Goal: Information Seeking & Learning: Learn about a topic

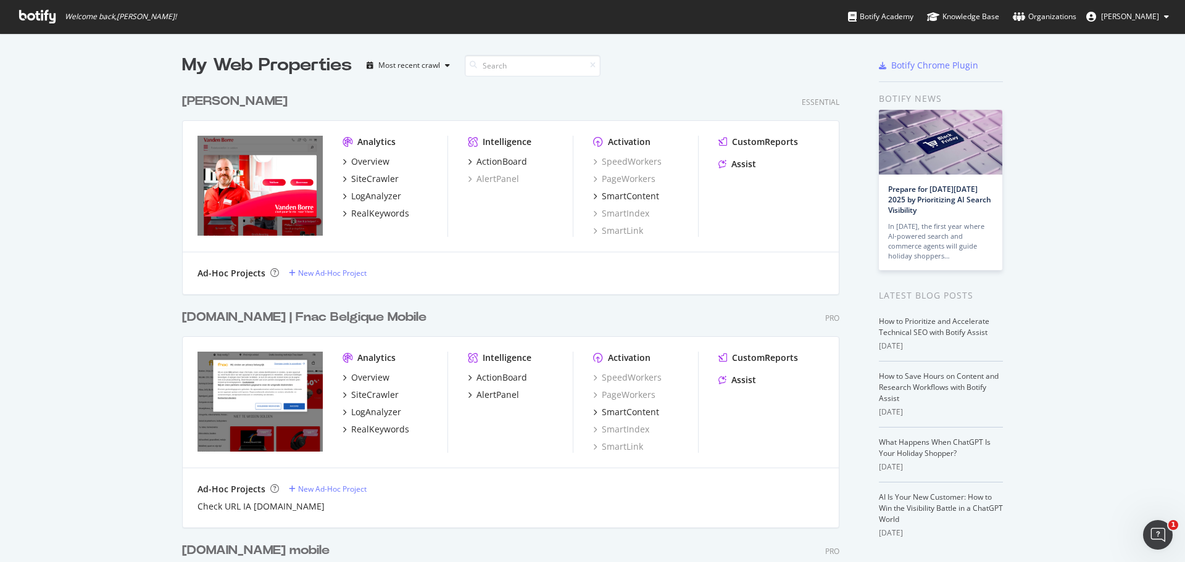
drag, startPoint x: 802, startPoint y: 15, endPoint x: 909, endPoint y: -75, distance: 140.2
click at [349, 319] on div "[DOMAIN_NAME] | Fnac Belgique Mobile" at bounding box center [304, 318] width 244 height 18
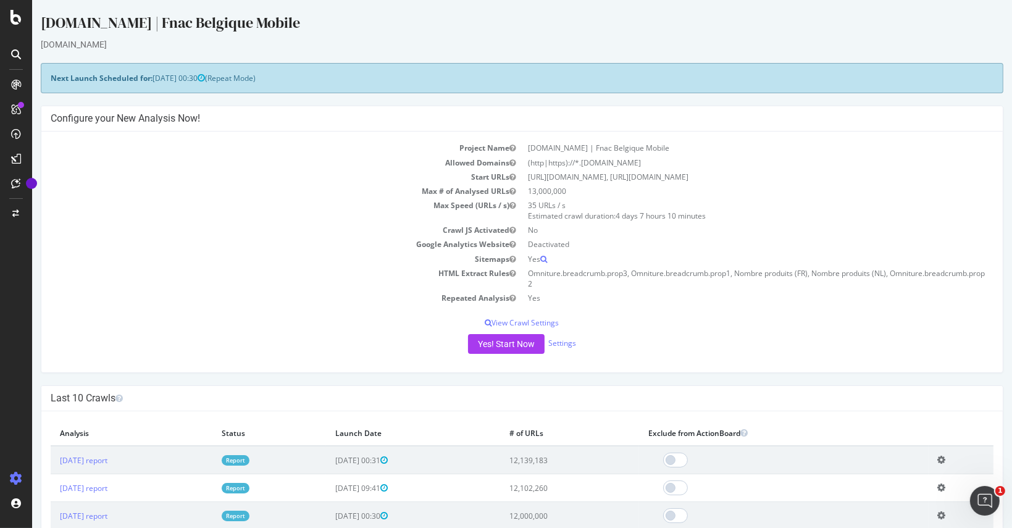
click at [249, 458] on link "Report" at bounding box center [236, 460] width 28 height 10
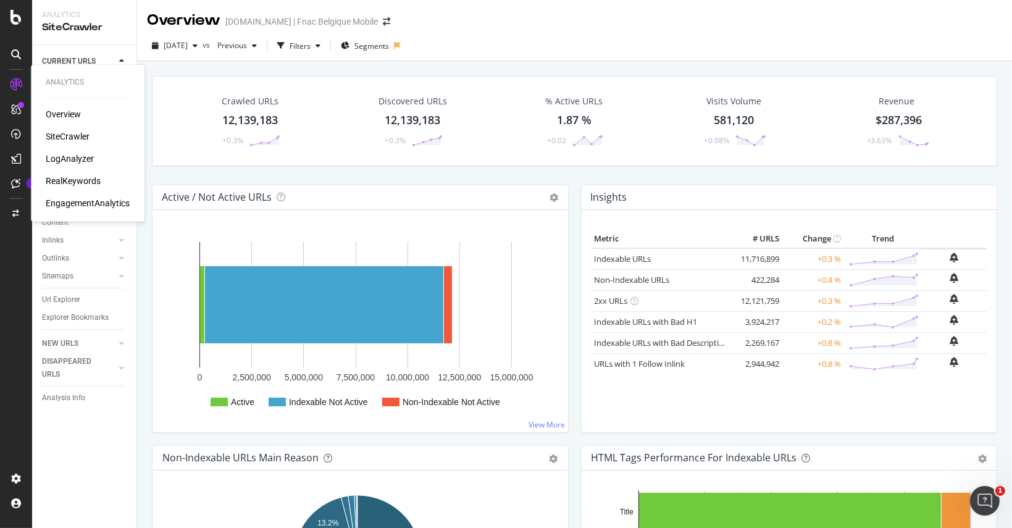
click at [78, 154] on div "LogAnalyzer" at bounding box center [70, 159] width 48 height 12
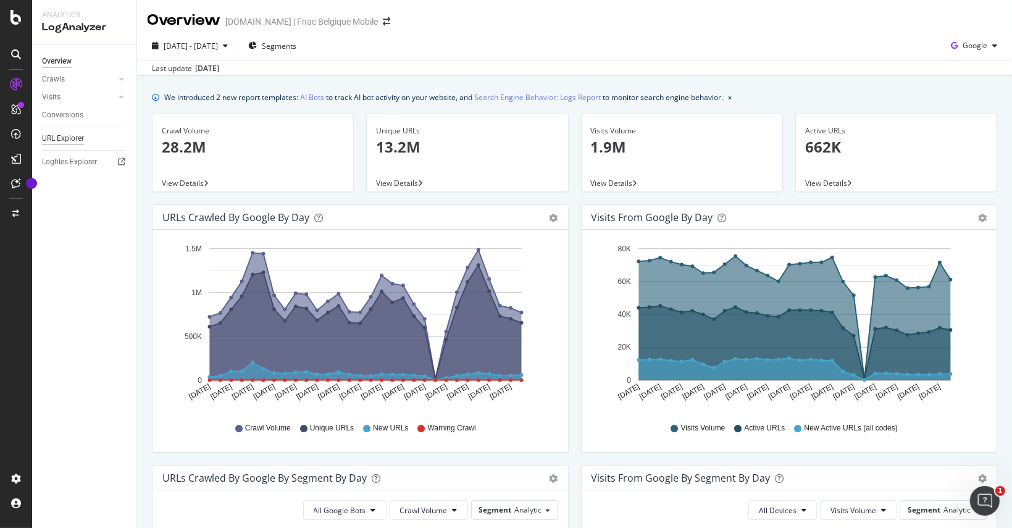
click at [52, 140] on div "URL Explorer" at bounding box center [63, 138] width 42 height 13
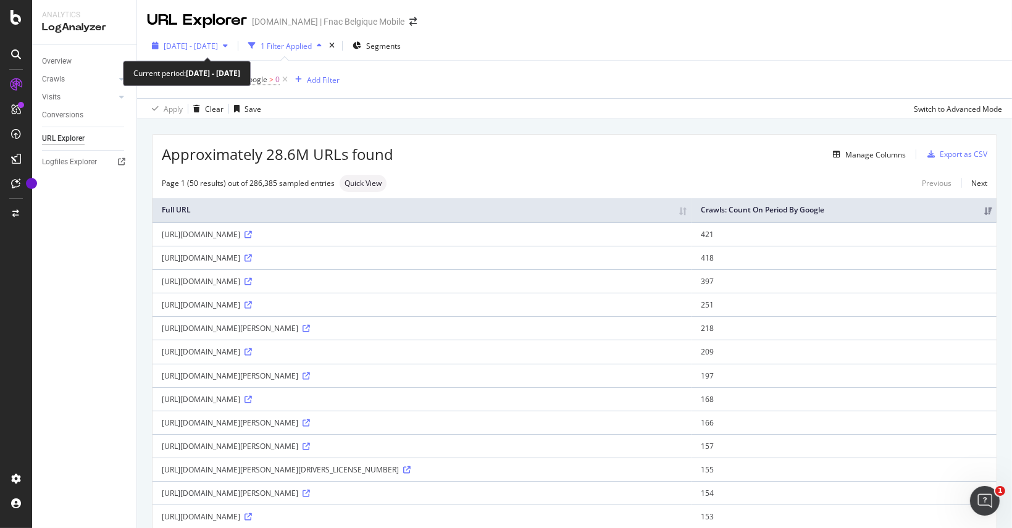
click at [188, 45] on span "[DATE] - [DATE]" at bounding box center [191, 46] width 54 height 10
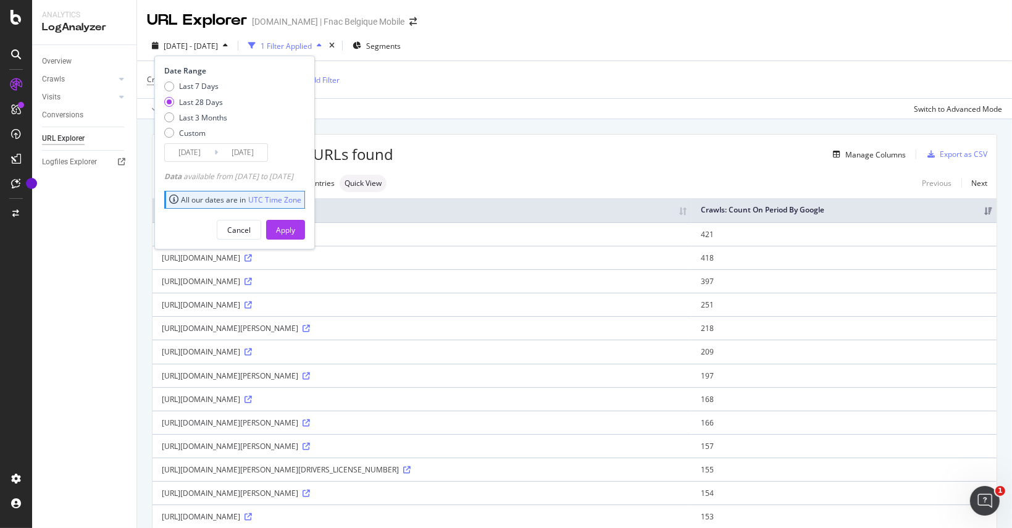
click at [199, 153] on input "[DATE]" at bounding box center [189, 152] width 49 height 17
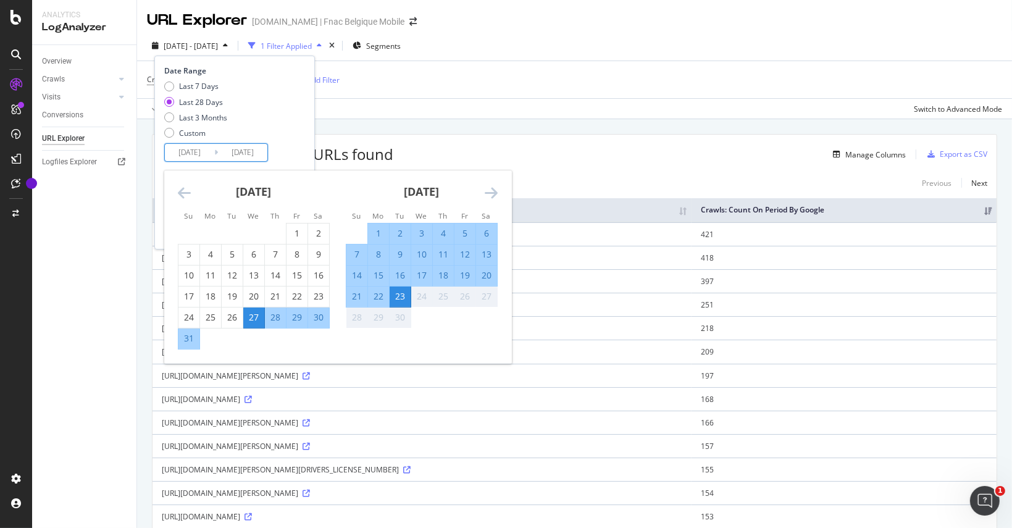
click at [355, 254] on div "7" at bounding box center [356, 254] width 21 height 12
type input "2025/09/07"
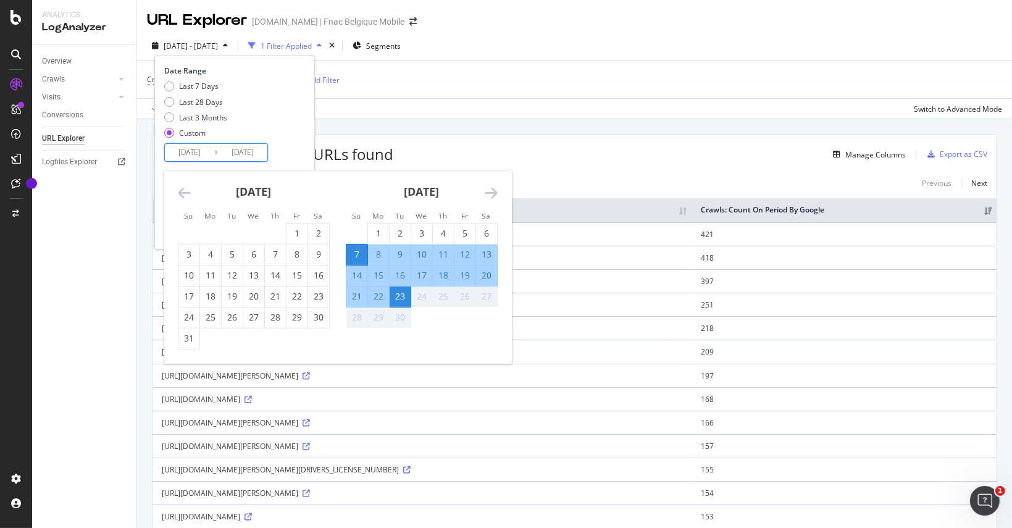
click at [398, 256] on div "9" at bounding box center [400, 254] width 21 height 12
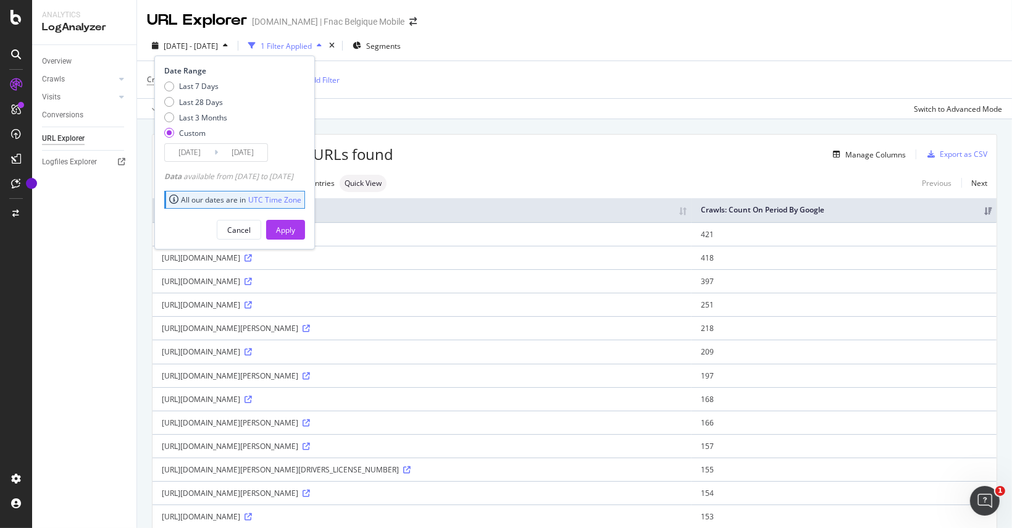
click at [199, 150] on input "2025/09/07" at bounding box center [189, 152] width 49 height 17
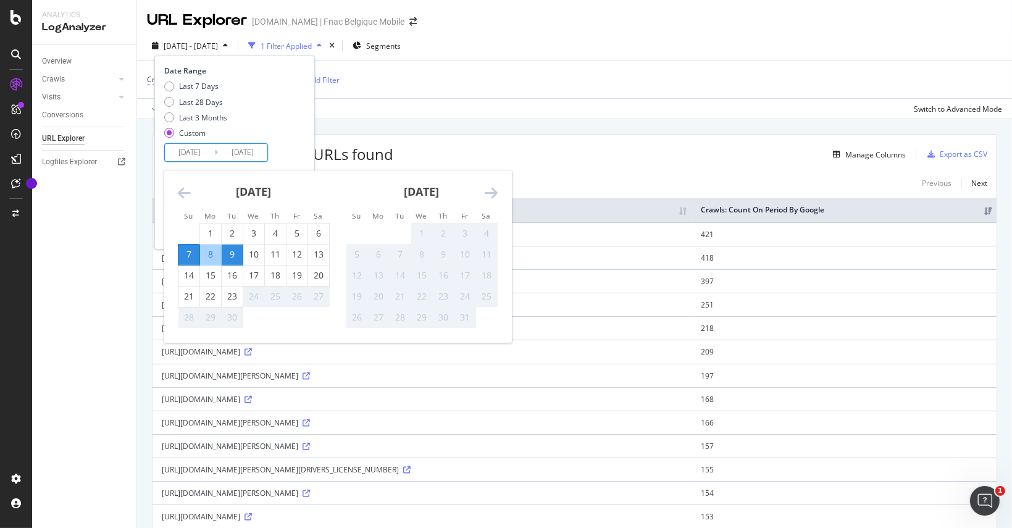
click at [237, 155] on input "2025/09/09" at bounding box center [242, 152] width 49 height 17
click at [319, 276] on div "20" at bounding box center [318, 275] width 21 height 12
type input "2025/09/20"
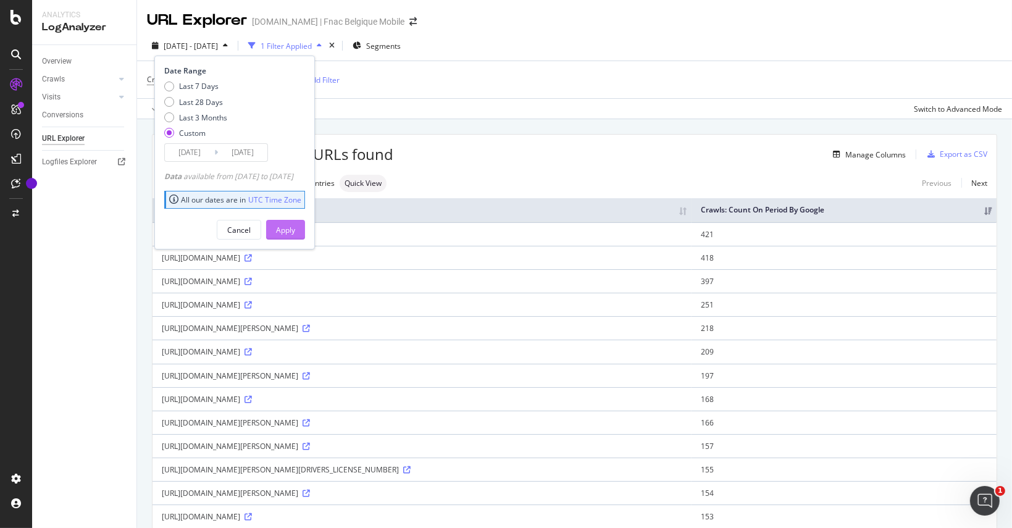
click at [295, 225] on div "Apply" at bounding box center [285, 230] width 19 height 10
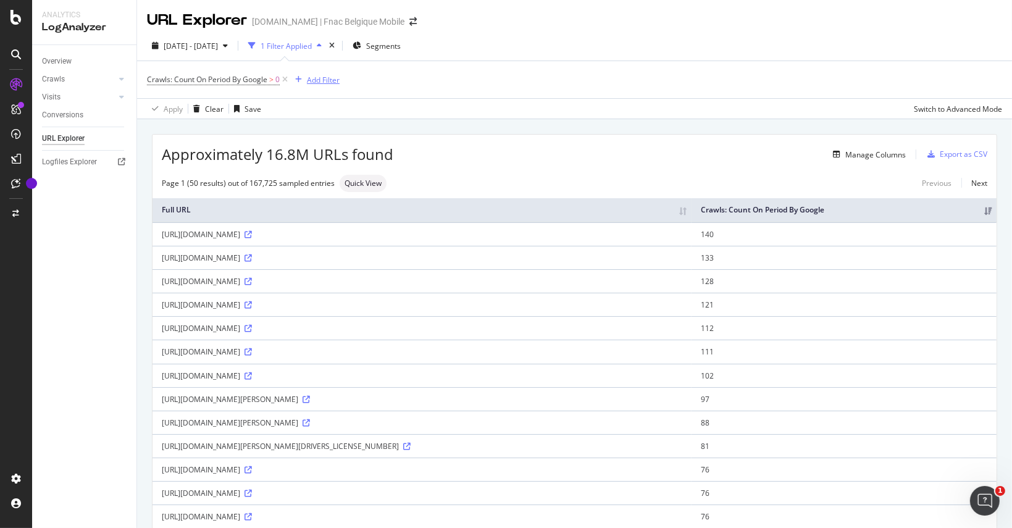
click at [333, 78] on div "Add Filter" at bounding box center [323, 80] width 33 height 10
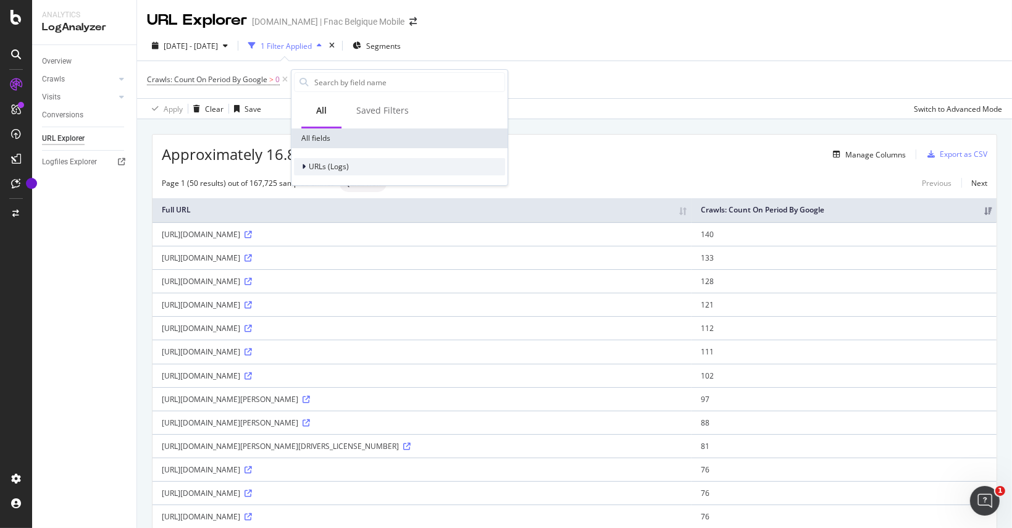
click at [332, 164] on span "URLs (Logs)" at bounding box center [329, 166] width 40 height 10
click at [334, 183] on span "URL Scheme" at bounding box center [337, 183] width 43 height 10
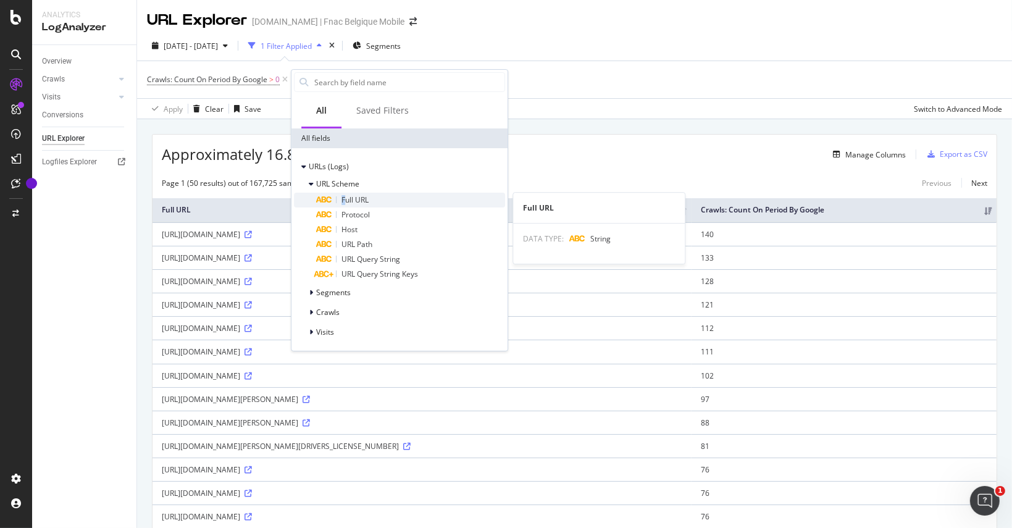
click at [343, 196] on span "Full URL" at bounding box center [354, 199] width 27 height 10
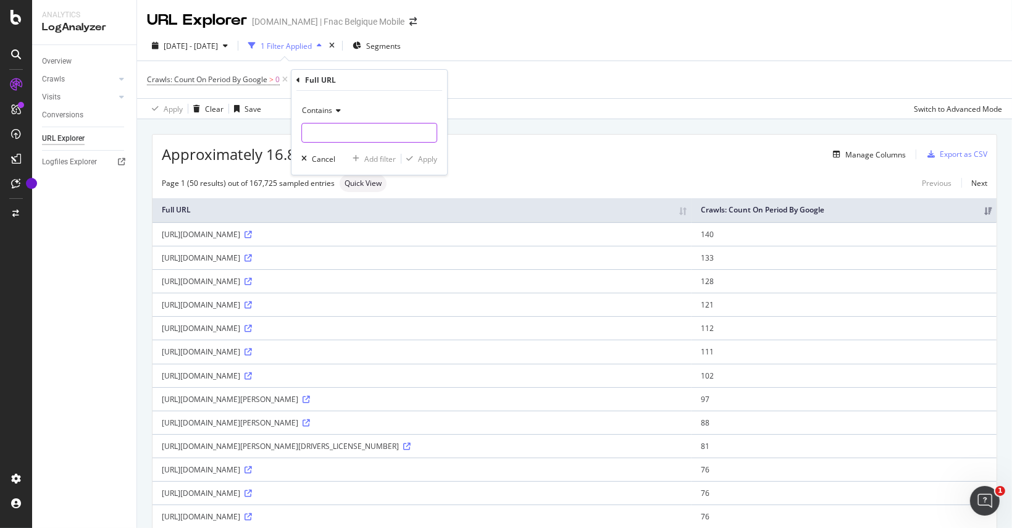
click at [320, 130] on input "text" at bounding box center [369, 133] width 135 height 20
paste input "https://www.fr.fnac.be/iPhone-17/iPhone/nsh567365"
click at [308, 112] on span "Contains" at bounding box center [317, 110] width 30 height 10
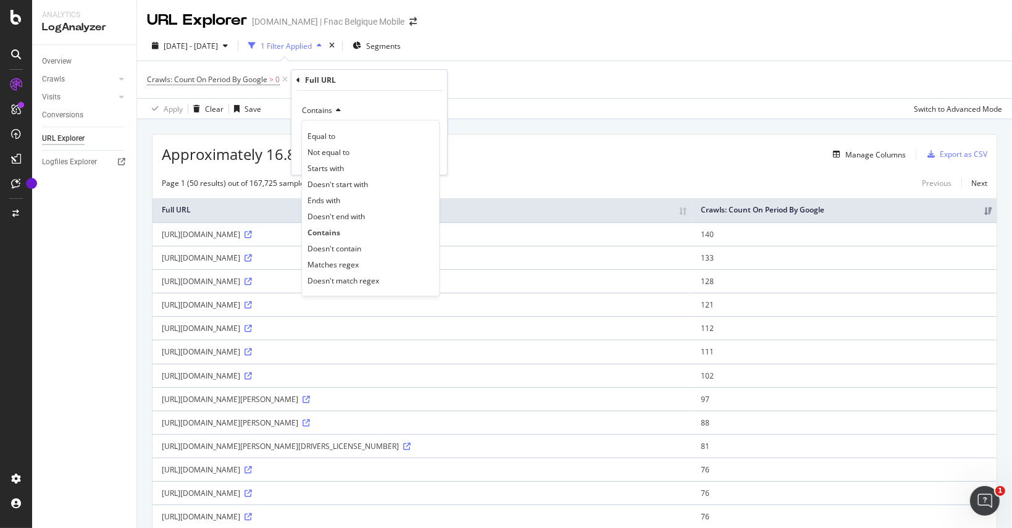
click at [369, 98] on div "Contains Equal to Not equal to Starts with Doesn't start with Ends with Doesn't…" at bounding box center [369, 133] width 156 height 84
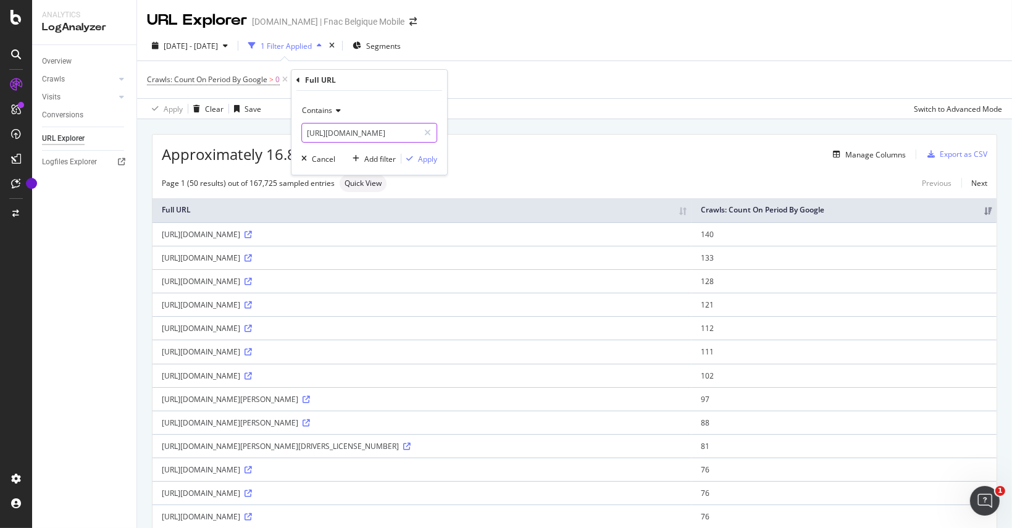
click at [383, 134] on input "https://www.fr.fnac.be/iPhone-17/iPhone/nsh567365" at bounding box center [360, 133] width 117 height 20
drag, startPoint x: 383, startPoint y: 133, endPoint x: 99, endPoint y: 86, distance: 287.3
click at [99, 86] on body "Analytics LogAnalyzer Overview Crawls Daily Distribution Segments Distribution …" at bounding box center [506, 264] width 1012 height 528
click at [382, 135] on input "https://www.fr.fnac.be/iPhone-17/iPhone/nsh567365" at bounding box center [360, 133] width 117 height 20
drag, startPoint x: 382, startPoint y: 133, endPoint x: 295, endPoint y: 133, distance: 87.7
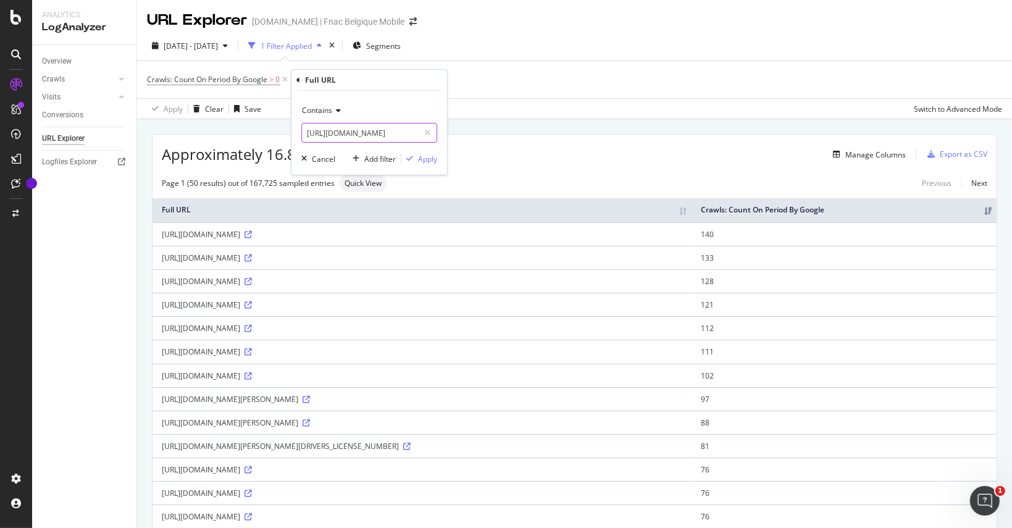
click at [295, 133] on div "Contains https://www.fr.fnac.be/iPhone-17/iPhone/nsh567365 Cancel Add filter Ap…" at bounding box center [369, 133] width 156 height 84
type input "/iPhone-17/iPhone/nsh567365"
click at [427, 159] on div "Apply" at bounding box center [427, 159] width 19 height 10
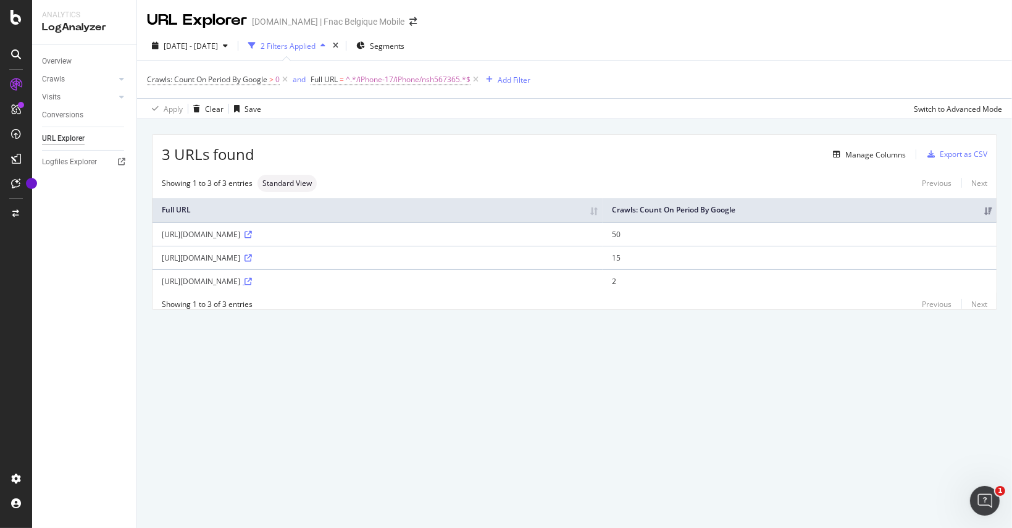
click at [252, 279] on icon at bounding box center [247, 281] width 7 height 7
click at [193, 43] on span "2025 Sep. 7th - Sep. 20th" at bounding box center [191, 46] width 54 height 10
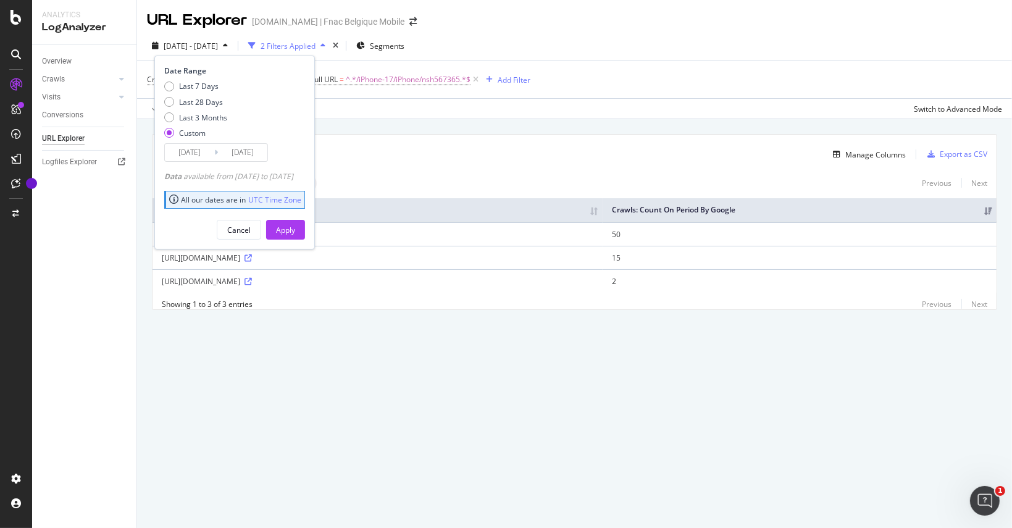
click at [194, 150] on input "2025/09/07" at bounding box center [189, 152] width 49 height 17
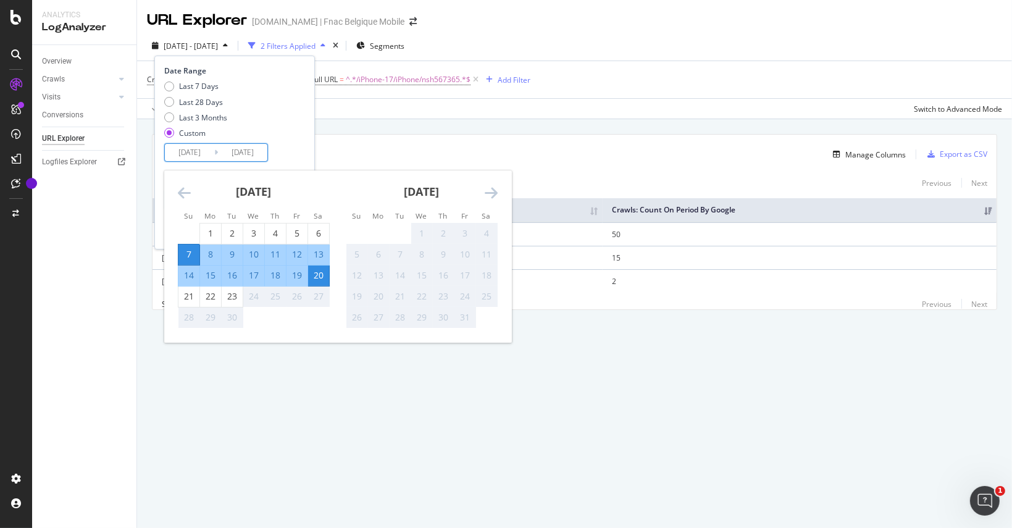
click at [303, 253] on div "12" at bounding box center [296, 254] width 21 height 12
type input "2025/09/12"
click at [299, 254] on div "12" at bounding box center [296, 254] width 21 height 12
type input "2025/09/12"
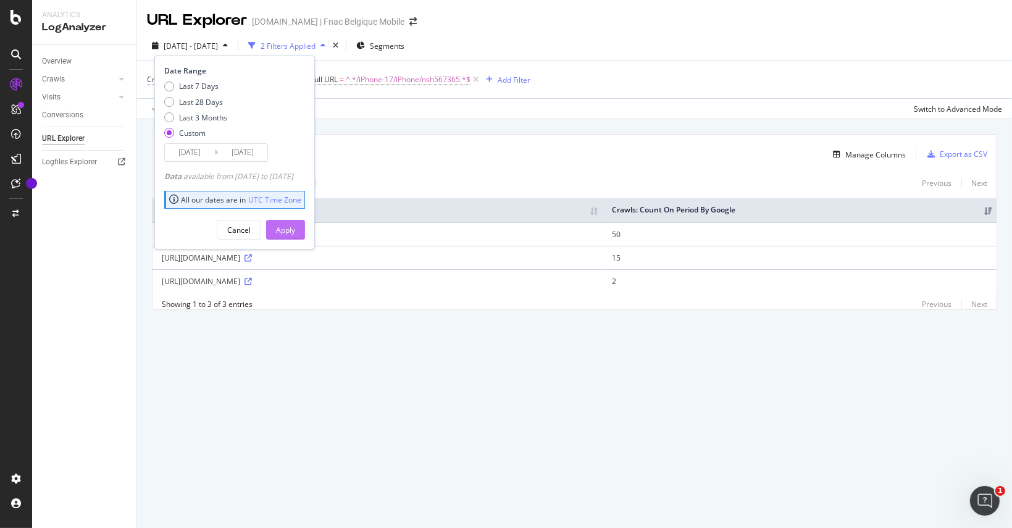
click at [295, 231] on div "Apply" at bounding box center [285, 230] width 19 height 10
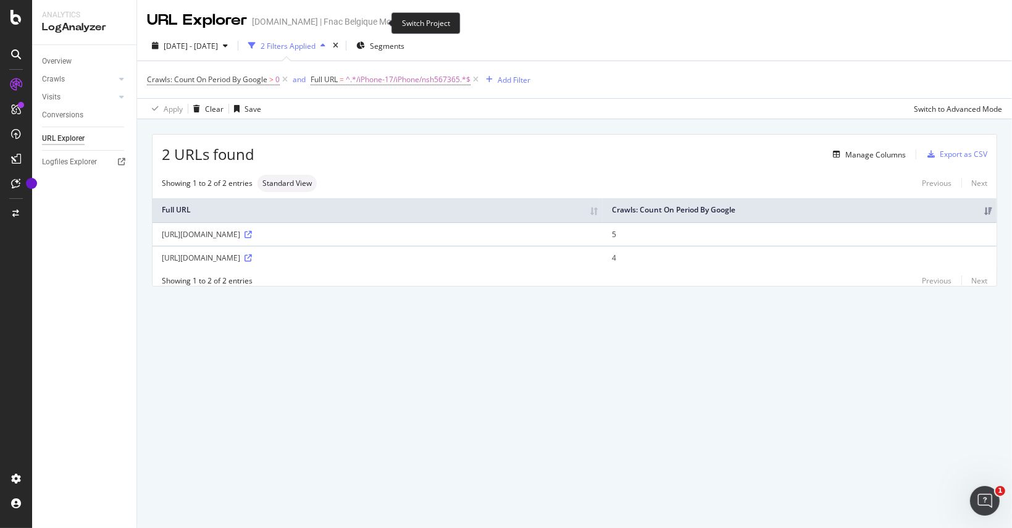
click at [409, 22] on icon "arrow-right-arrow-left" at bounding box center [412, 21] width 7 height 9
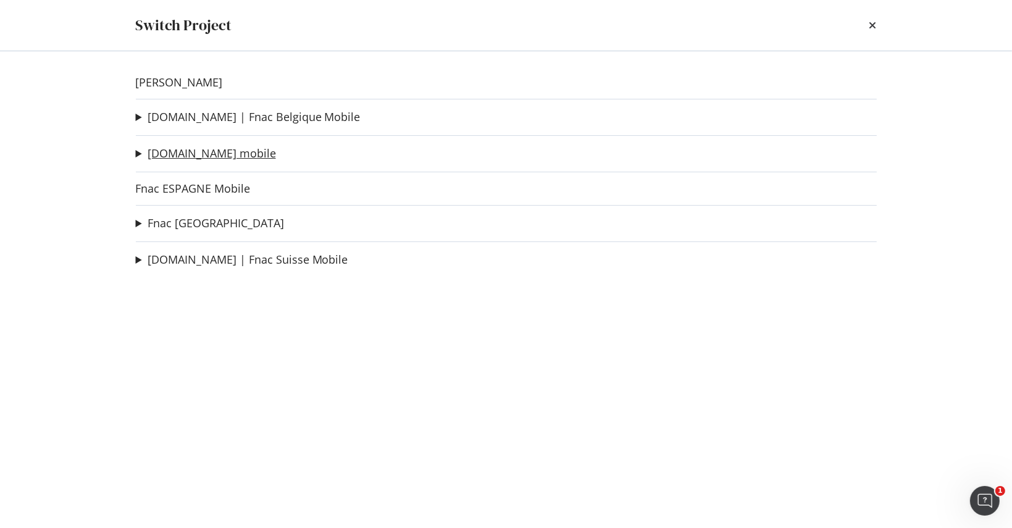
click at [206, 152] on link "[DOMAIN_NAME] mobile" at bounding box center [212, 153] width 128 height 13
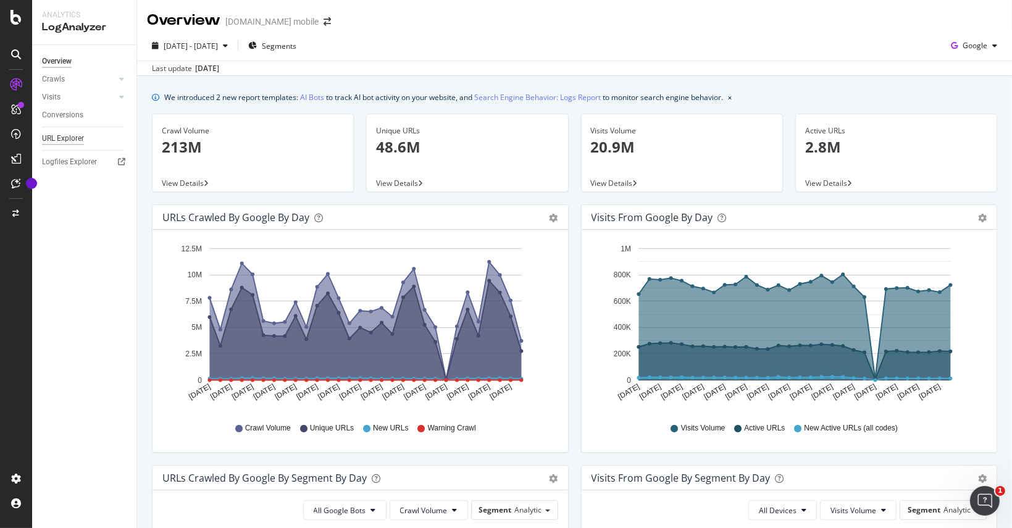
click at [60, 139] on div "URL Explorer" at bounding box center [63, 138] width 42 height 13
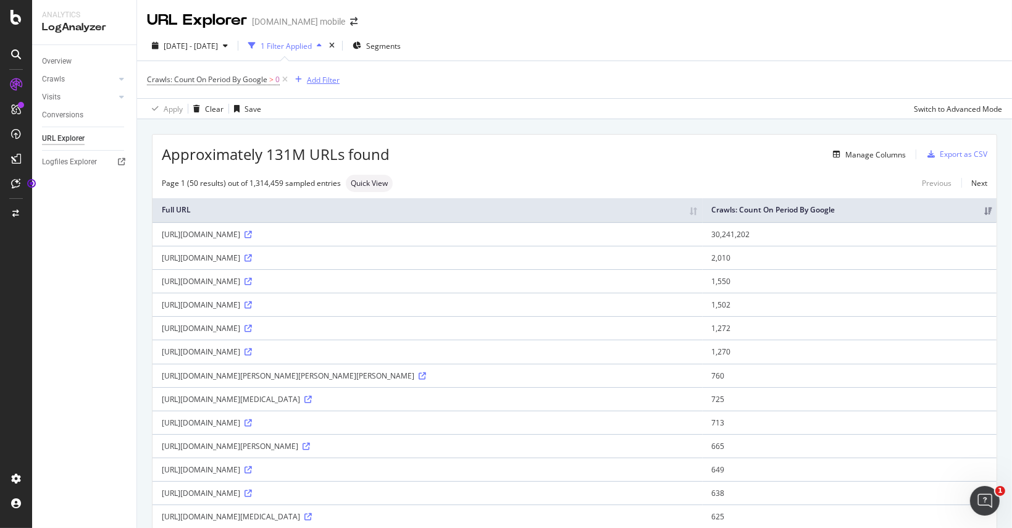
click at [335, 78] on div "Add Filter" at bounding box center [323, 80] width 33 height 10
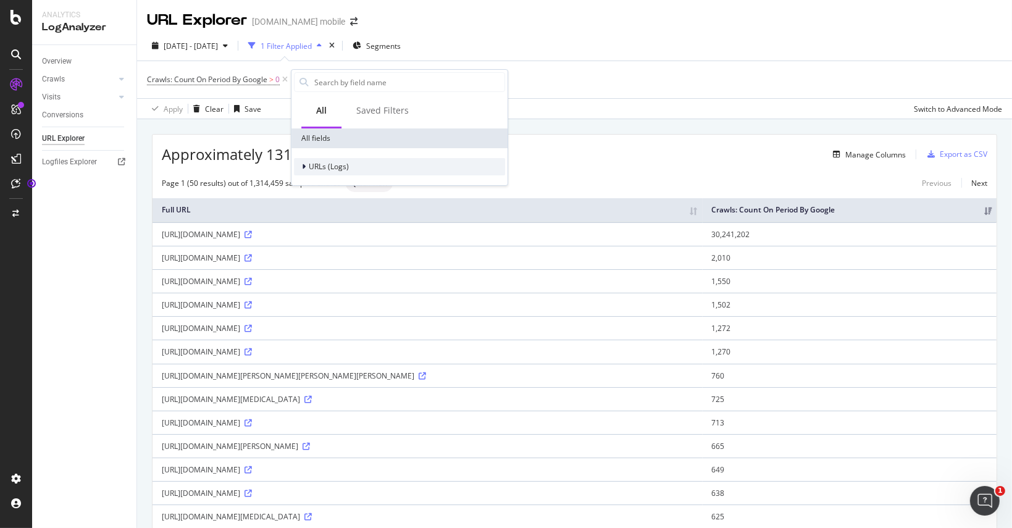
click at [330, 164] on span "URLs (Logs)" at bounding box center [329, 166] width 40 height 10
click at [335, 185] on span "URL Scheme" at bounding box center [337, 183] width 43 height 10
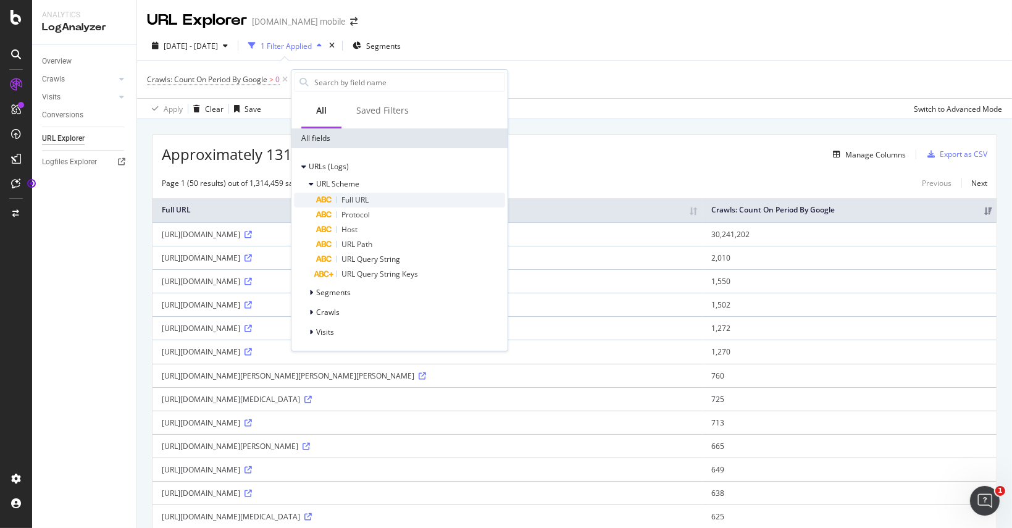
click at [364, 201] on span "Full URL" at bounding box center [354, 199] width 27 height 10
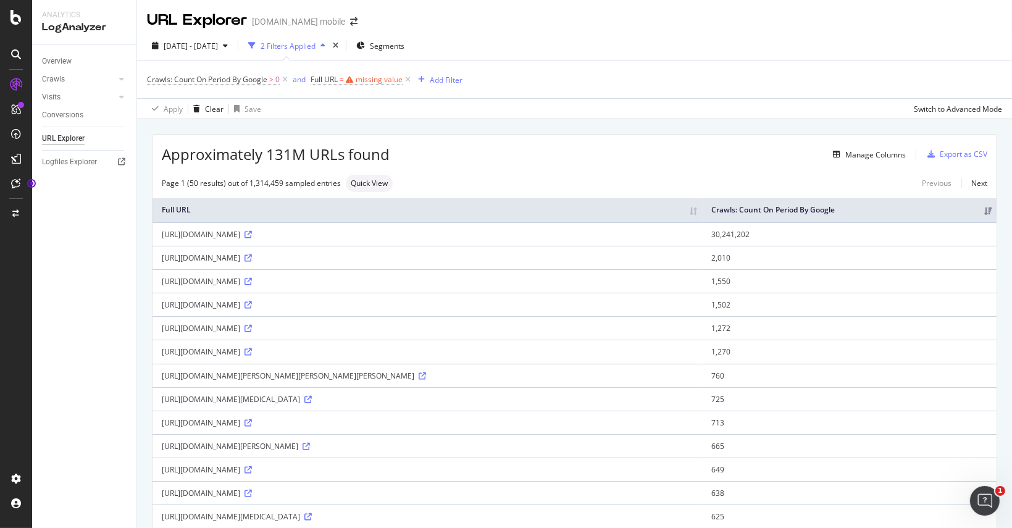
click at [358, 82] on div "missing value" at bounding box center [379, 79] width 47 height 10
click at [337, 126] on input "text" at bounding box center [389, 131] width 135 height 20
paste input "https://www.fr.fnac.be/iPhone-17/iPhone/nsh567365"
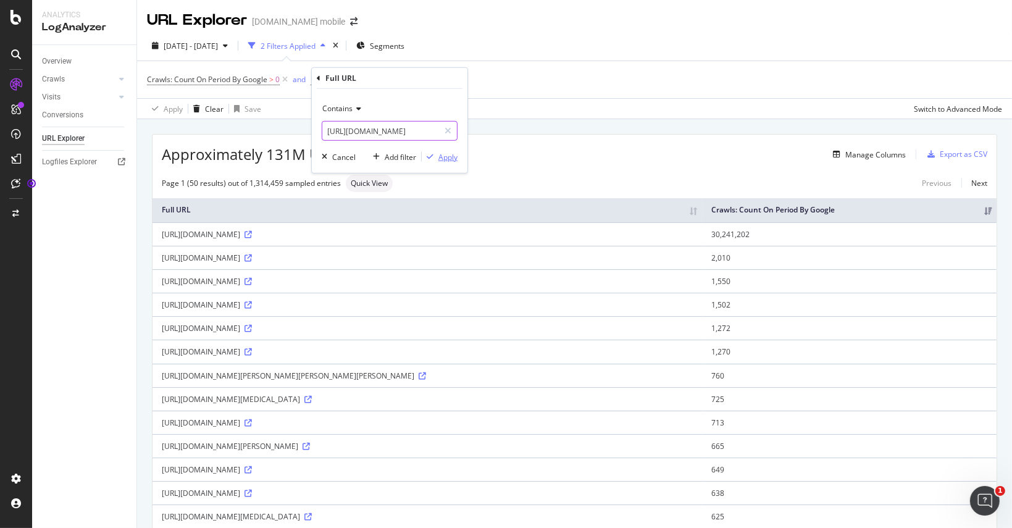
type input "https://www.fr.fnac.be/iPhone-17/iPhone/nsh567365"
click at [447, 157] on div "Apply" at bounding box center [447, 156] width 19 height 10
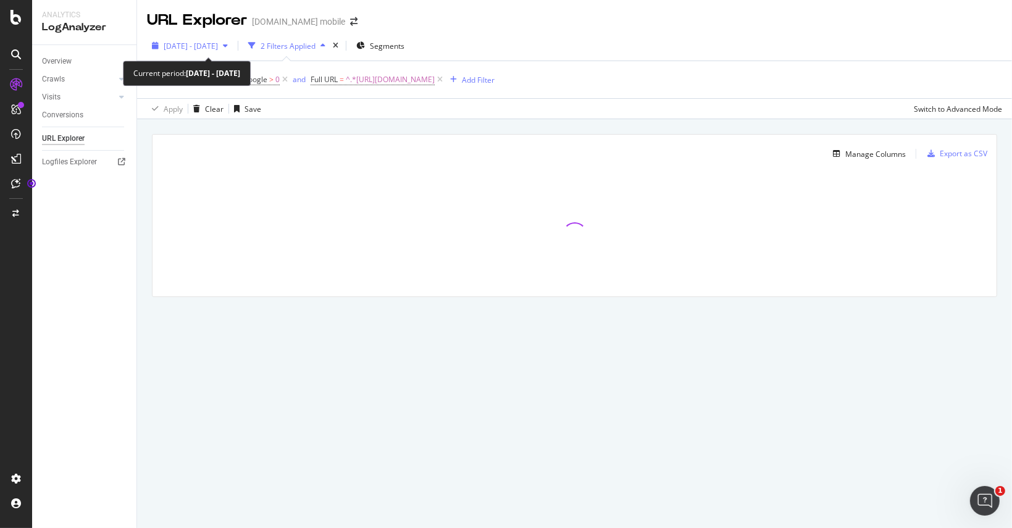
click at [233, 40] on div "2025 Aug. 24th - Sep. 22nd" at bounding box center [190, 45] width 86 height 19
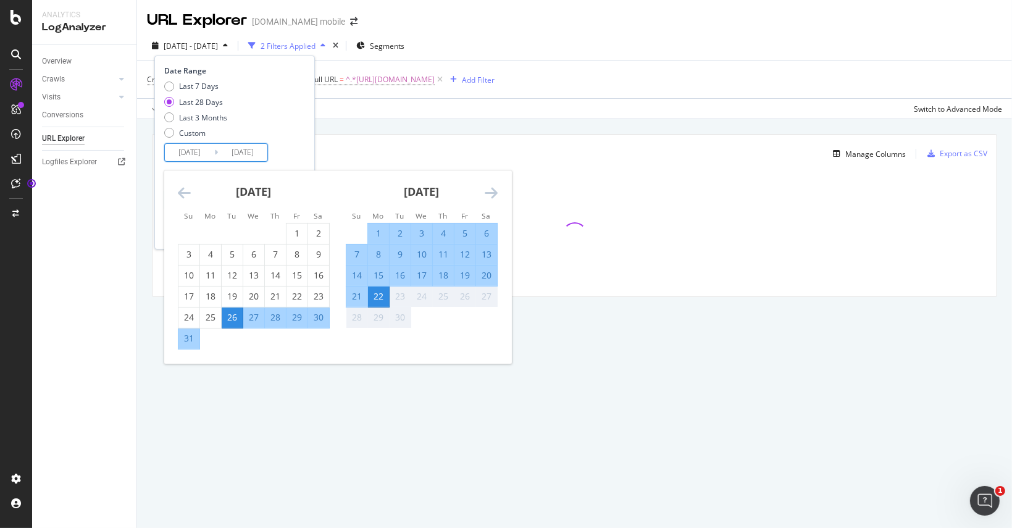
click at [174, 151] on input "2025/08/26" at bounding box center [189, 152] width 49 height 17
click at [487, 251] on div "13" at bounding box center [486, 254] width 21 height 12
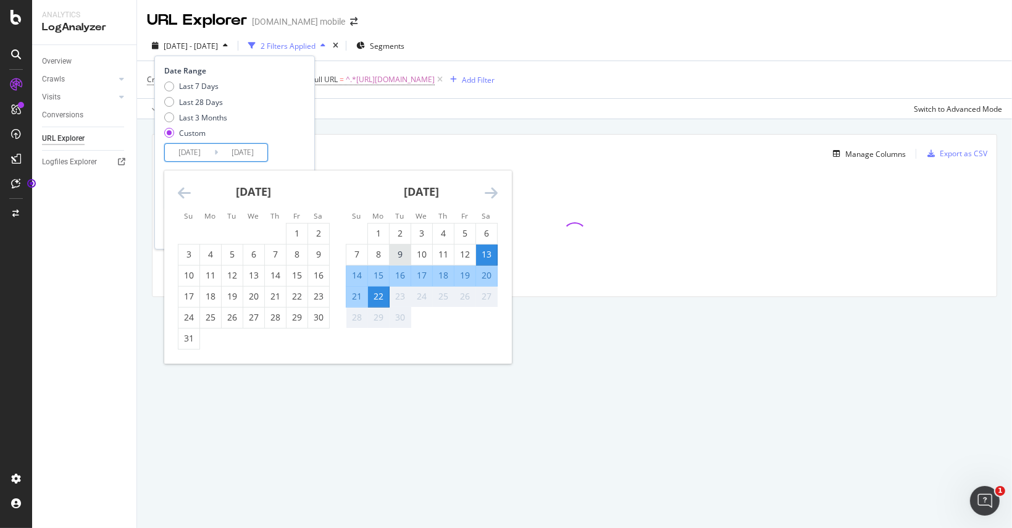
click at [398, 254] on div "9" at bounding box center [400, 254] width 21 height 12
type input "2025/09/09"
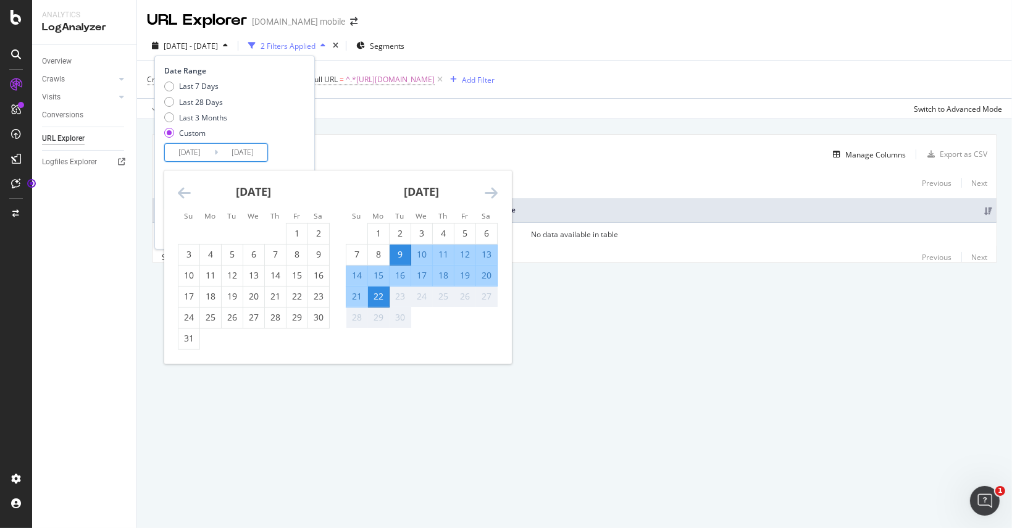
click at [495, 270] on div "20" at bounding box center [486, 275] width 21 height 12
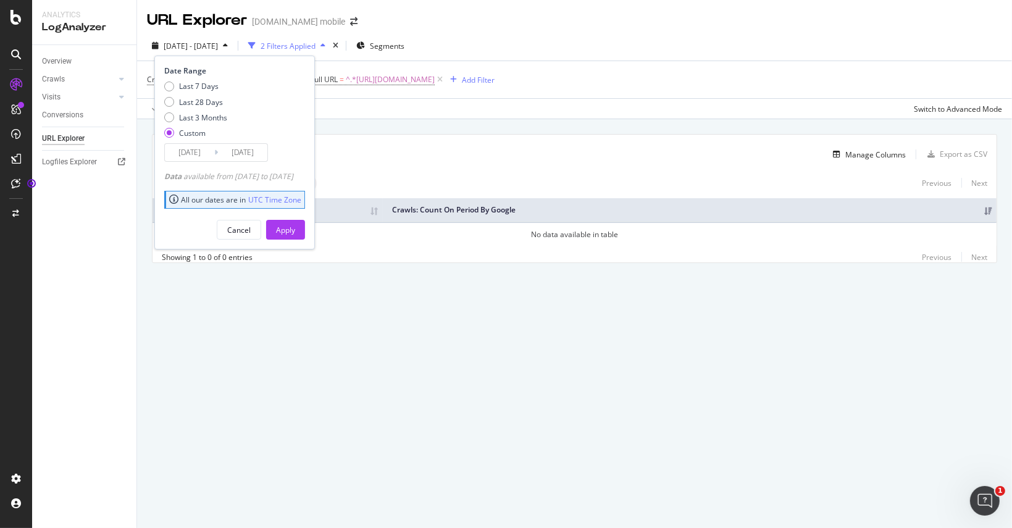
type input "2025/09/20"
click at [295, 221] on div "Apply" at bounding box center [285, 229] width 19 height 19
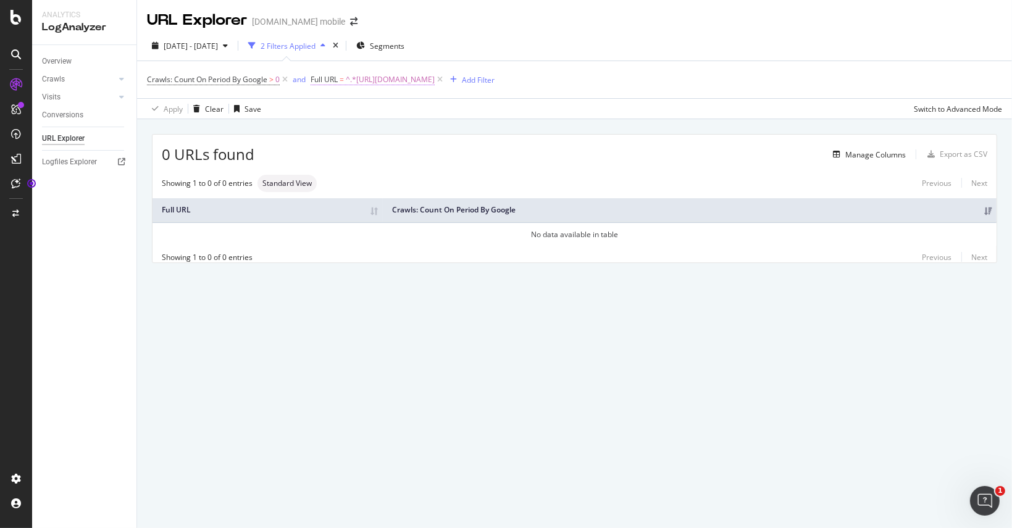
click at [435, 75] on span "^.*https://www.fr.fnac.be/iPhone-17/iPhone/nsh567365.*$" at bounding box center [390, 79] width 89 height 17
click at [406, 130] on input "https://www.fr.fnac.be/iPhone-17/iPhone/nsh567365" at bounding box center [380, 131] width 117 height 20
drag, startPoint x: 404, startPoint y: 128, endPoint x: 116, endPoint y: 90, distance: 290.9
click at [116, 90] on body "Analytics LogAnalyzer Overview Crawls Daily Distribution Segments Distribution …" at bounding box center [506, 264] width 1012 height 528
click at [405, 132] on input "https://www.fr.fnac.be/iPhone-17/iPhone/nsh567365" at bounding box center [380, 131] width 117 height 20
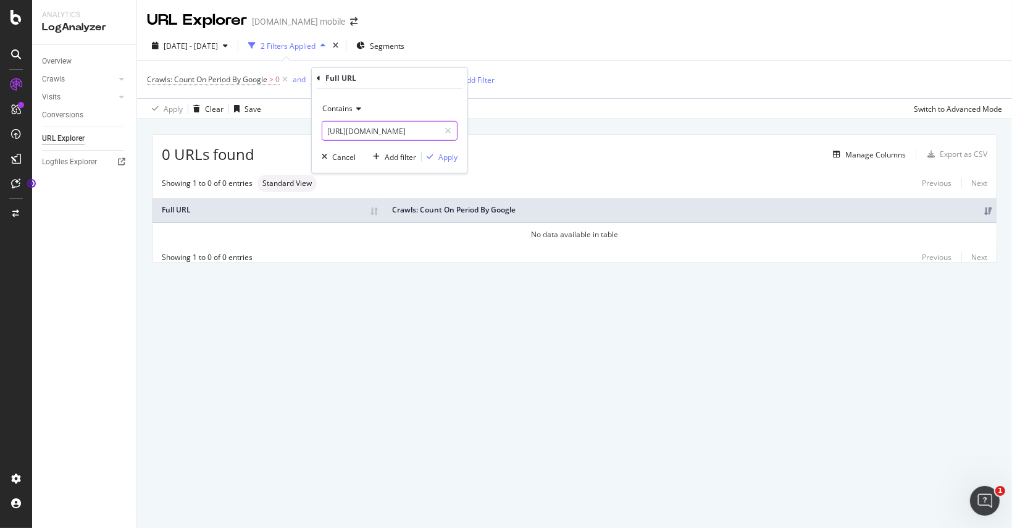
drag, startPoint x: 404, startPoint y: 127, endPoint x: 327, endPoint y: 126, distance: 76.6
click at [327, 126] on input "https://www.fr.fnac.be/iPhone-17/iPhone/nsh567365" at bounding box center [380, 131] width 117 height 20
type input "/iPhone-17/iPhone/nsh567365"
click at [451, 159] on div "Apply" at bounding box center [447, 156] width 19 height 10
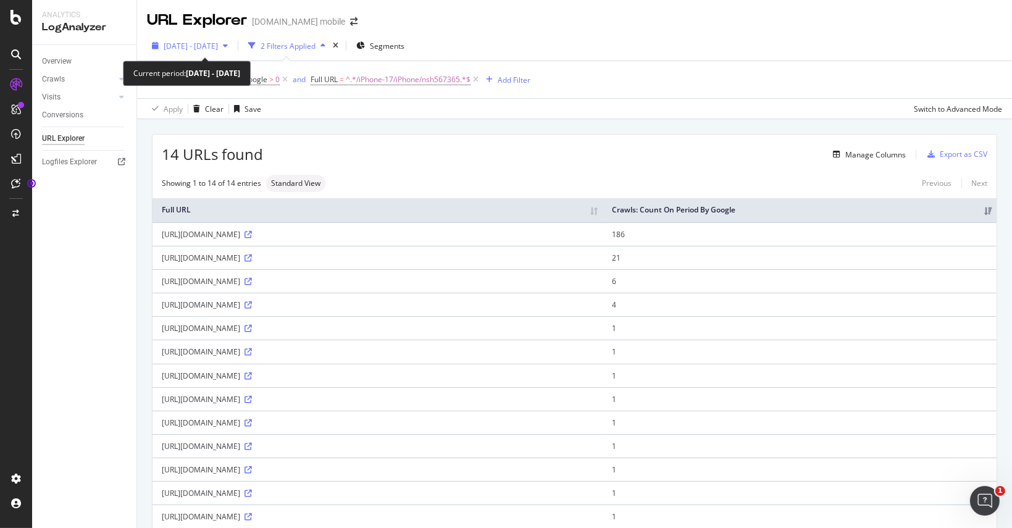
click at [218, 43] on span "2025 Sep. 9th - Sep. 20th" at bounding box center [191, 46] width 54 height 10
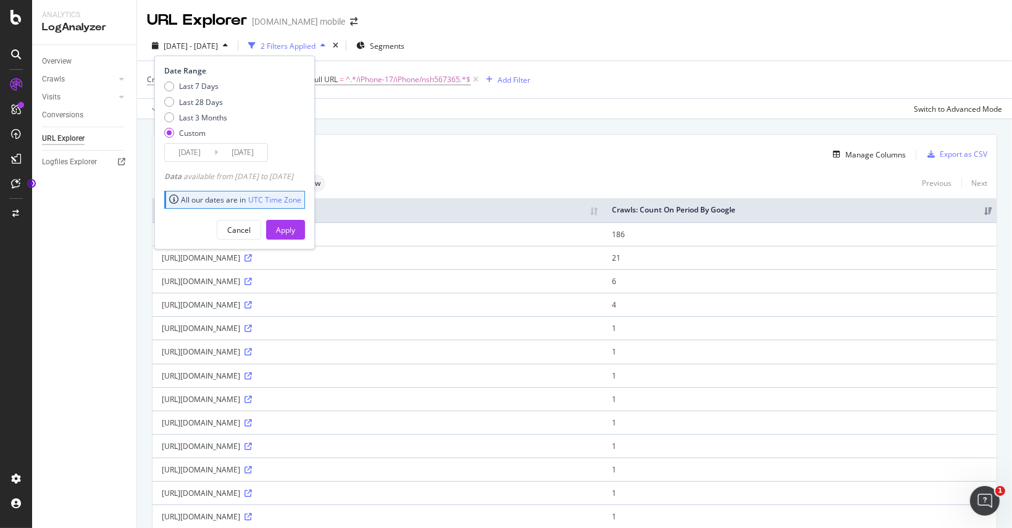
click at [179, 154] on input "2025/09/09" at bounding box center [189, 152] width 49 height 17
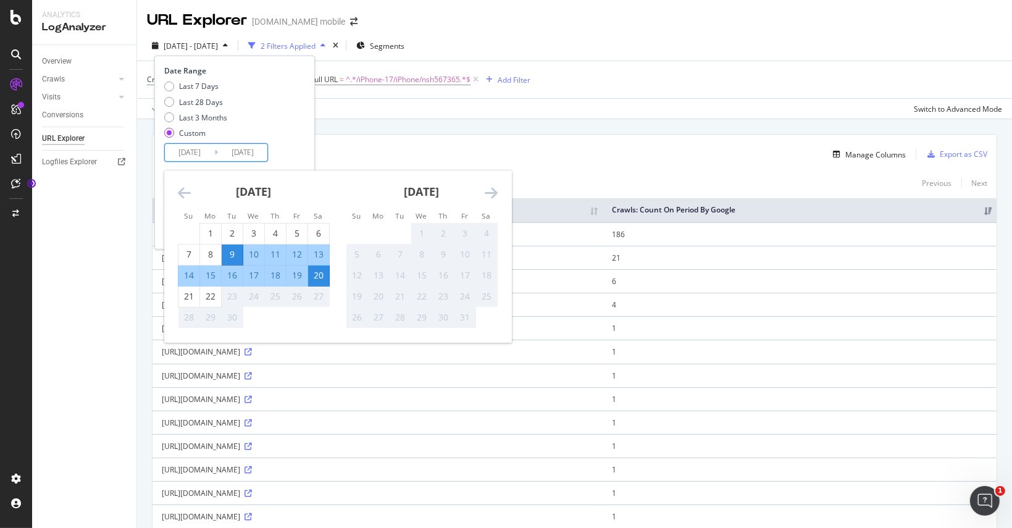
click at [303, 251] on div "12" at bounding box center [296, 254] width 21 height 12
type input "2025/09/12"
click at [317, 251] on div "13" at bounding box center [318, 254] width 21 height 12
type input "2025/09/13"
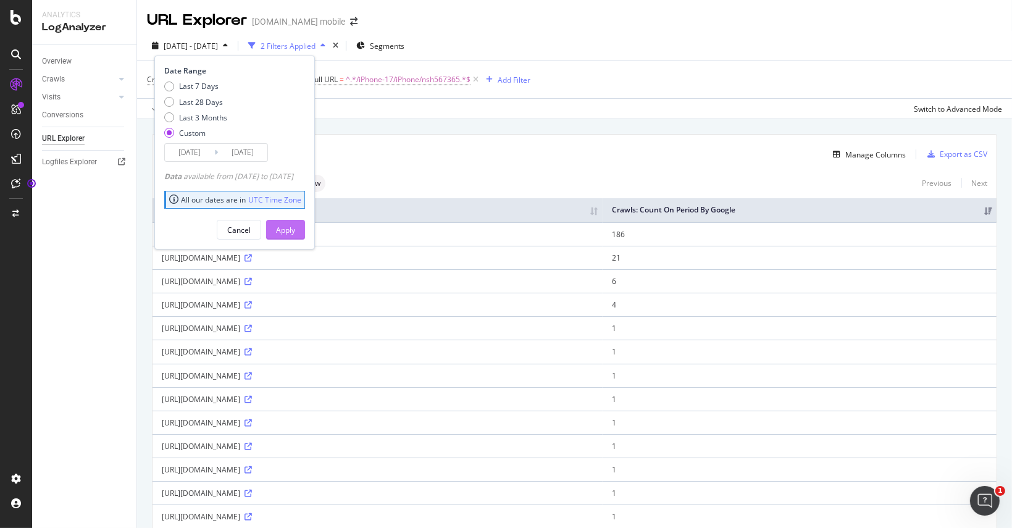
click at [295, 221] on div "Apply" at bounding box center [285, 229] width 19 height 19
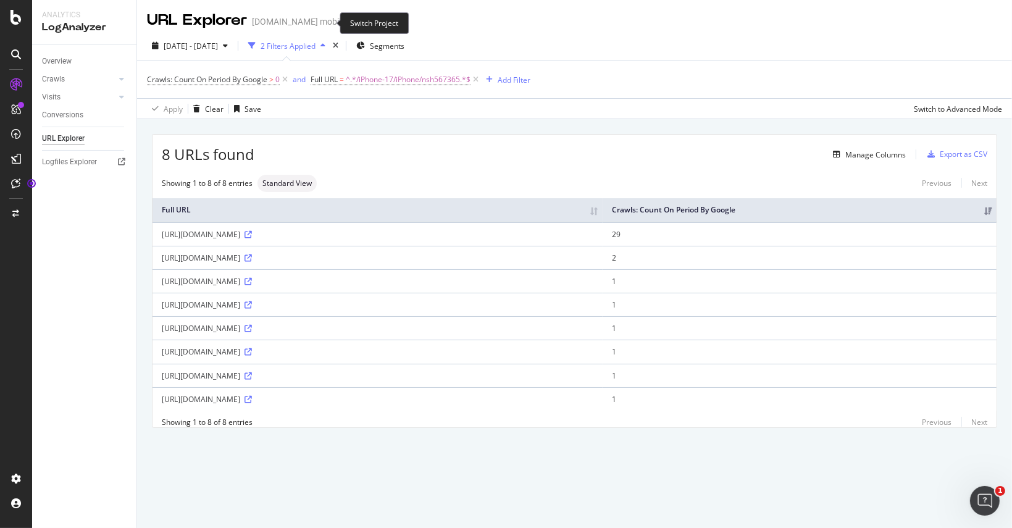
click at [350, 19] on icon "arrow-right-arrow-left" at bounding box center [353, 21] width 7 height 9
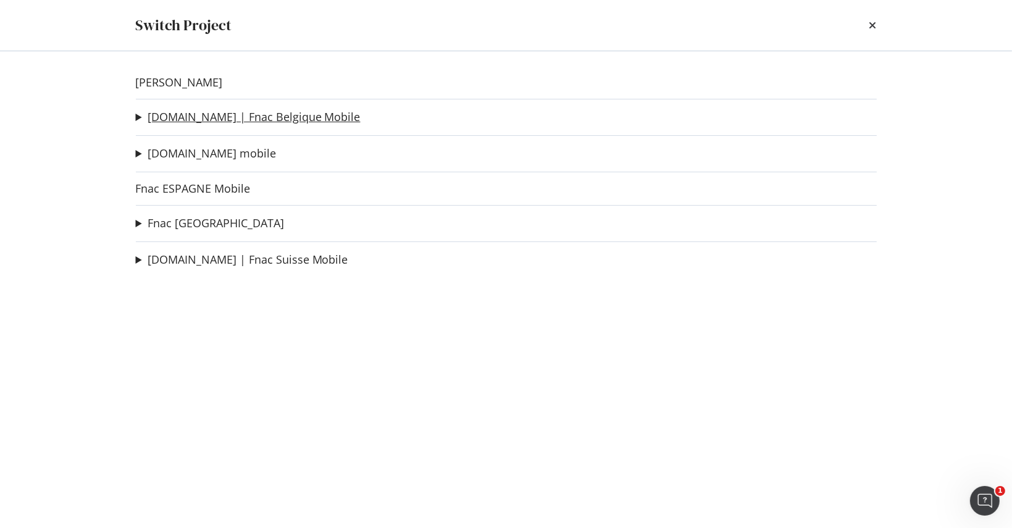
click at [207, 115] on link "[DOMAIN_NAME] | Fnac Belgique Mobile" at bounding box center [254, 117] width 213 height 13
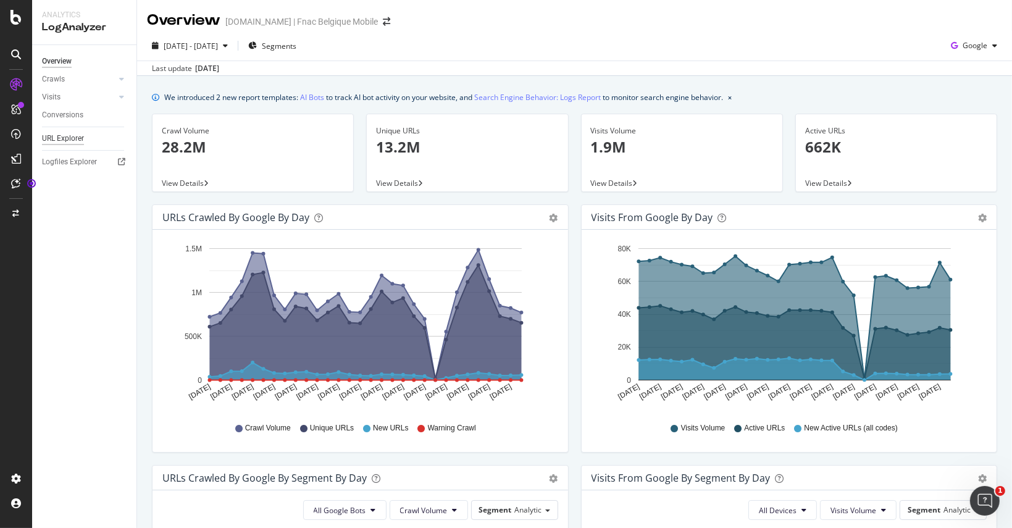
click at [70, 135] on div "URL Explorer" at bounding box center [63, 138] width 42 height 13
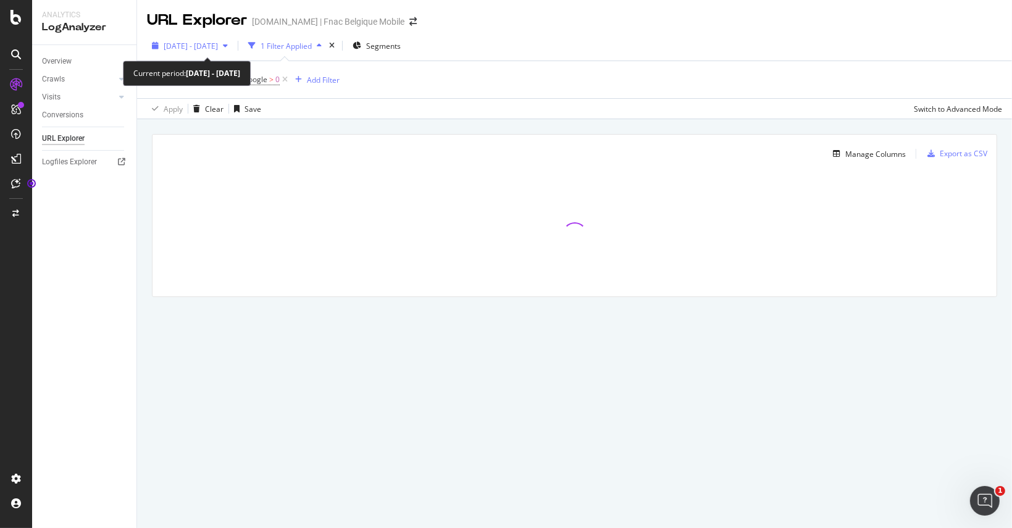
click at [215, 46] on span "[DATE] - [DATE]" at bounding box center [191, 46] width 54 height 10
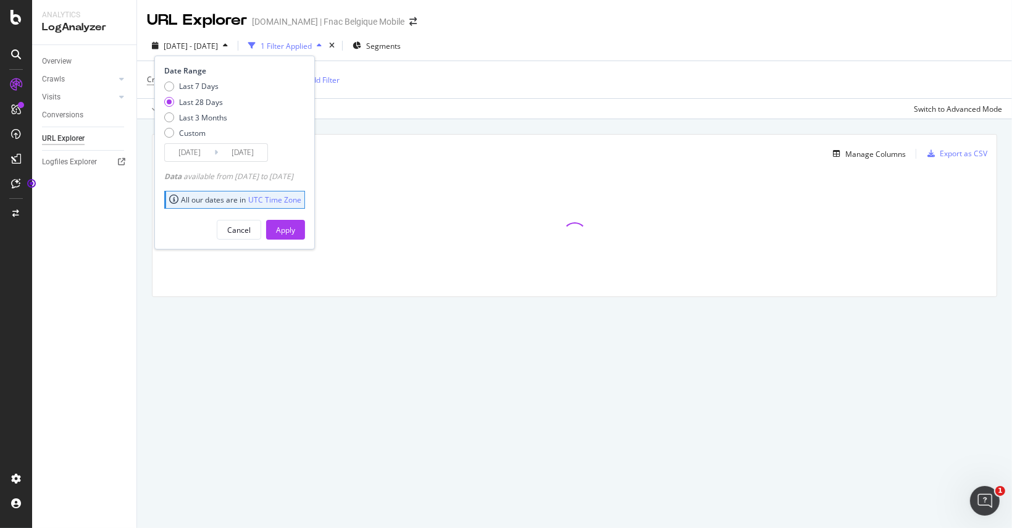
click at [204, 149] on input "[DATE]" at bounding box center [189, 152] width 49 height 17
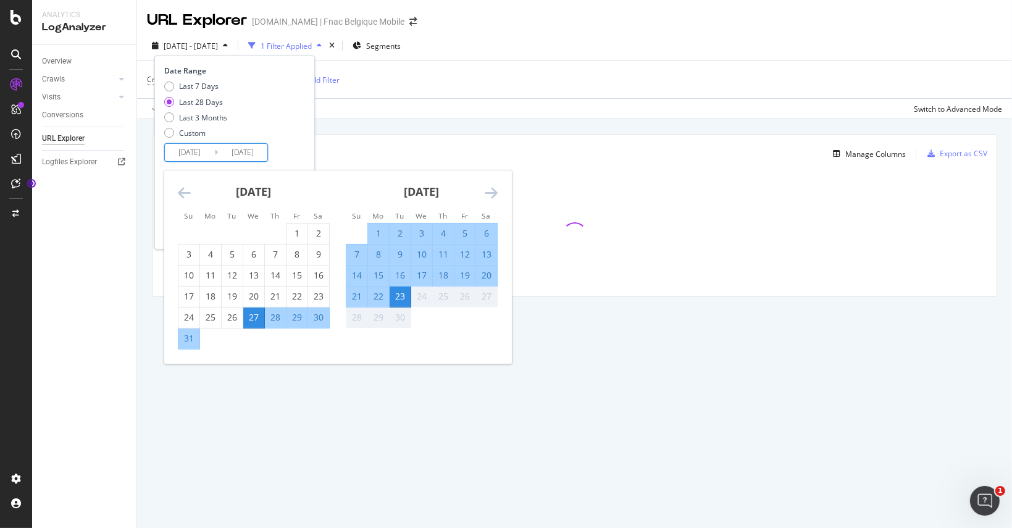
click at [399, 256] on div "9" at bounding box center [400, 254] width 21 height 12
type input "2025/09/09"
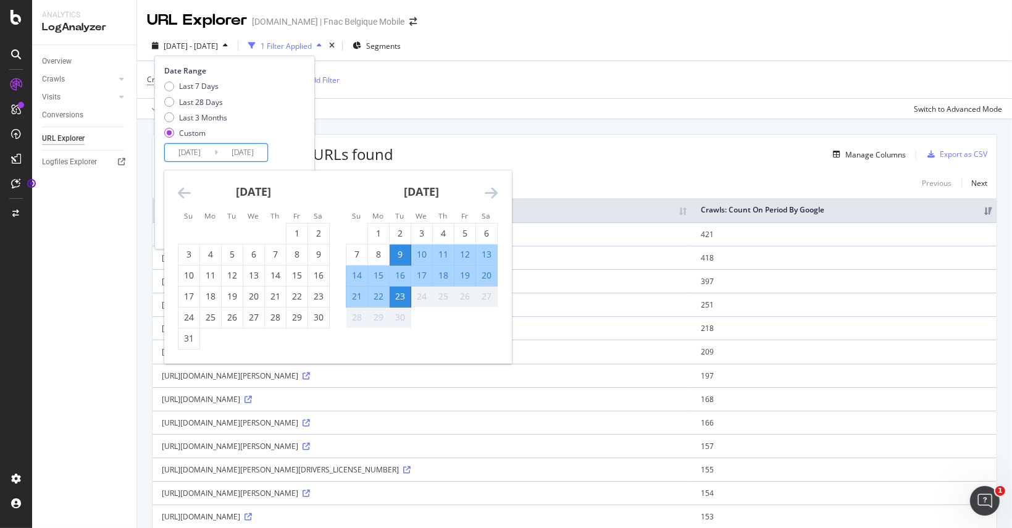
click at [487, 272] on div "20" at bounding box center [486, 275] width 21 height 12
type input "2025/09/20"
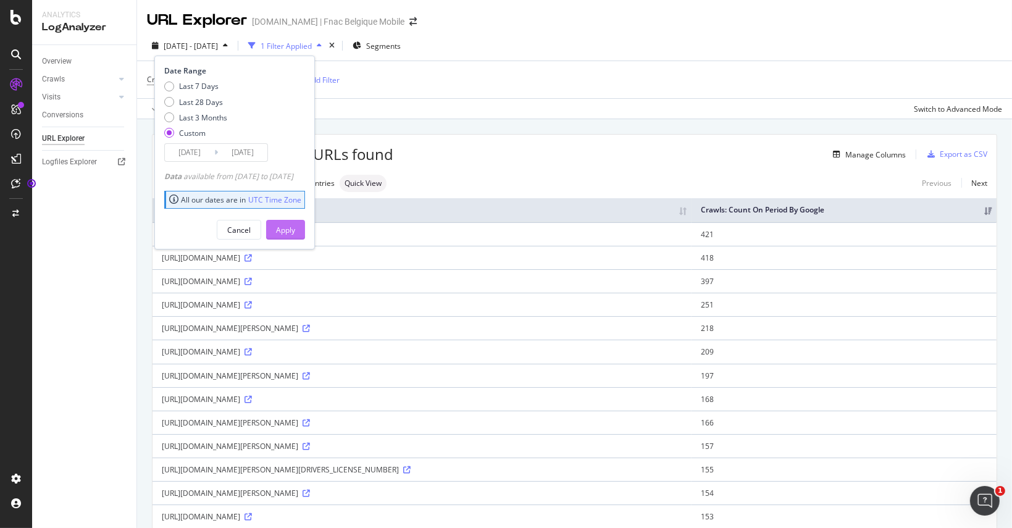
click at [295, 222] on div "Apply" at bounding box center [285, 229] width 19 height 19
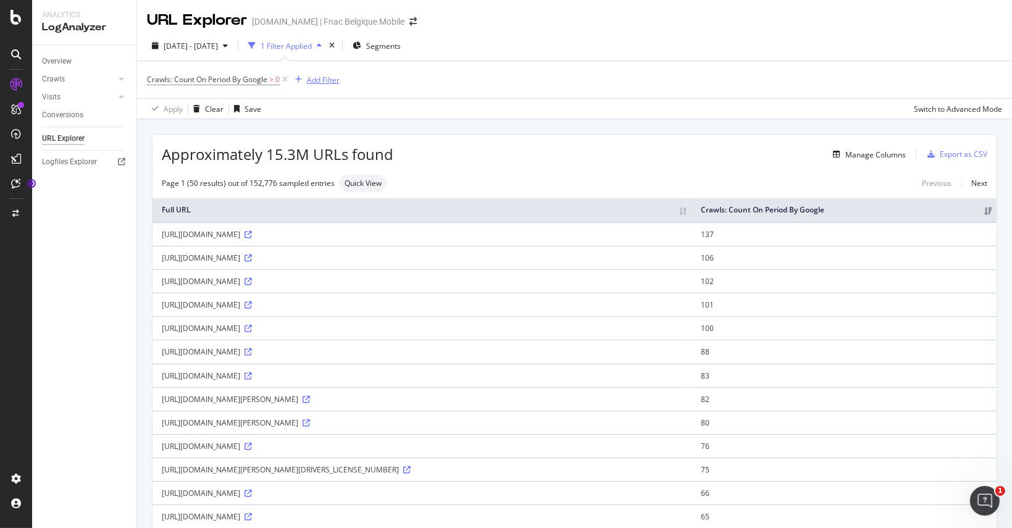
click at [330, 83] on div "Add Filter" at bounding box center [323, 80] width 33 height 10
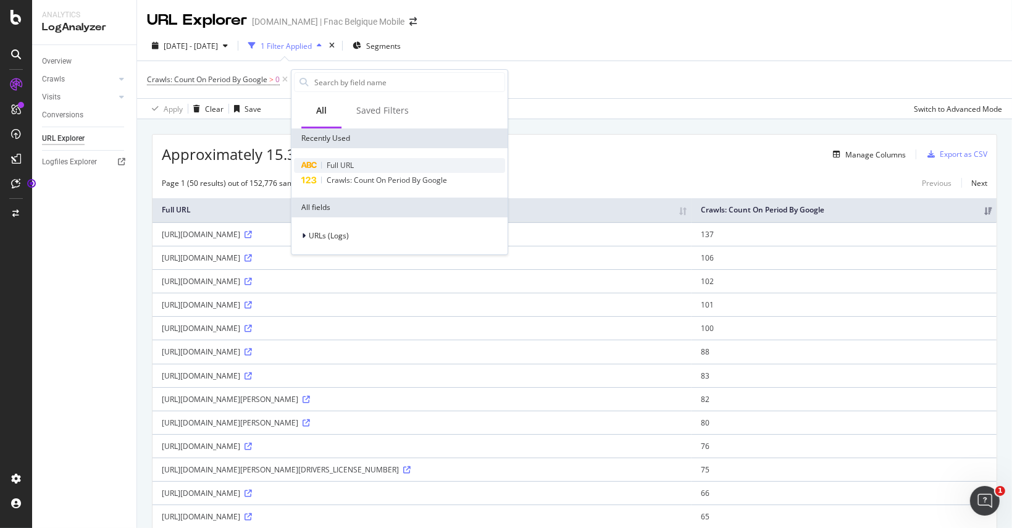
click at [328, 161] on span "Full URL" at bounding box center [340, 165] width 27 height 10
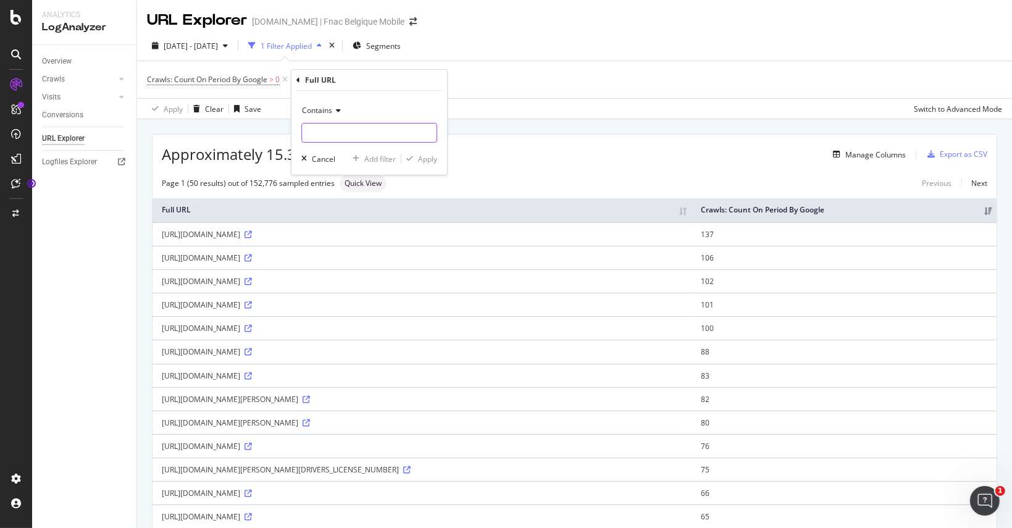
paste input "https://www.fr.fnac.be/iPhone-17/iPhone/nsh567365"
click at [399, 94] on div "Contains https://www.fr.fnac.be/iPhone-17/iPhone/nsh567365 Cancel Add filter Ap…" at bounding box center [369, 133] width 156 height 84
click at [382, 130] on input "https://www.fr.fnac.be/iPhone-17/iPhone/nsh567365" at bounding box center [360, 133] width 117 height 20
drag, startPoint x: 383, startPoint y: 132, endPoint x: 190, endPoint y: 118, distance: 193.2
click at [190, 118] on body "Analytics LogAnalyzer Overview Crawls Daily Distribution Segments Distribution …" at bounding box center [506, 264] width 1012 height 528
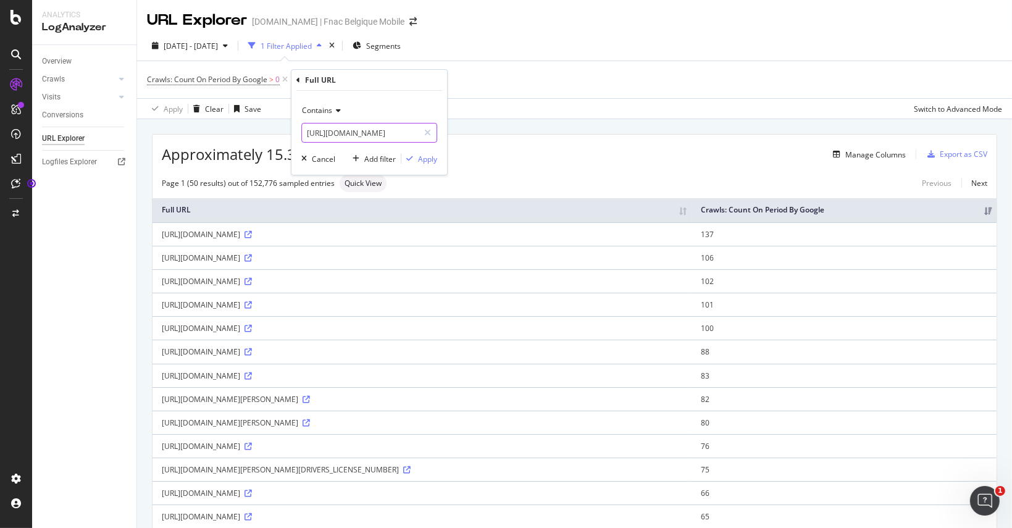
click at [366, 125] on input "https://www.fr.fnac.be/iPhone-17/iPhone/nsh567365" at bounding box center [360, 133] width 117 height 20
click at [382, 131] on input "https://www.fr.fnac.be/iPhone-17/iPhone/nsh567365" at bounding box center [360, 133] width 117 height 20
click at [385, 132] on input "https://www.fr.fnac.be/iPhone-17/iPhone/nsh567365" at bounding box center [360, 133] width 117 height 20
drag, startPoint x: 383, startPoint y: 131, endPoint x: 304, endPoint y: 130, distance: 79.6
click at [304, 130] on input "https://www.fr.fnac.be/iPhone-17/iPhone/nsh567365" at bounding box center [360, 133] width 117 height 20
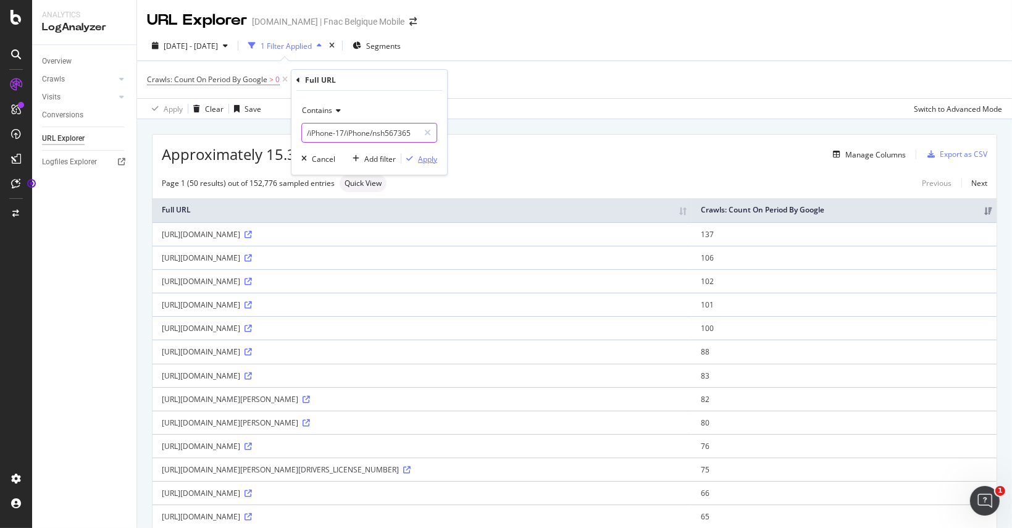
type input "/iPhone-17/iPhone/nsh567365"
click at [424, 155] on div "Apply" at bounding box center [427, 159] width 19 height 10
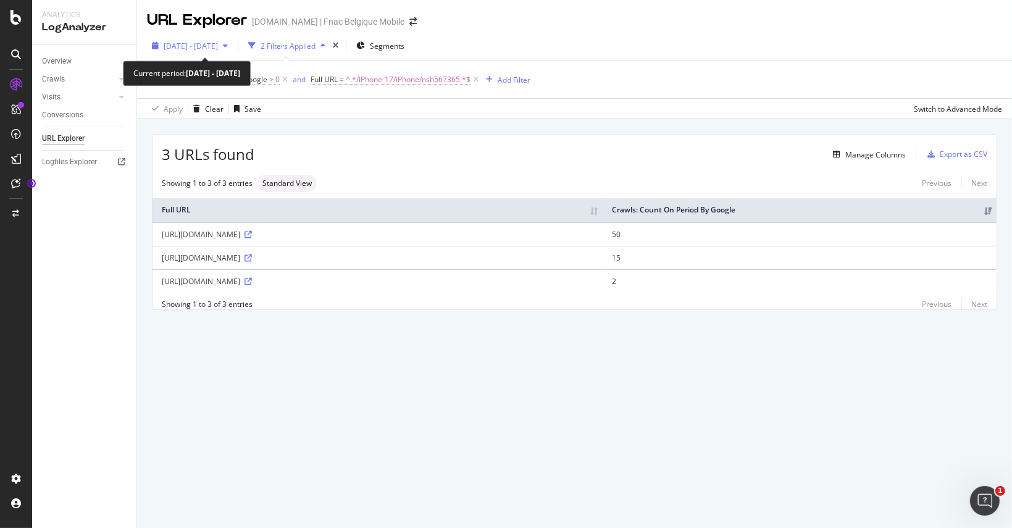
click at [207, 43] on span "2025 Sep. 9th - Sep. 20th" at bounding box center [191, 46] width 54 height 10
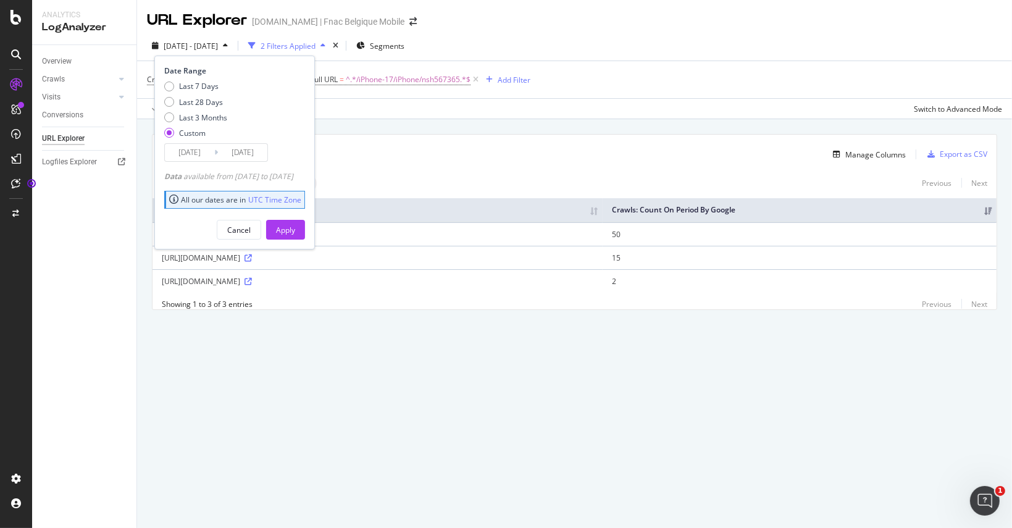
click at [200, 150] on input "2025/09/09" at bounding box center [189, 152] width 49 height 17
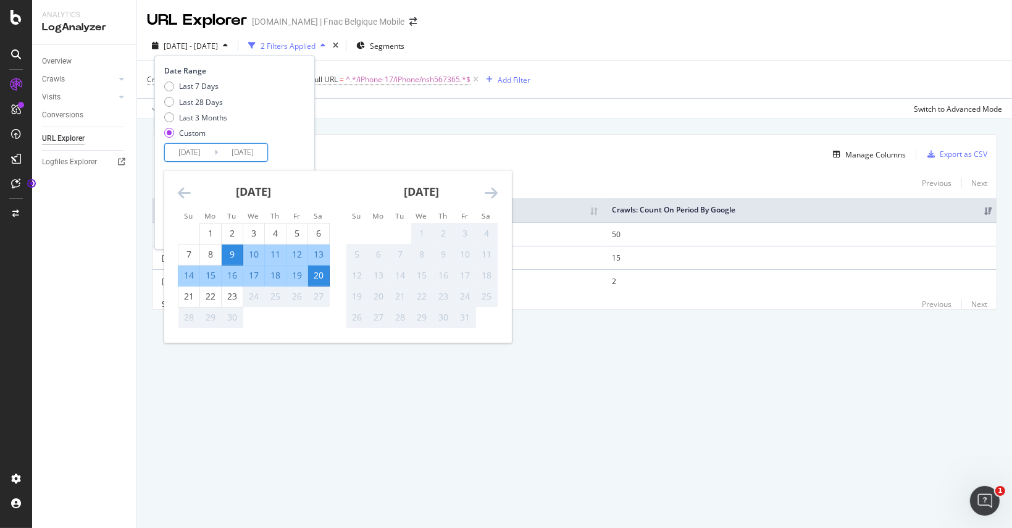
click at [295, 250] on div "12" at bounding box center [296, 254] width 21 height 12
type input "2025/09/12"
click at [309, 254] on div "13" at bounding box center [318, 254] width 21 height 12
type input "2025/09/13"
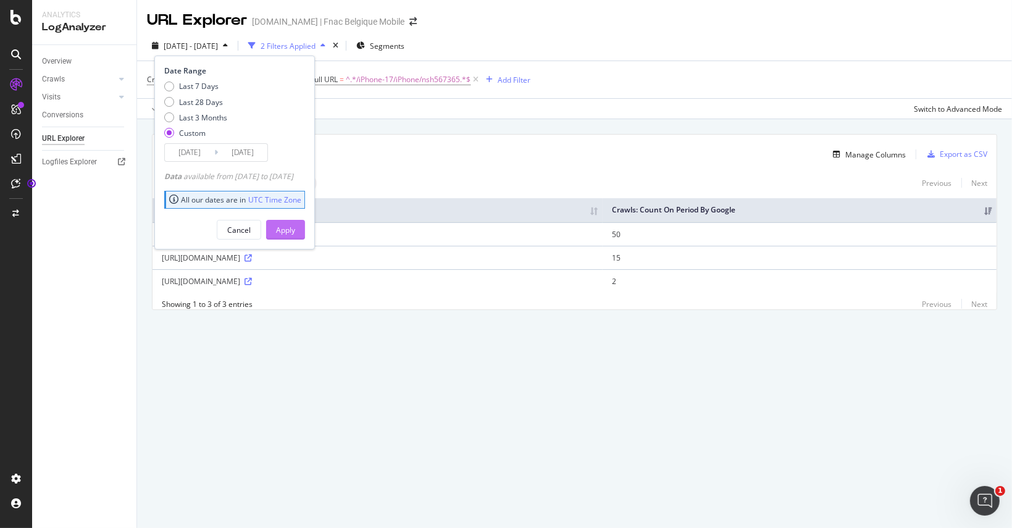
click at [295, 232] on div "Apply" at bounding box center [285, 230] width 19 height 10
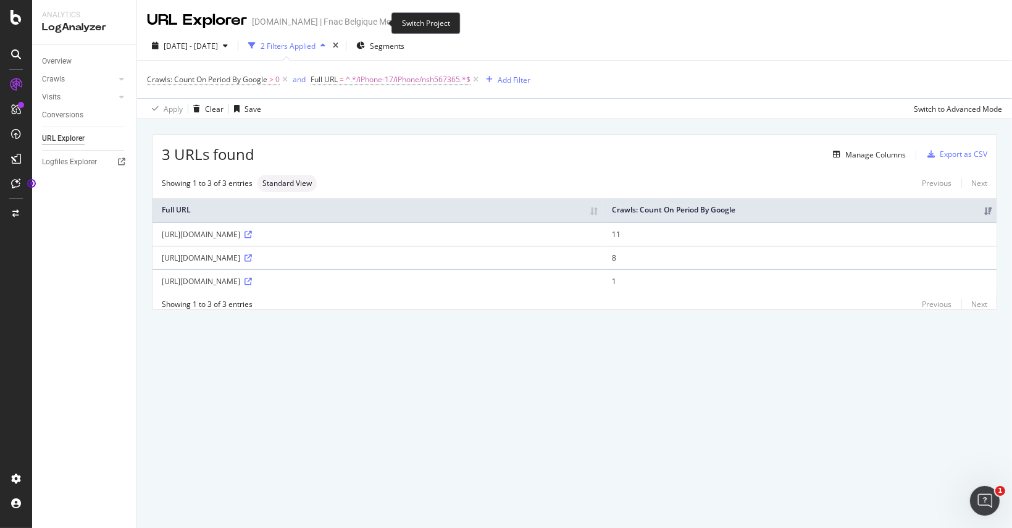
click at [409, 21] on icon "arrow-right-arrow-left" at bounding box center [412, 21] width 7 height 9
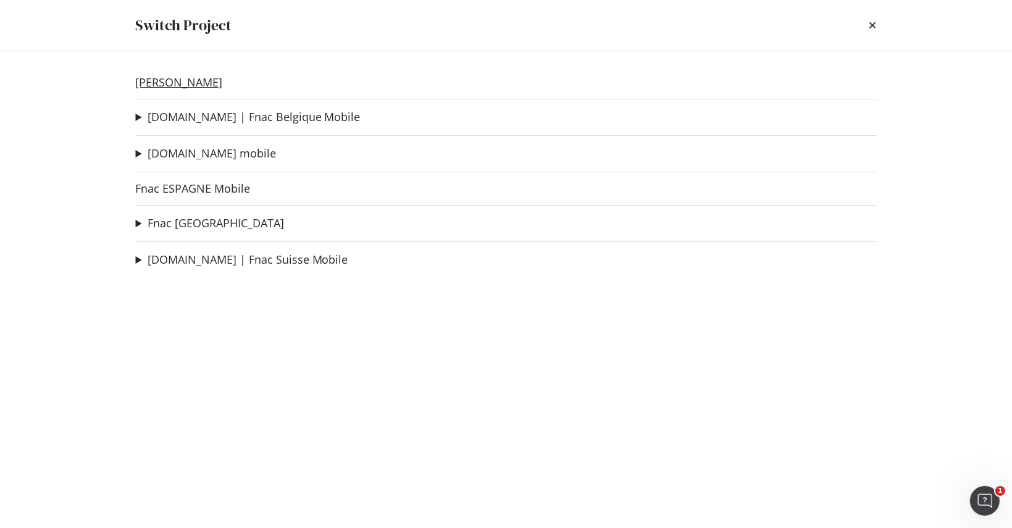
click at [173, 83] on link "[PERSON_NAME]" at bounding box center [179, 82] width 87 height 13
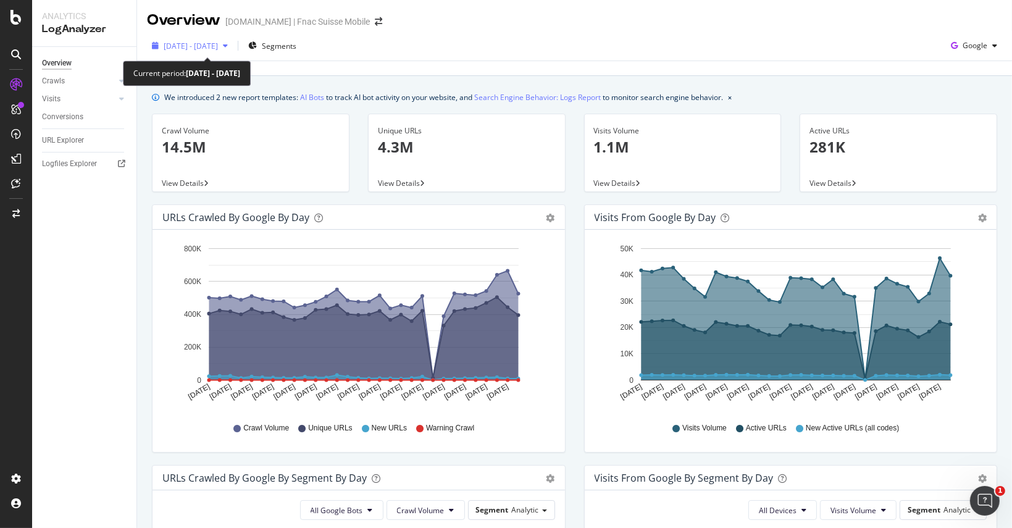
click at [229, 52] on div "[DATE] - [DATE]" at bounding box center [190, 45] width 86 height 19
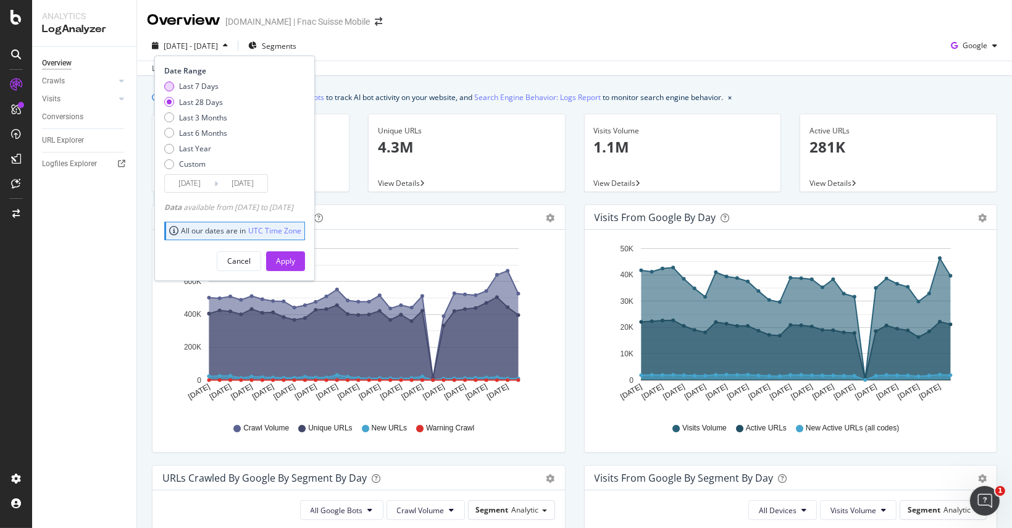
click at [185, 91] on div "Last 7 Days" at bounding box center [199, 86] width 40 height 10
click at [183, 183] on input "2025/09/17" at bounding box center [189, 183] width 49 height 17
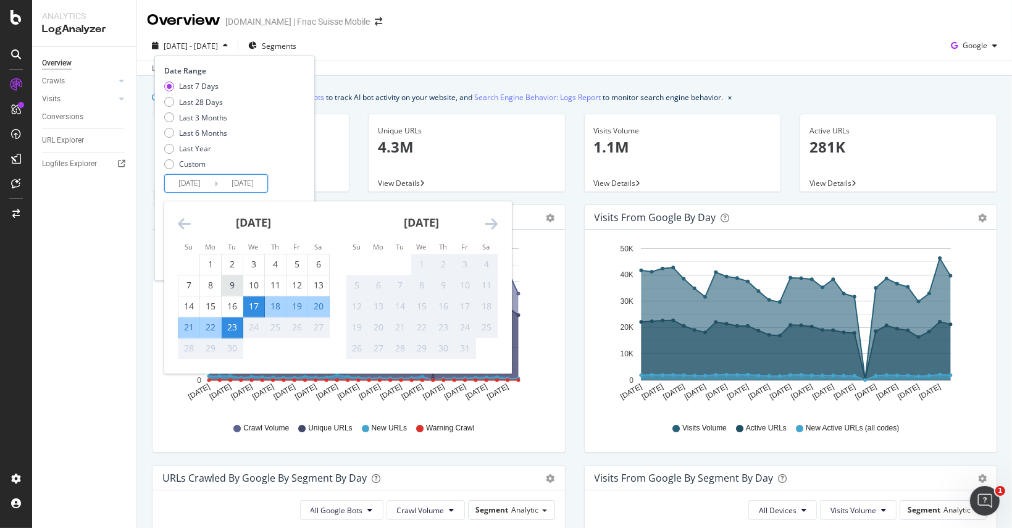
click at [228, 286] on div "9" at bounding box center [232, 285] width 21 height 12
type input "2025/09/09"
click at [316, 306] on div "20" at bounding box center [318, 306] width 21 height 12
type input "2025/09/20"
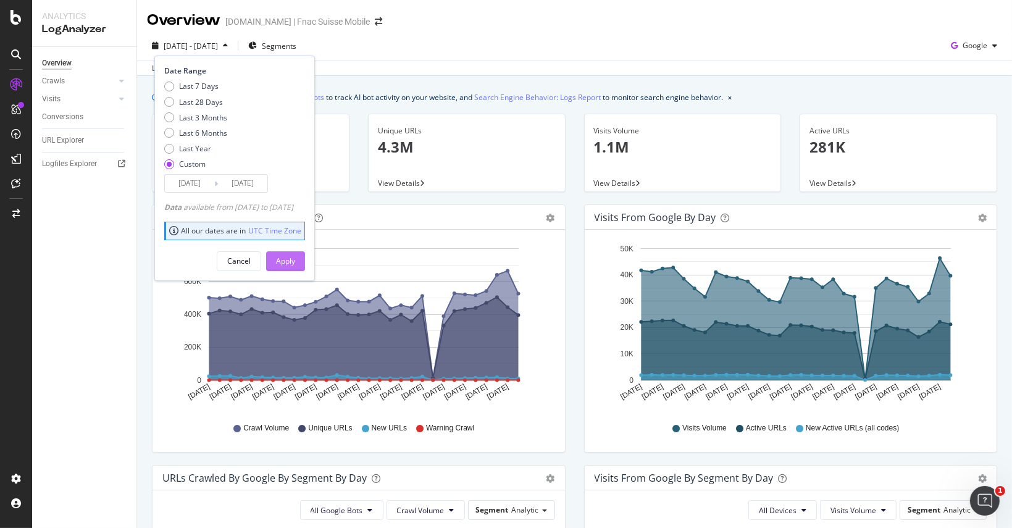
click at [295, 257] on div "Apply" at bounding box center [285, 261] width 19 height 10
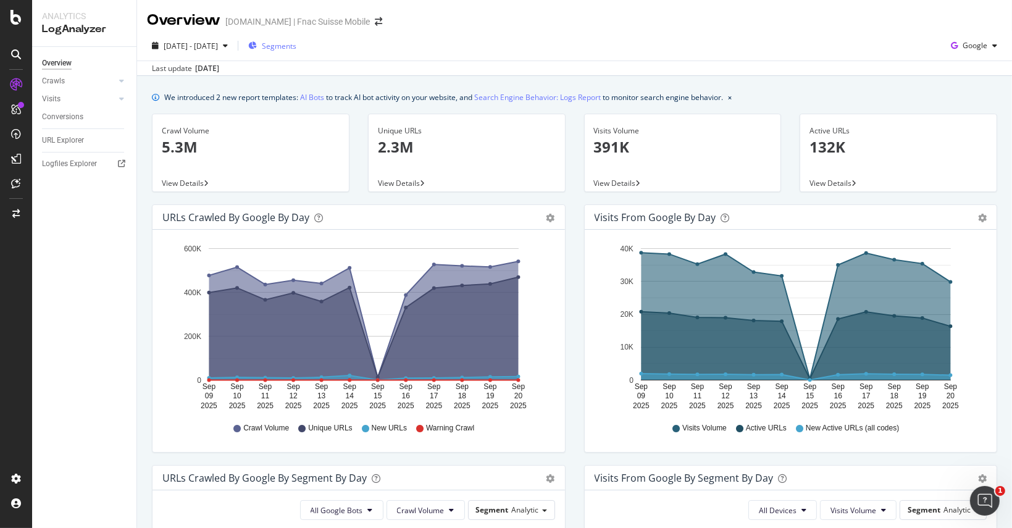
click at [296, 46] on span "Segments" at bounding box center [279, 46] width 35 height 10
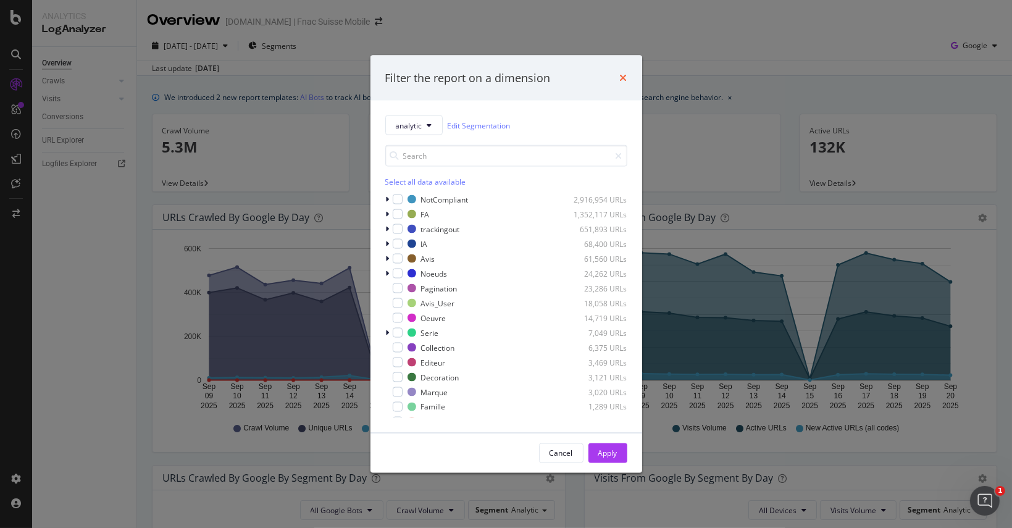
click at [624, 78] on icon "times" at bounding box center [623, 78] width 7 height 10
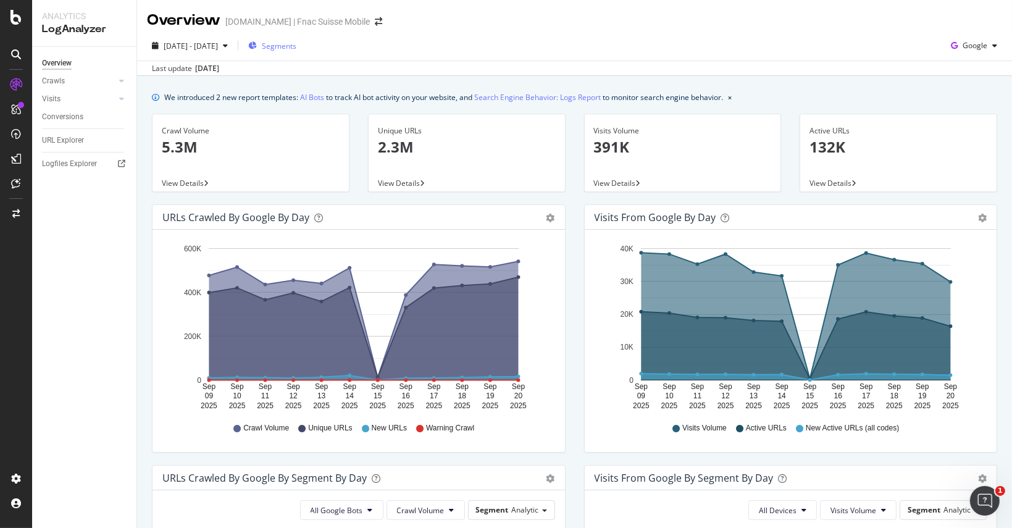
click at [296, 50] on span "Segments" at bounding box center [279, 46] width 35 height 10
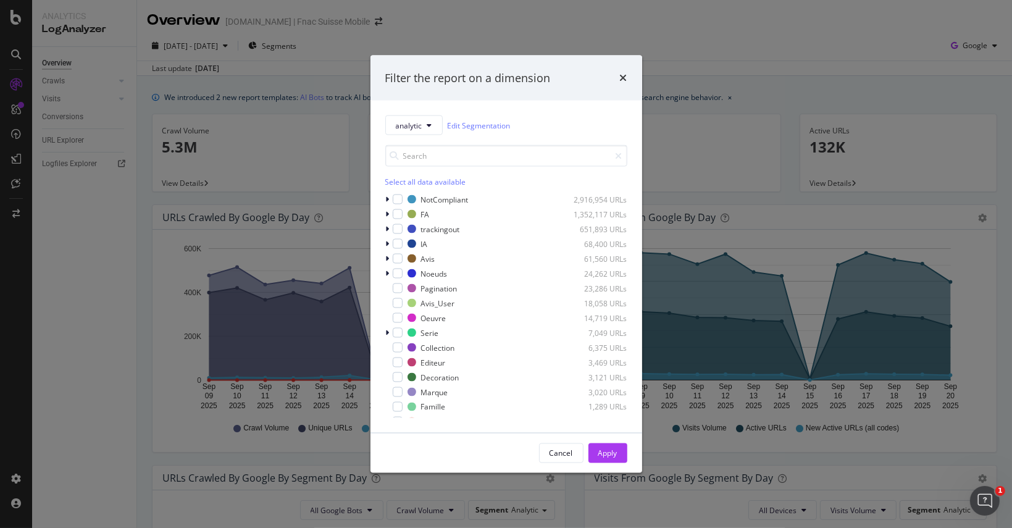
click at [624, 80] on icon "times" at bounding box center [623, 78] width 7 height 10
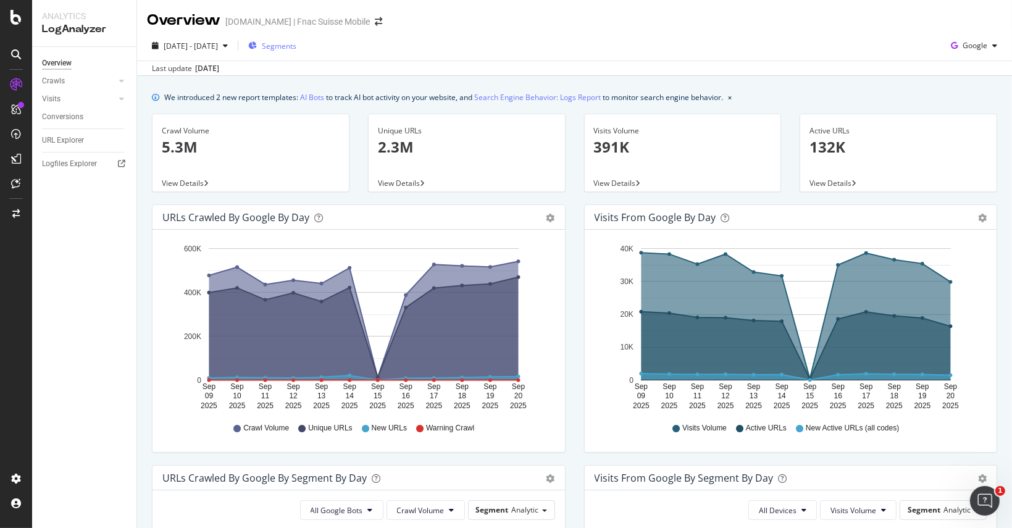
click at [296, 49] on span "Segments" at bounding box center [279, 46] width 35 height 10
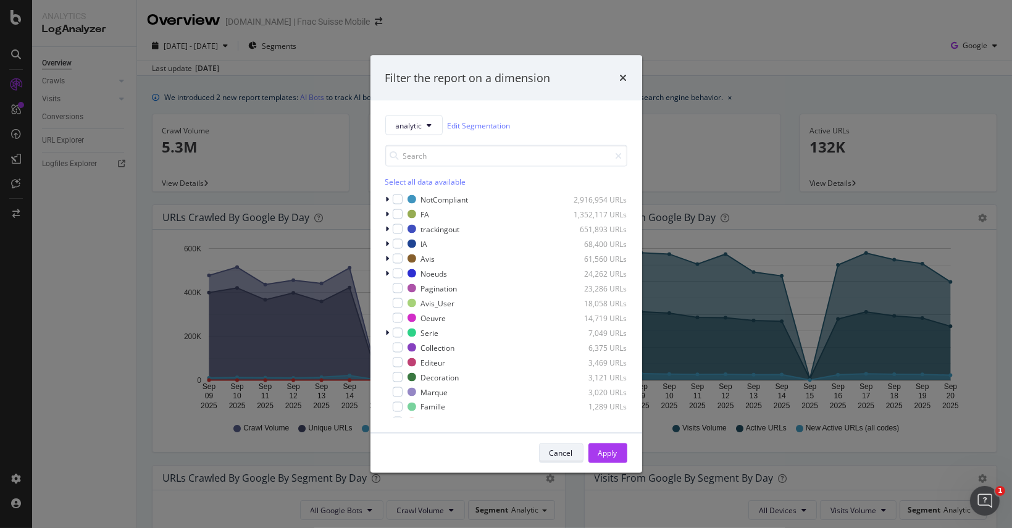
click at [554, 453] on div "Cancel" at bounding box center [561, 453] width 23 height 10
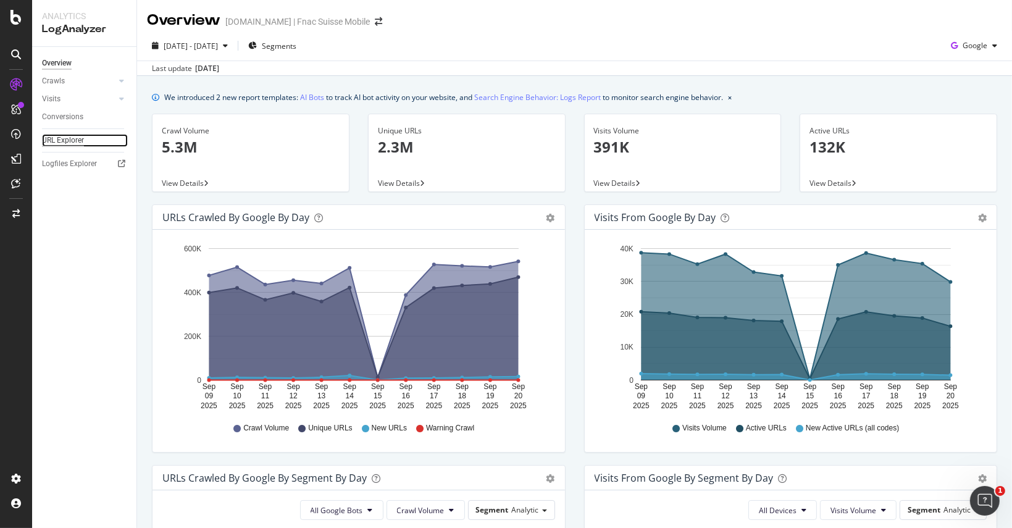
click at [54, 138] on div "URL Explorer" at bounding box center [63, 140] width 42 height 13
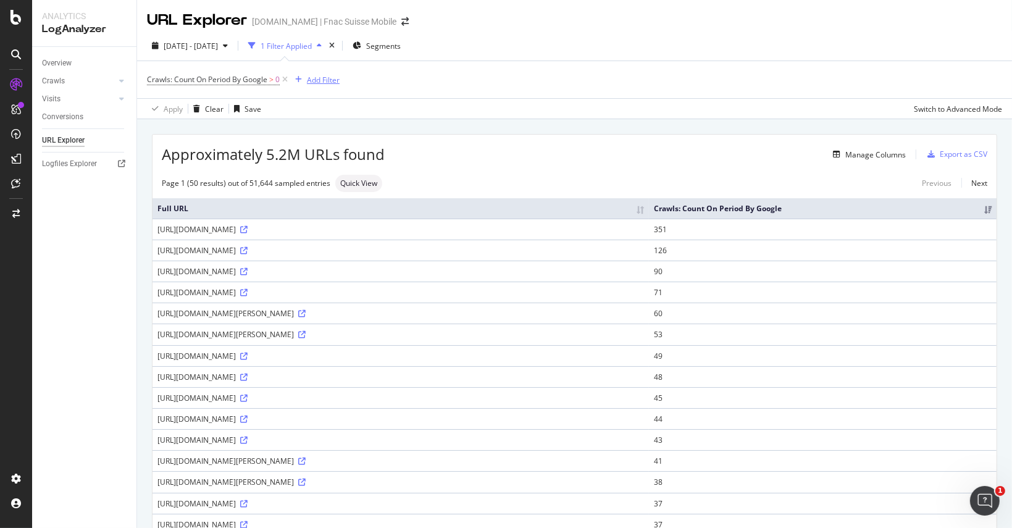
click at [306, 78] on div "button" at bounding box center [298, 79] width 17 height 7
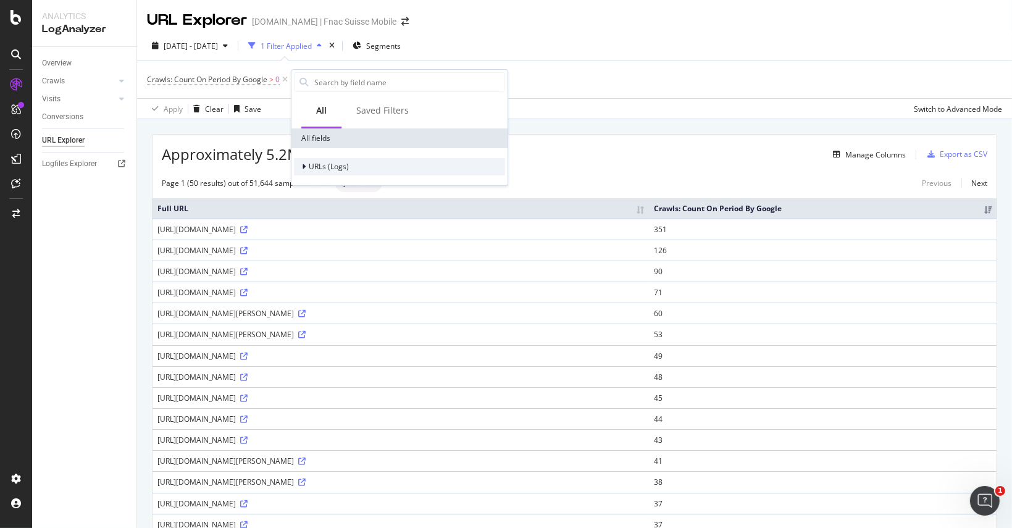
click at [333, 162] on span "URLs (Logs)" at bounding box center [329, 166] width 40 height 10
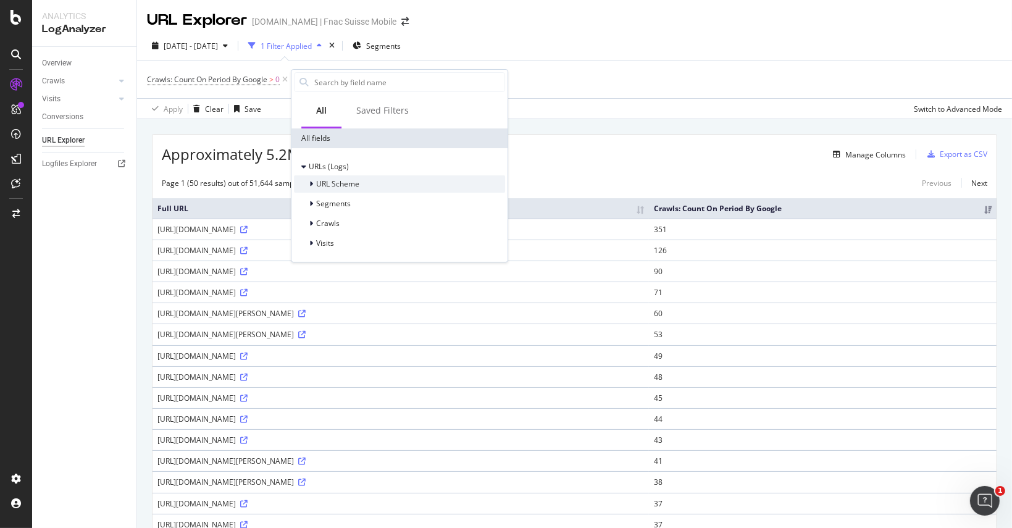
click at [333, 182] on span "URL Scheme" at bounding box center [337, 183] width 43 height 10
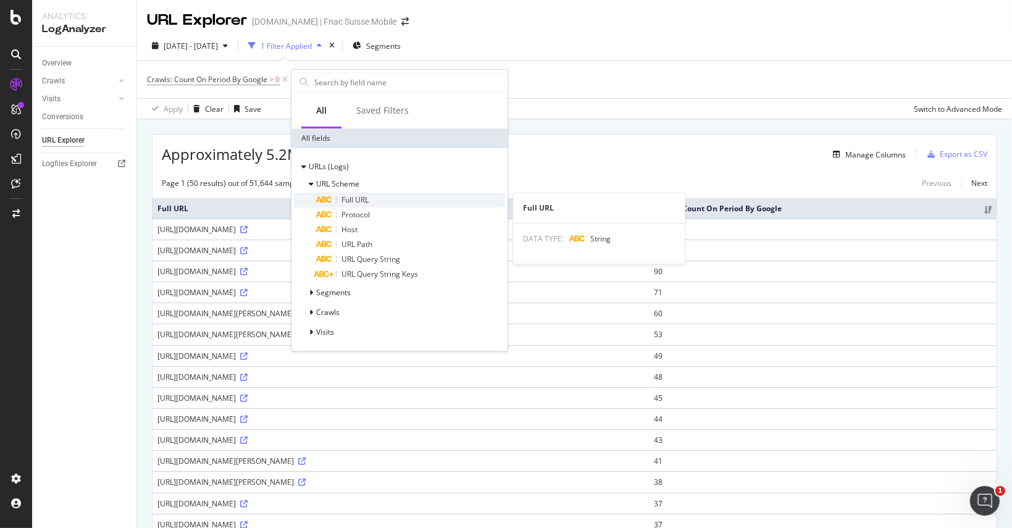
click at [362, 198] on span "Full URL" at bounding box center [354, 199] width 27 height 10
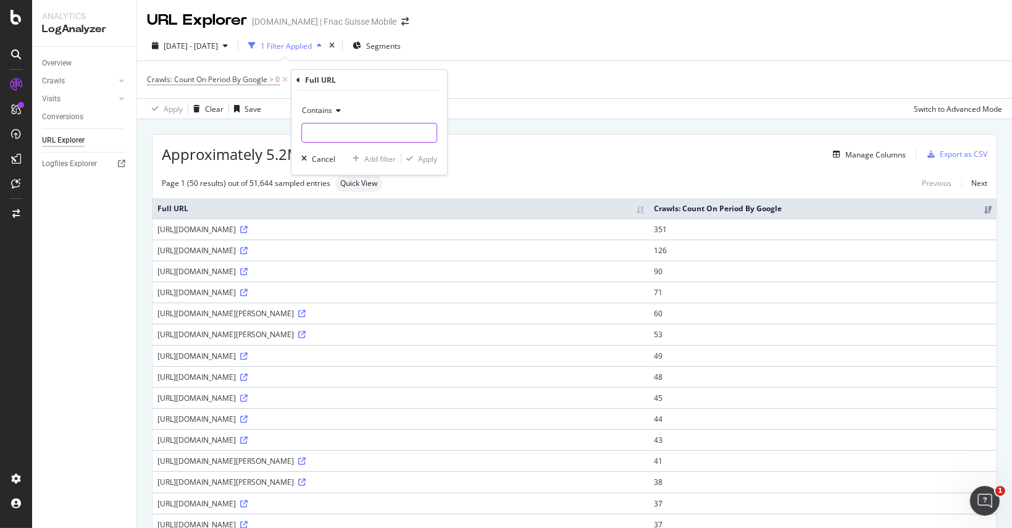
paste input "https://www.fr.fnac.be/iPhone-17/iPhone/nsh567365"
click at [383, 93] on div "Contains https://www.fr.fnac.be/iPhone-17/iPhone/nsh567365 Cancel Add filter Ap…" at bounding box center [369, 133] width 156 height 84
click at [382, 131] on input "https://www.fr.fnac.be/iPhone-17/iPhone/nsh567365" at bounding box center [360, 133] width 117 height 20
drag, startPoint x: 382, startPoint y: 132, endPoint x: 126, endPoint y: 75, distance: 262.6
click at [126, 75] on body "Analytics LogAnalyzer Overview Crawls Daily Distribution Segments Distribution …" at bounding box center [506, 264] width 1012 height 528
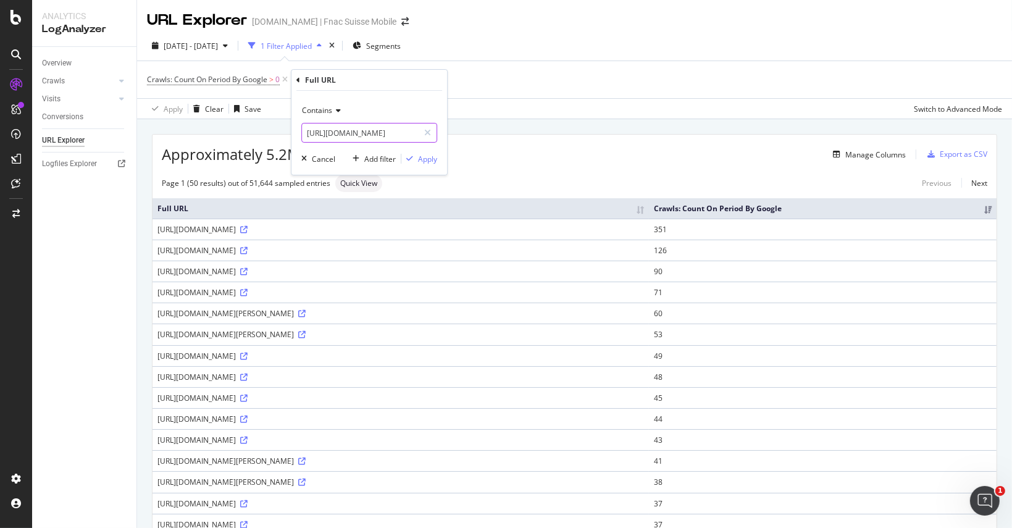
click at [378, 128] on input "https://www.fr.fnac.be/iPhone-17/iPhone/nsh567365" at bounding box center [360, 133] width 117 height 20
drag, startPoint x: 383, startPoint y: 130, endPoint x: 292, endPoint y: 115, distance: 92.0
click at [292, 115] on div "Contains https://www.fr.fnac.be/iPhone-17/iPhone/nsh567365 Cancel Add filter Ap…" at bounding box center [369, 133] width 156 height 84
drag, startPoint x: 306, startPoint y: 133, endPoint x: 471, endPoint y: 143, distance: 165.1
click at [471, 143] on body "Analytics LogAnalyzer Overview Crawls Daily Distribution Segments Distribution …" at bounding box center [506, 264] width 1012 height 528
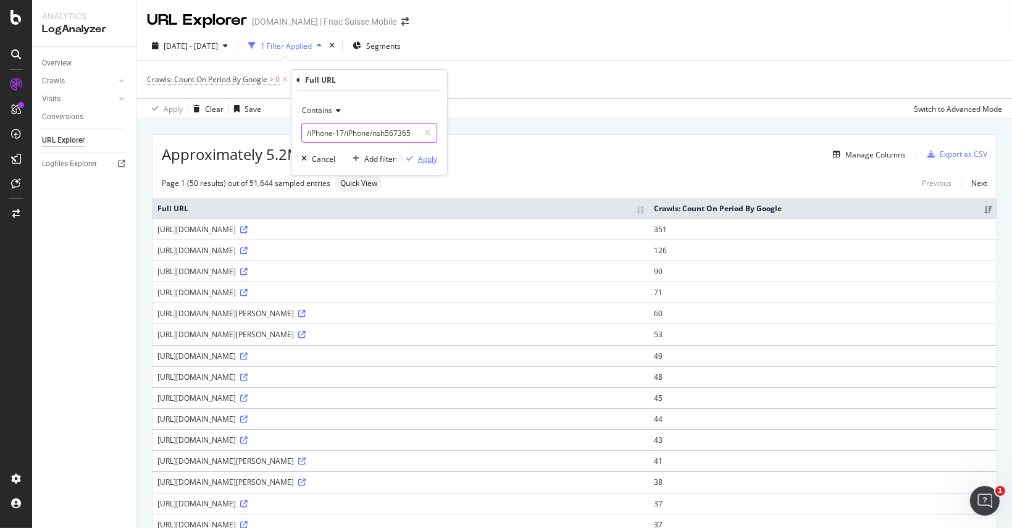
type input "/iPhone-17/iPhone/nsh567365"
click at [427, 162] on div "Apply" at bounding box center [427, 159] width 19 height 10
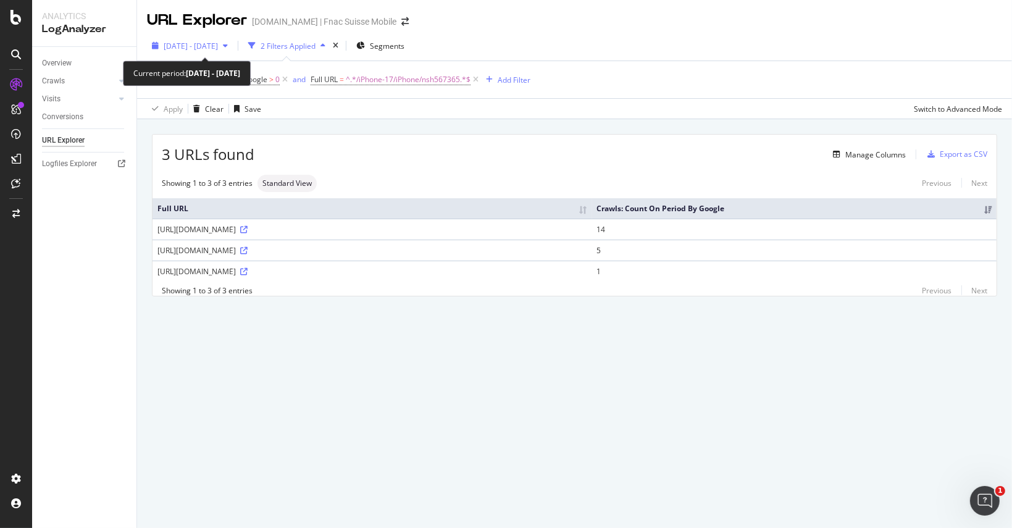
click at [218, 49] on span "2025 Sep. 9th - Sep. 20th" at bounding box center [191, 46] width 54 height 10
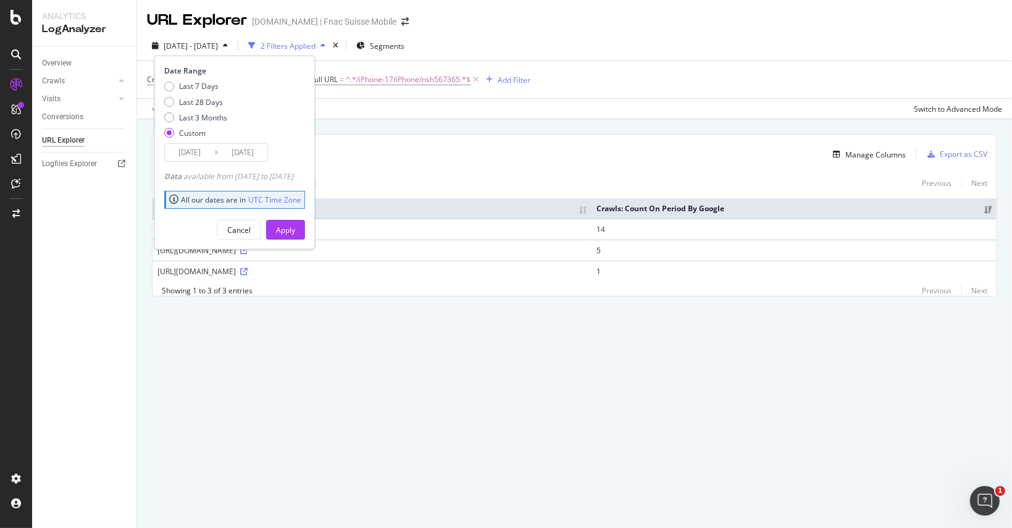
click at [195, 155] on input "2025/09/09" at bounding box center [189, 152] width 49 height 17
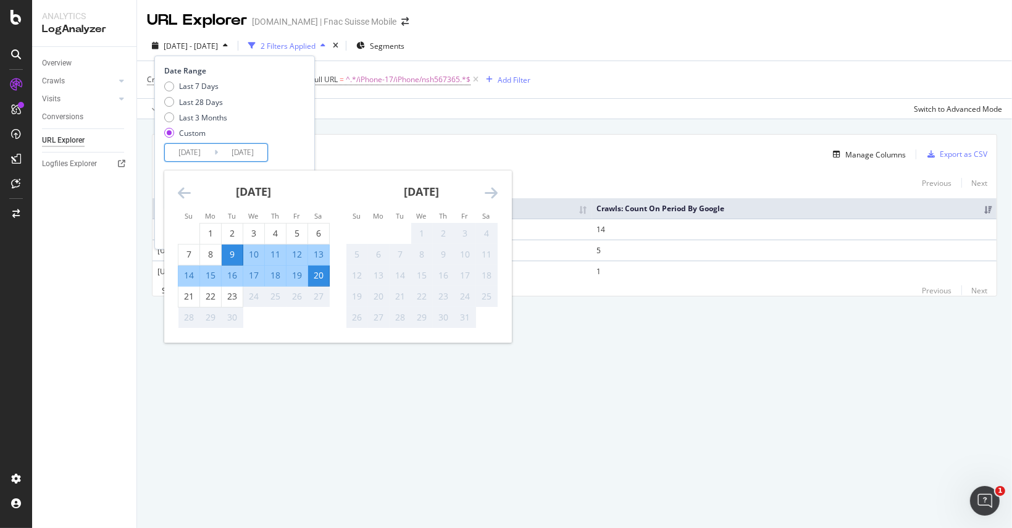
click at [302, 256] on div "12" at bounding box center [296, 254] width 21 height 12
type input "2025/09/12"
click at [312, 256] on div "13" at bounding box center [318, 254] width 21 height 12
type input "2025/09/13"
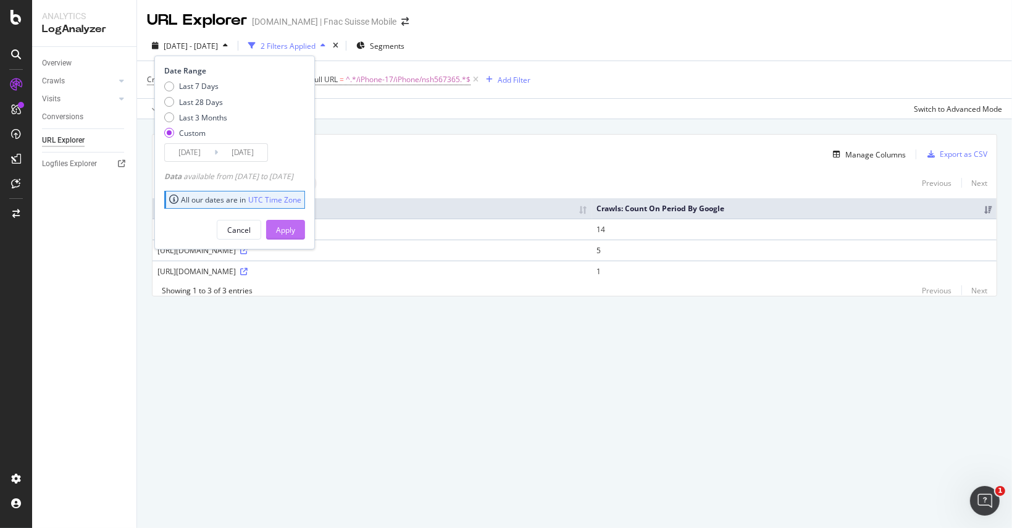
click at [295, 229] on div "Apply" at bounding box center [285, 230] width 19 height 10
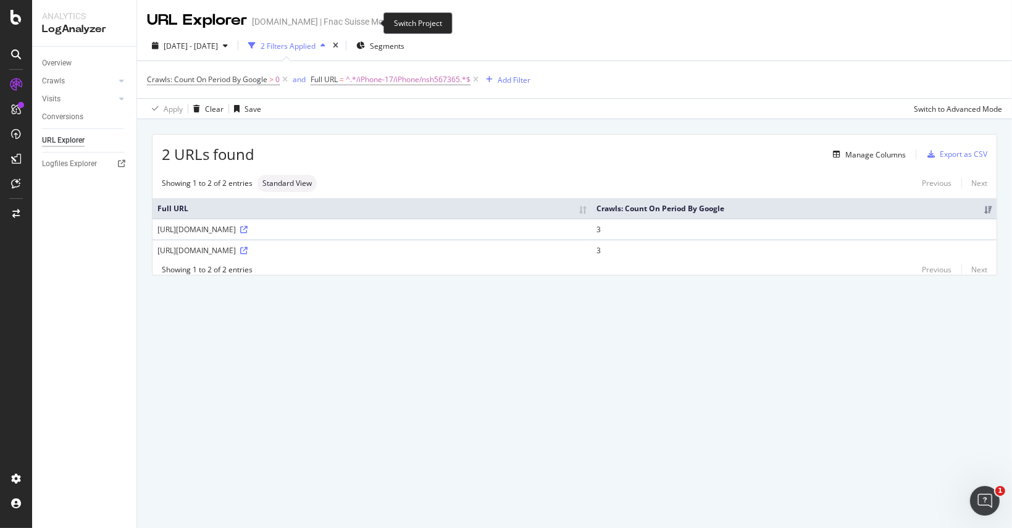
click at [401, 20] on icon "arrow-right-arrow-left" at bounding box center [404, 21] width 7 height 9
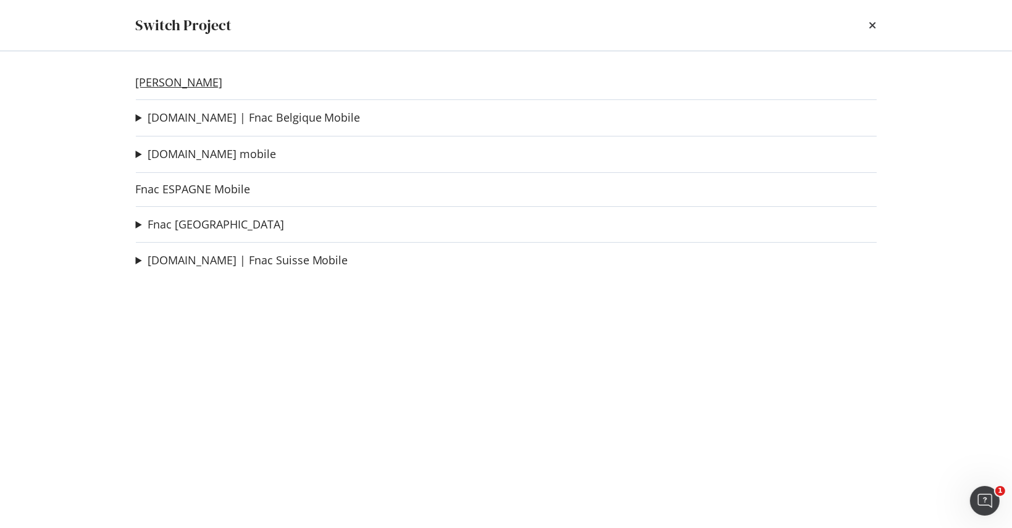
click at [185, 79] on link "[PERSON_NAME]" at bounding box center [179, 82] width 87 height 13
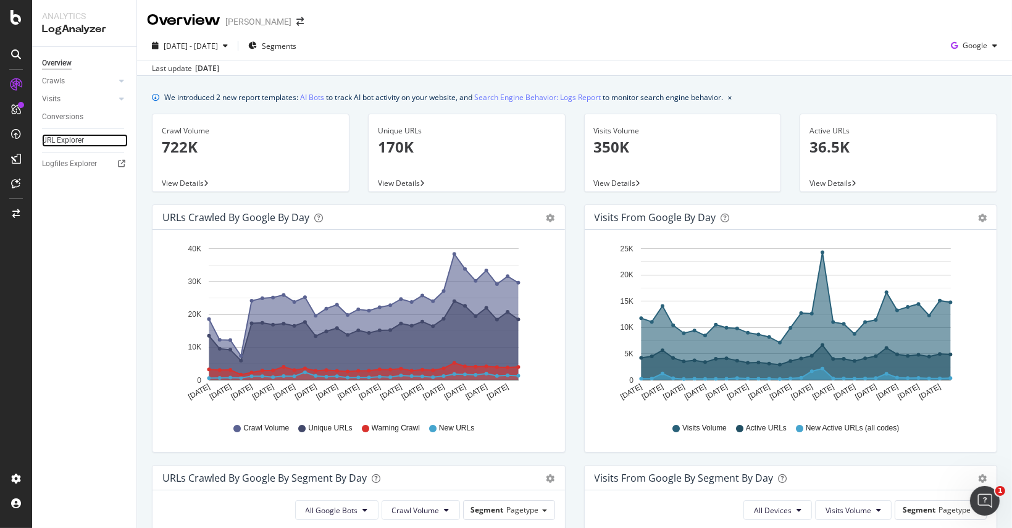
click at [86, 138] on link "URL Explorer" at bounding box center [85, 140] width 86 height 13
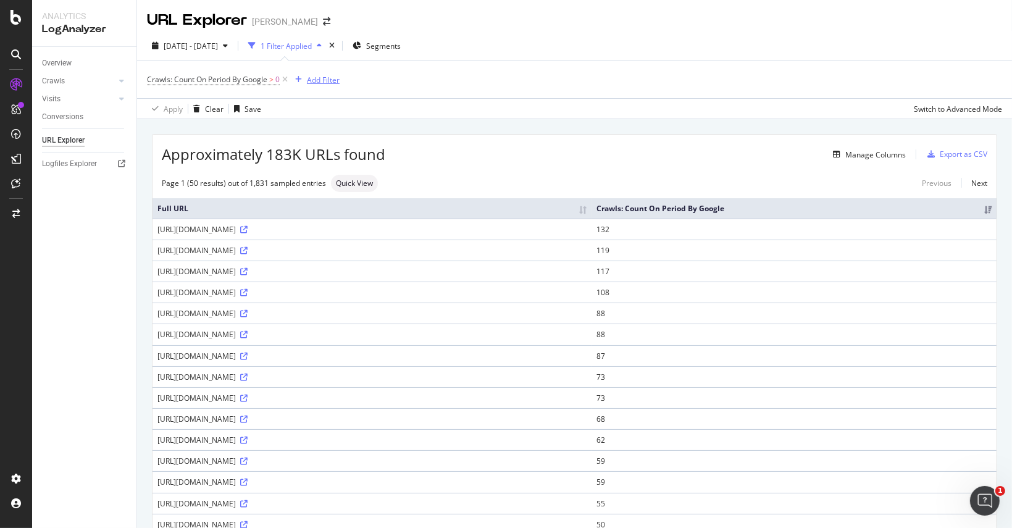
click at [329, 77] on div "Add Filter" at bounding box center [323, 80] width 33 height 10
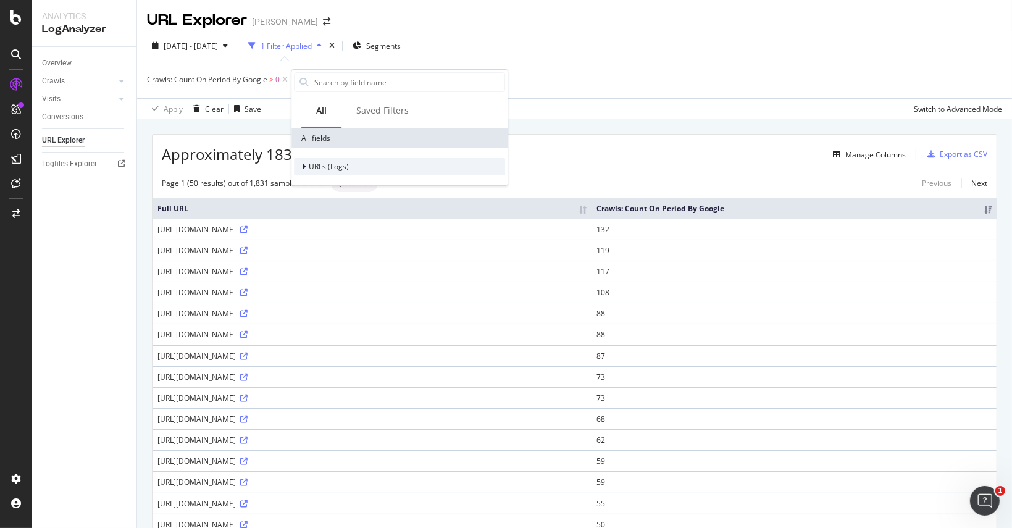
click at [315, 170] on span "URLs (Logs)" at bounding box center [329, 166] width 40 height 10
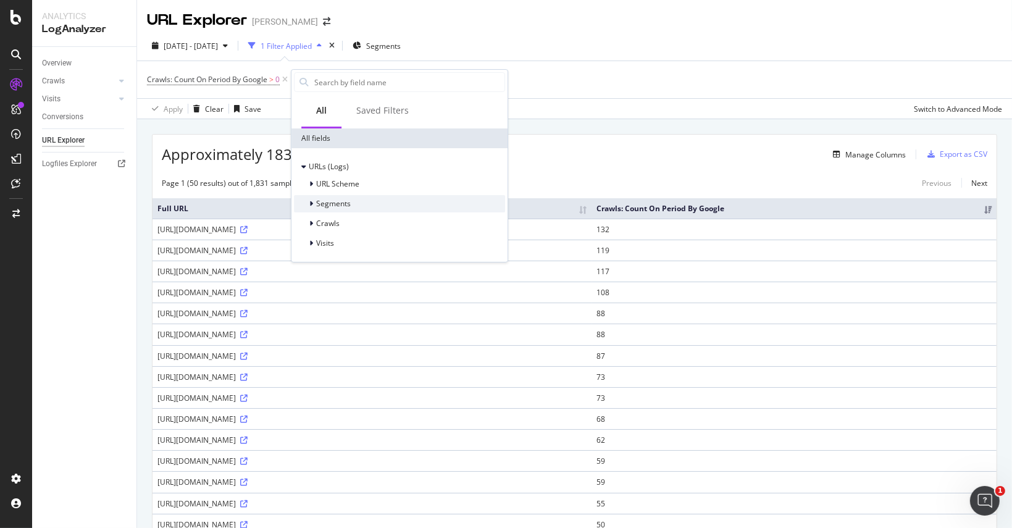
click at [324, 201] on span "Segments" at bounding box center [333, 203] width 35 height 10
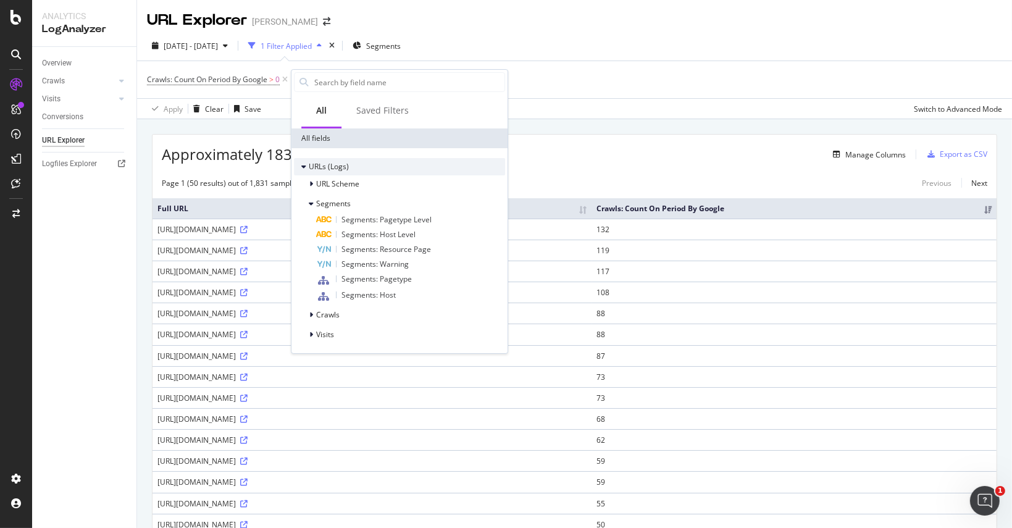
click at [319, 167] on span "URLs (Logs)" at bounding box center [329, 166] width 40 height 10
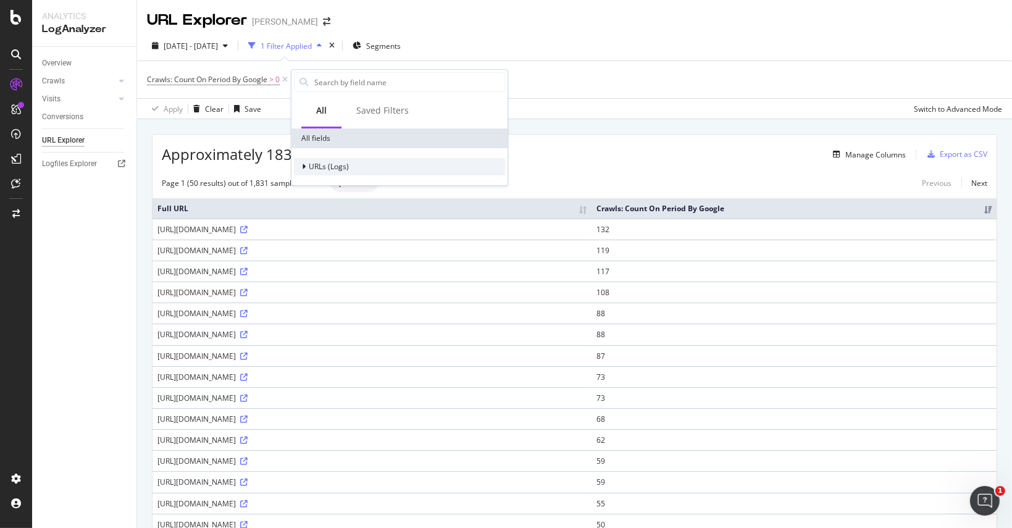
click at [321, 163] on span "URLs (Logs)" at bounding box center [329, 166] width 40 height 10
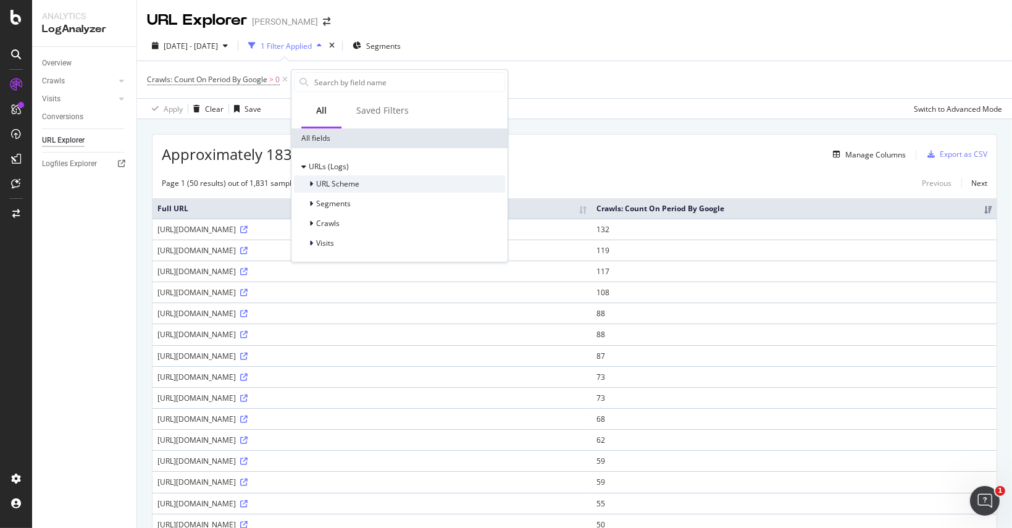
click at [320, 184] on span "URL Scheme" at bounding box center [337, 183] width 43 height 10
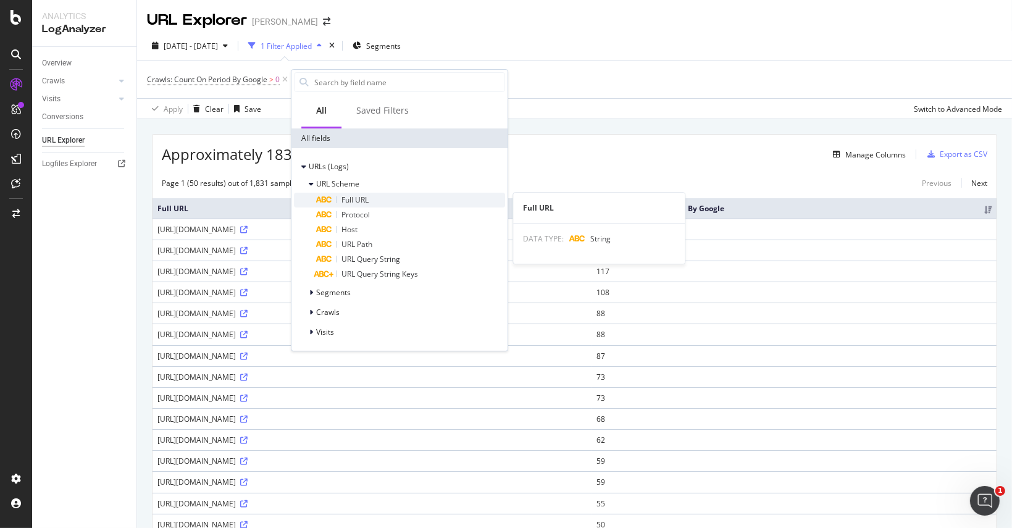
click at [327, 203] on div "Full URL" at bounding box center [410, 200] width 189 height 15
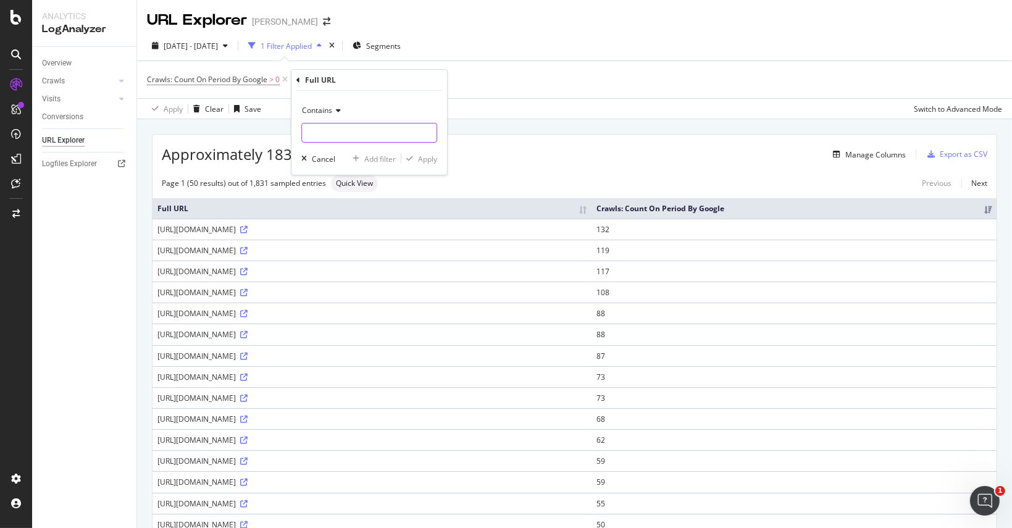
paste input "/iPhone-17/iPhone/nsh567365"
click at [391, 99] on div "Contains /iPhone-17/iPhone/nsh567365 Cancel Add filter Apply" at bounding box center [369, 133] width 156 height 84
click at [344, 132] on input "/iPhone-17/iPhone/nsh567365" at bounding box center [360, 133] width 117 height 20
click at [346, 133] on input "/iPhone-17/iPhone/nsh567365" at bounding box center [360, 133] width 117 height 20
drag, startPoint x: 345, startPoint y: 132, endPoint x: 523, endPoint y: 136, distance: 178.5
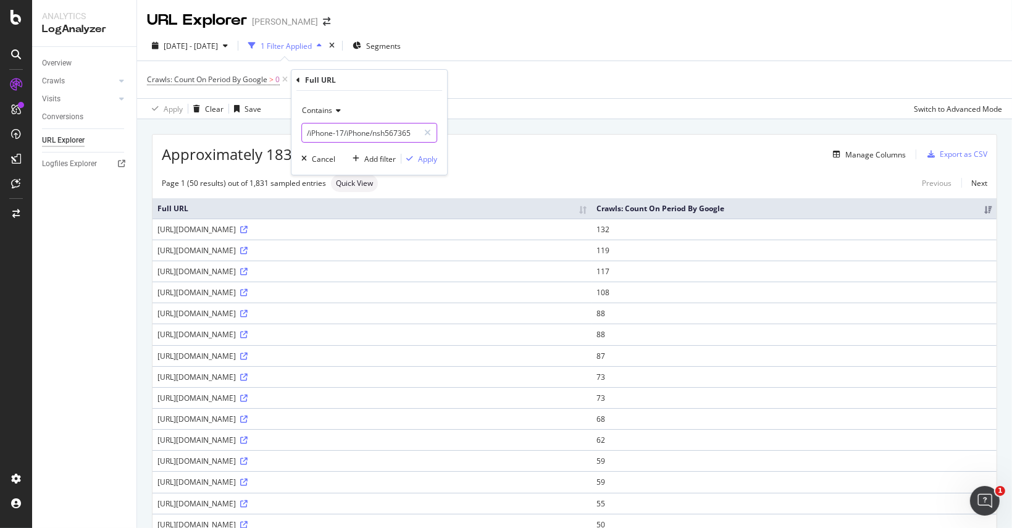
click at [523, 136] on body "Analytics LogAnalyzer Overview Crawls Daily Distribution Segments Distribution …" at bounding box center [506, 264] width 1012 height 528
click at [307, 130] on input "/iPhone-17" at bounding box center [360, 133] width 117 height 20
click at [307, 131] on input "/iPhone-17" at bounding box center [360, 133] width 117 height 20
type input "iPhone-17"
click at [421, 156] on div "Apply" at bounding box center [427, 159] width 19 height 10
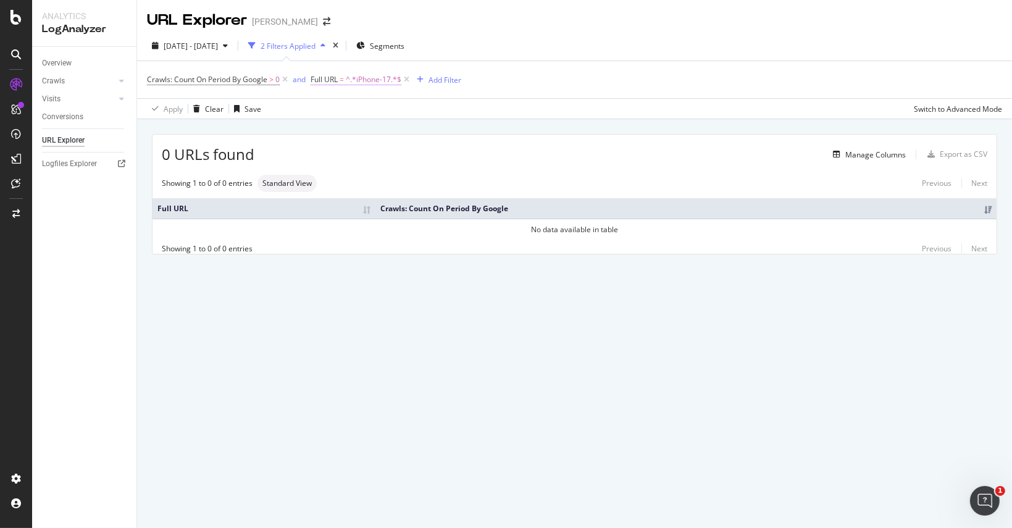
click at [391, 81] on span "^.*iPhone-17.*$" at bounding box center [374, 79] width 56 height 17
click at [366, 129] on input "iPhone-17" at bounding box center [380, 131] width 117 height 20
click at [367, 130] on input "iPhone-17" at bounding box center [380, 131] width 117 height 20
type input "iPhone"
click at [450, 151] on div "Apply" at bounding box center [440, 156] width 36 height 11
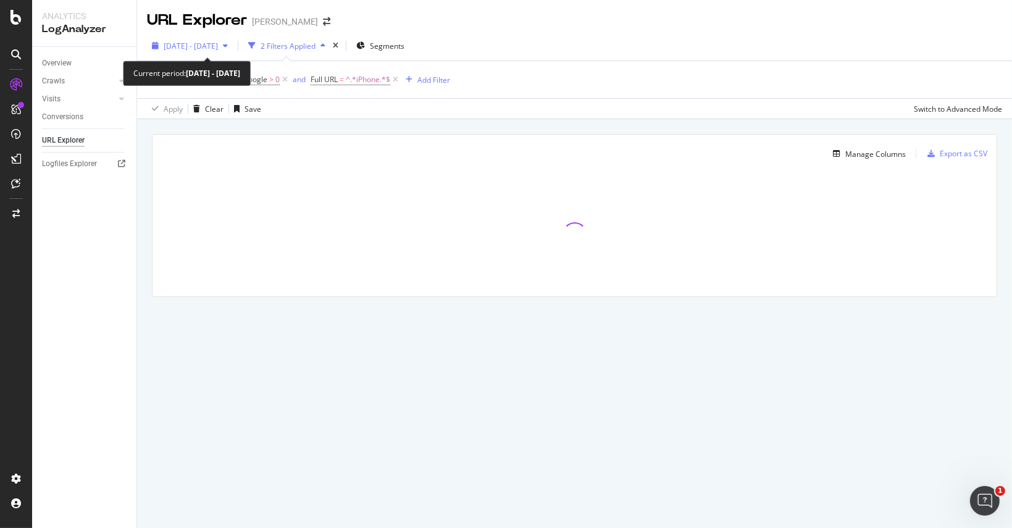
click at [215, 46] on span "[DATE] - [DATE]" at bounding box center [191, 46] width 54 height 10
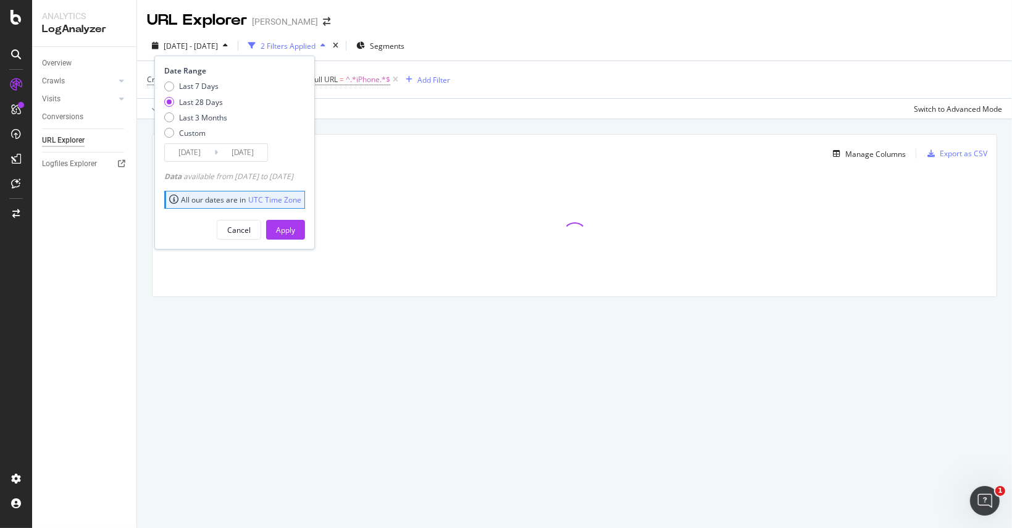
click at [197, 147] on input "[DATE]" at bounding box center [189, 152] width 49 height 17
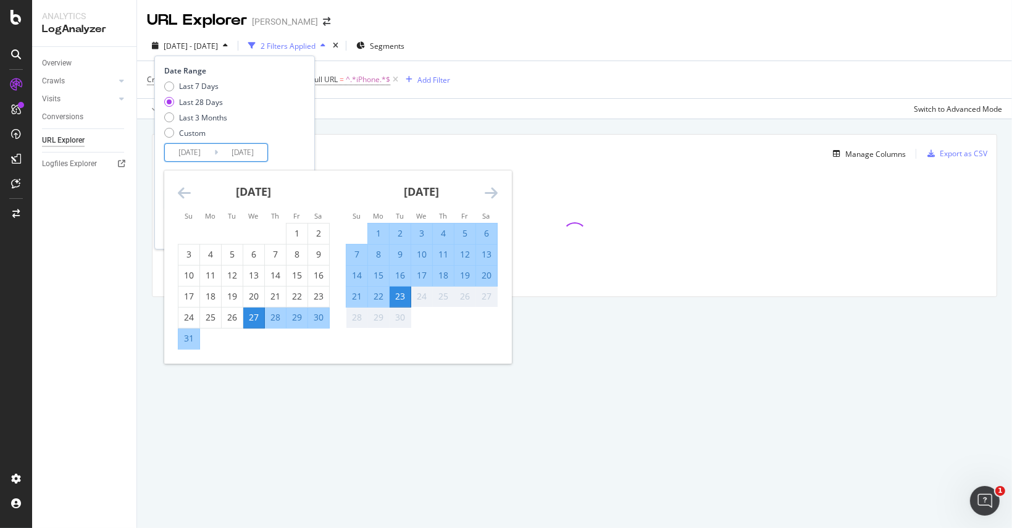
click at [399, 251] on div "9" at bounding box center [400, 254] width 21 height 12
type input "2025/09/09"
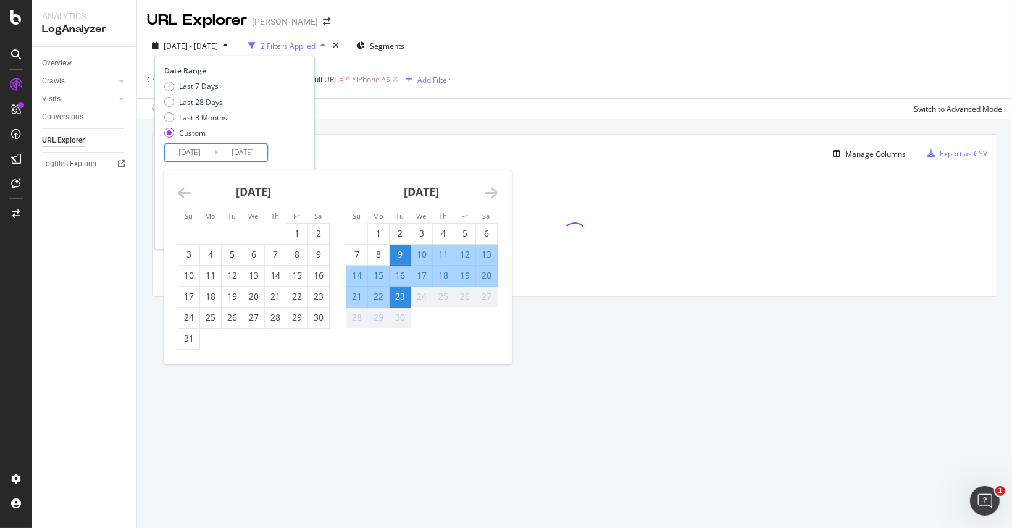
click at [479, 276] on div "20" at bounding box center [486, 275] width 21 height 12
type input "2025/09/20"
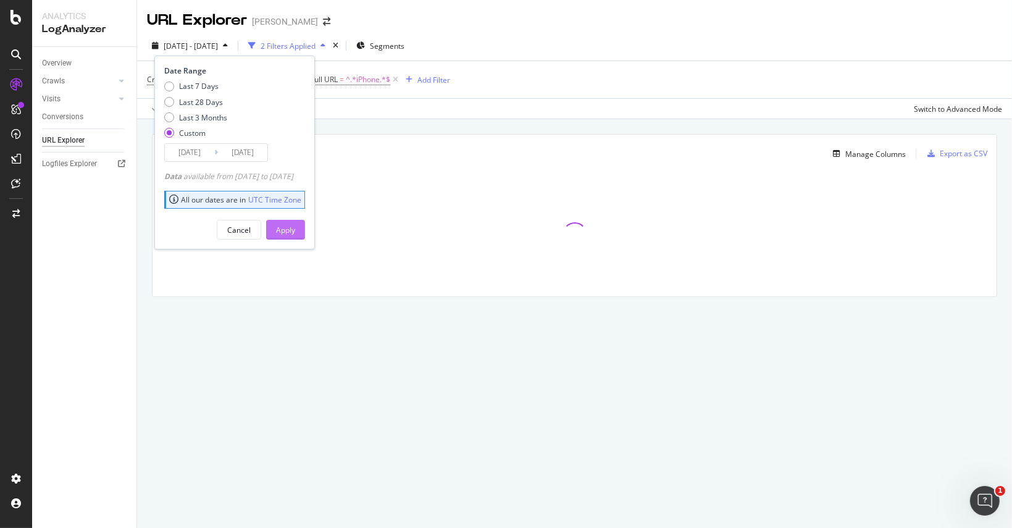
click at [295, 227] on div "Apply" at bounding box center [285, 230] width 19 height 10
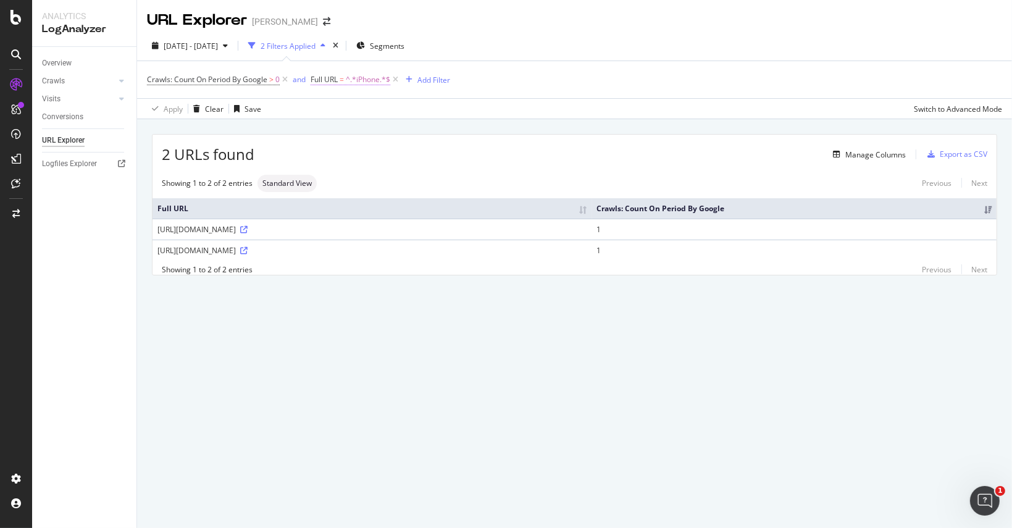
click at [343, 80] on span "=" at bounding box center [342, 79] width 4 height 10
paste input "apple-iphone/17"
type input "apple-iphone/17"
click at [449, 156] on div "Apply" at bounding box center [447, 156] width 19 height 10
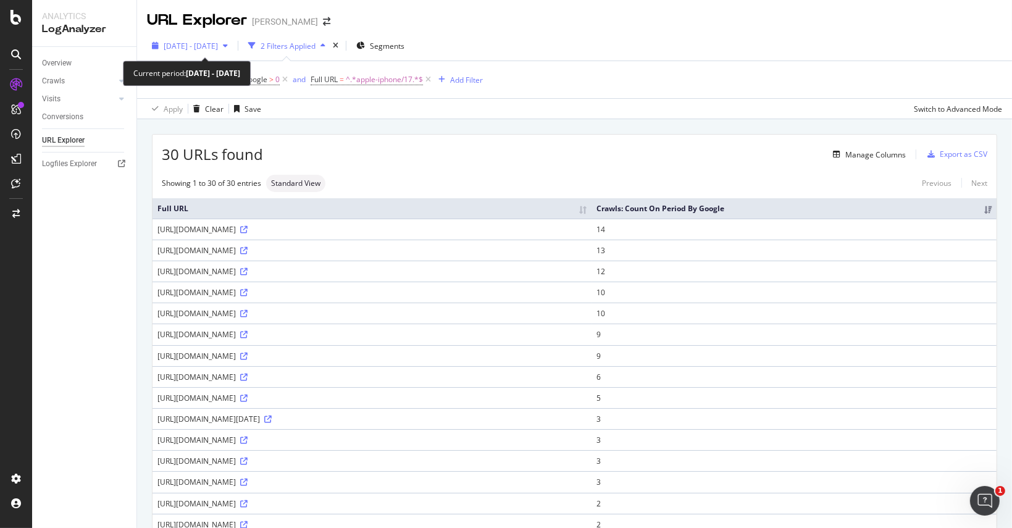
click at [218, 42] on span "2025 Sep. 9th - Sep. 20th" at bounding box center [191, 46] width 54 height 10
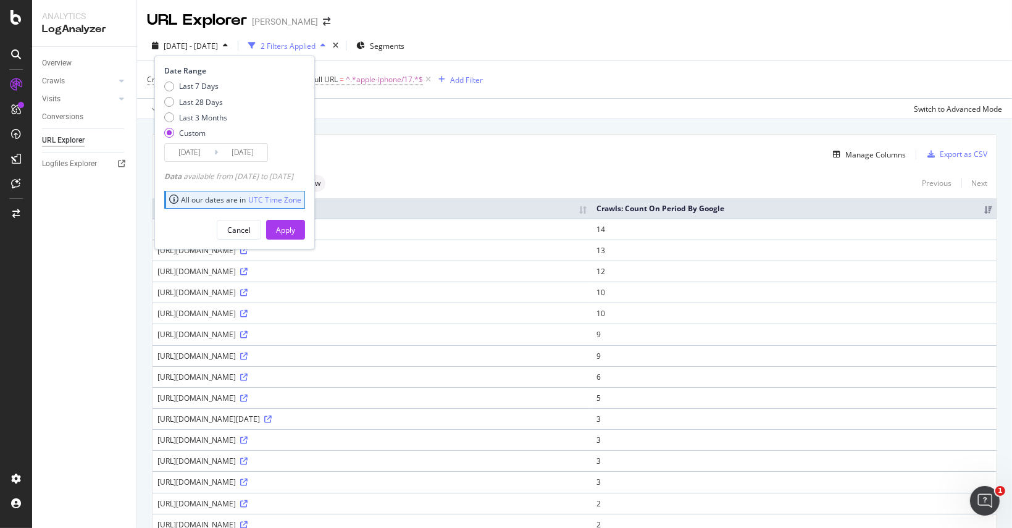
click at [201, 154] on input "2025/09/09" at bounding box center [189, 152] width 49 height 17
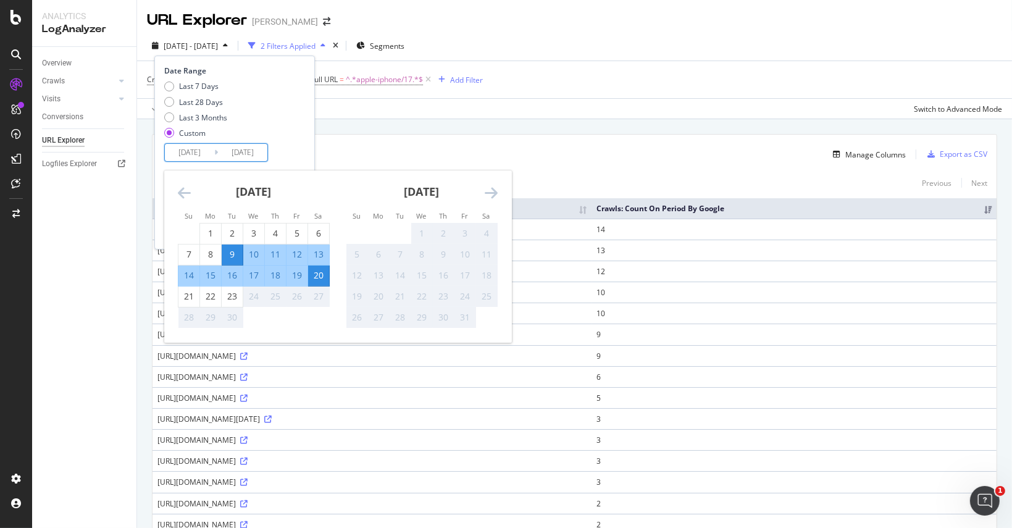
click at [300, 249] on div "12" at bounding box center [296, 254] width 21 height 12
type input "2025/09/12"
click at [315, 253] on div "13" at bounding box center [318, 254] width 21 height 12
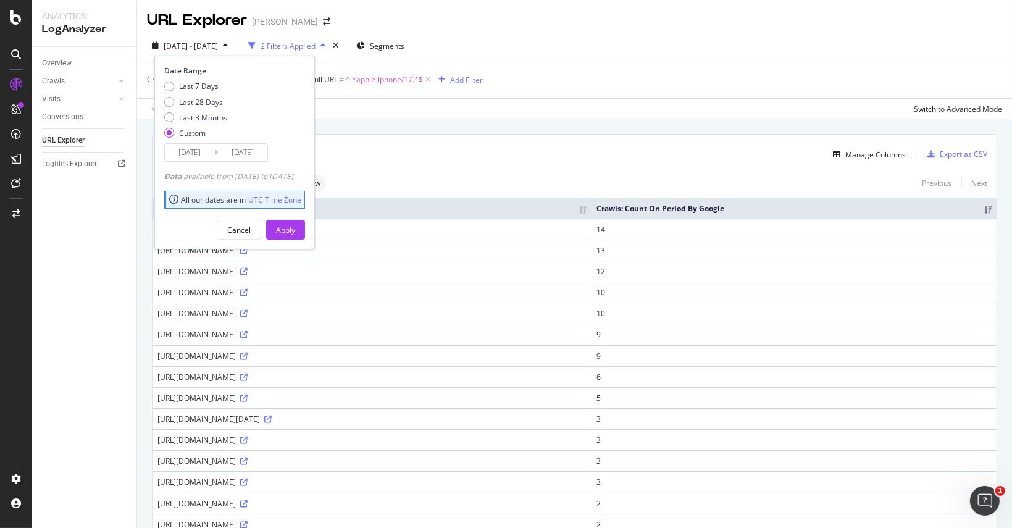
type input "2025/09/13"
click at [295, 225] on div "Apply" at bounding box center [285, 230] width 19 height 10
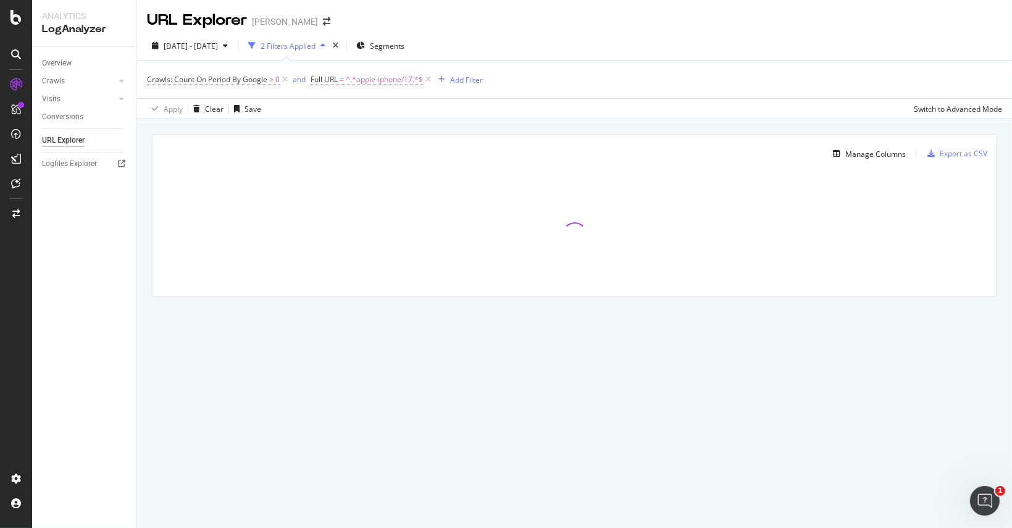
drag, startPoint x: 309, startPoint y: 223, endPoint x: 280, endPoint y: 222, distance: 28.4
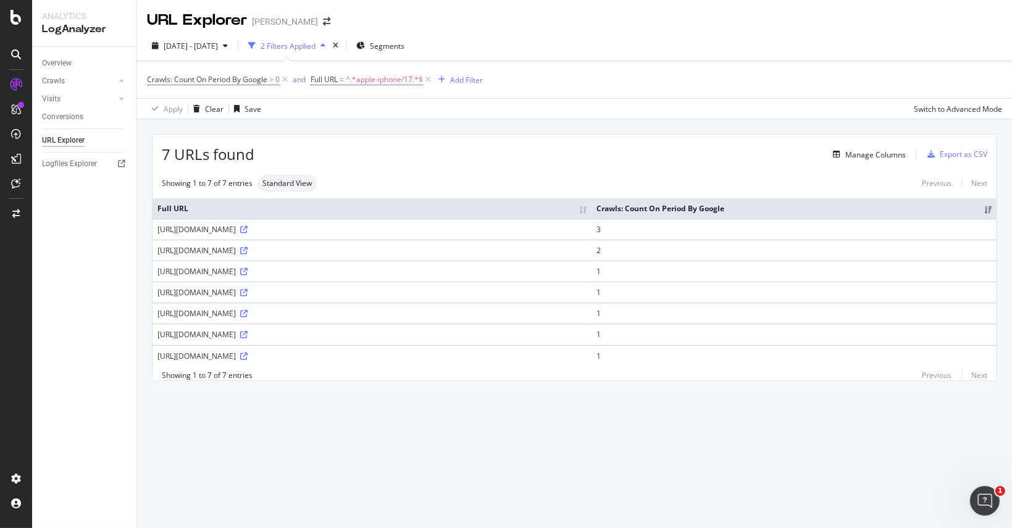
drag, startPoint x: 280, startPoint y: 222, endPoint x: 244, endPoint y: 417, distance: 198.4
click at [244, 417] on div "7 URLs found Manage Columns Export as CSV Showing 1 to 7 of 7 entries Standard …" at bounding box center [574, 271] width 875 height 305
click at [62, 162] on div "Logfiles Explorer" at bounding box center [69, 163] width 55 height 13
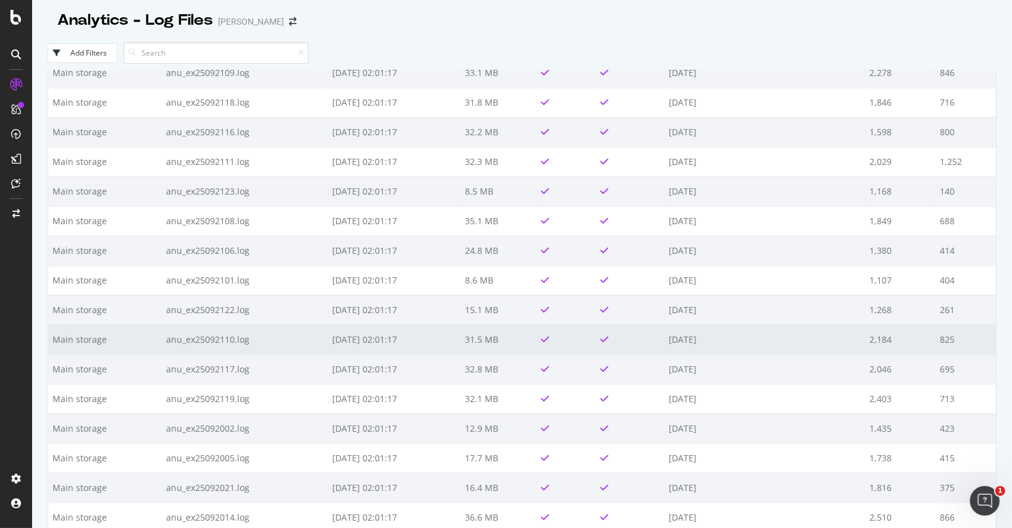
scroll to position [1976, 0]
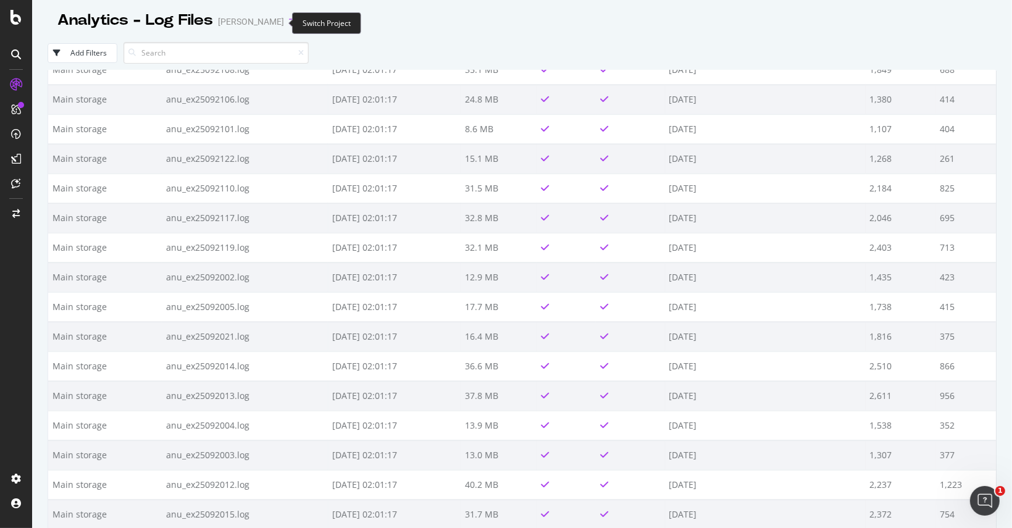
click at [289, 20] on icon "arrow-right-arrow-left" at bounding box center [292, 21] width 7 height 9
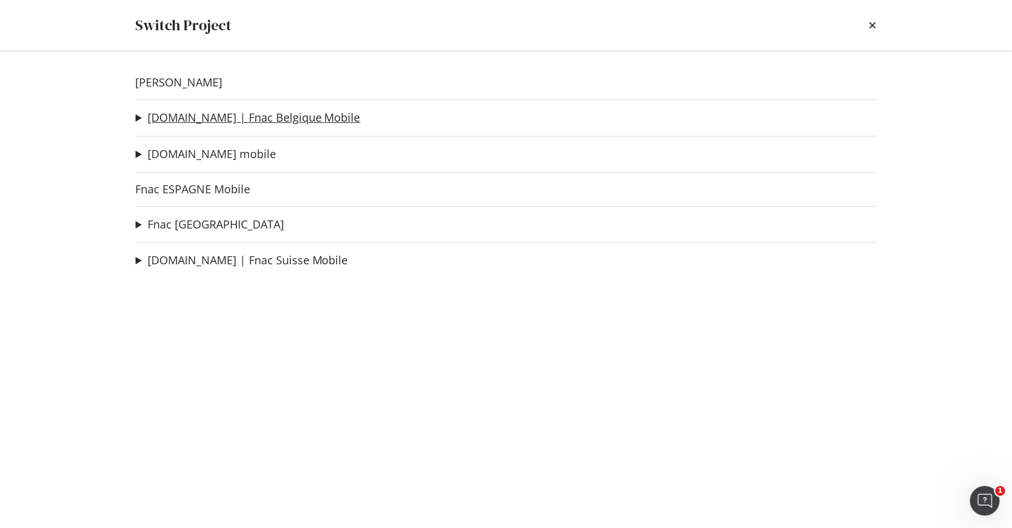
click at [178, 115] on link "[DOMAIN_NAME] | Fnac Belgique Mobile" at bounding box center [254, 117] width 213 height 13
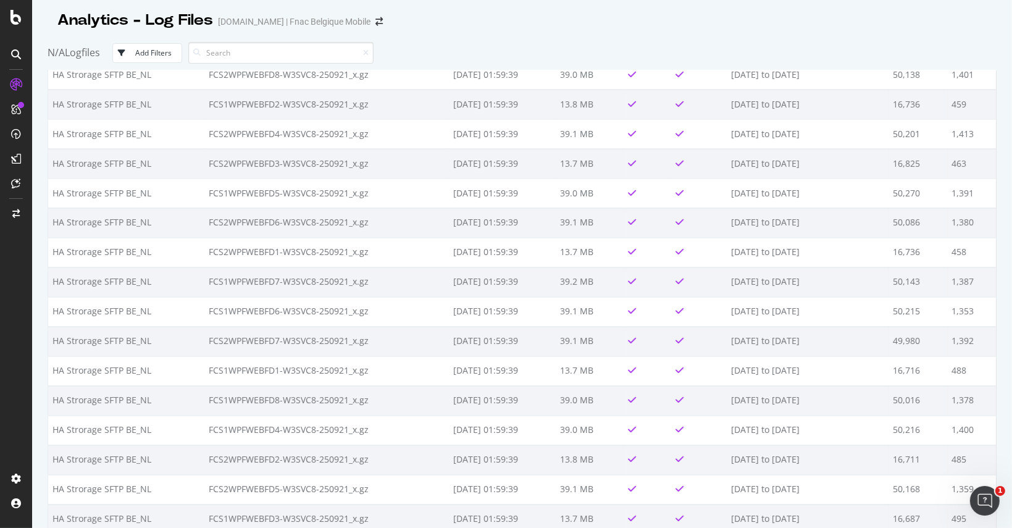
scroll to position [2395, 0]
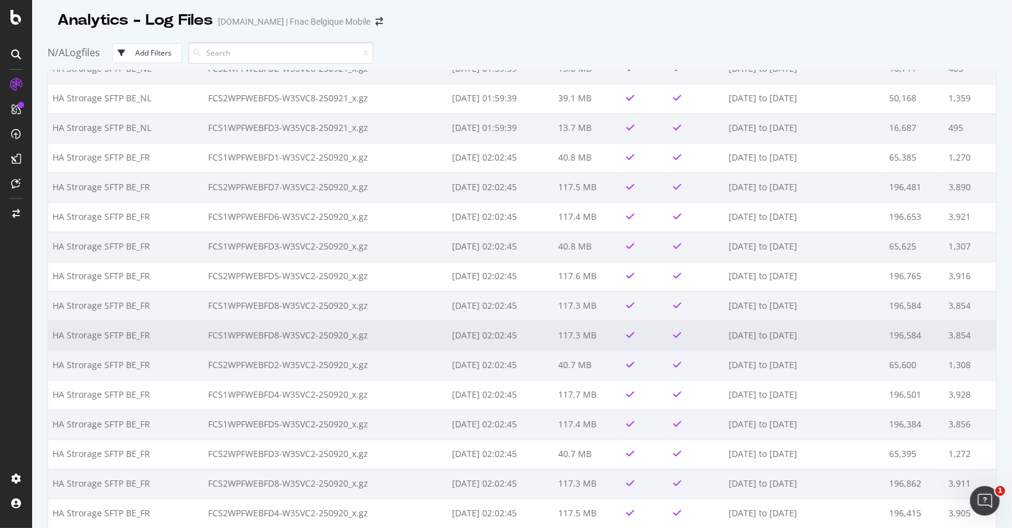
click at [319, 335] on td "FCS1WPFWEBFD8-W3SVC2-250920_x.gz" at bounding box center [326, 335] width 244 height 30
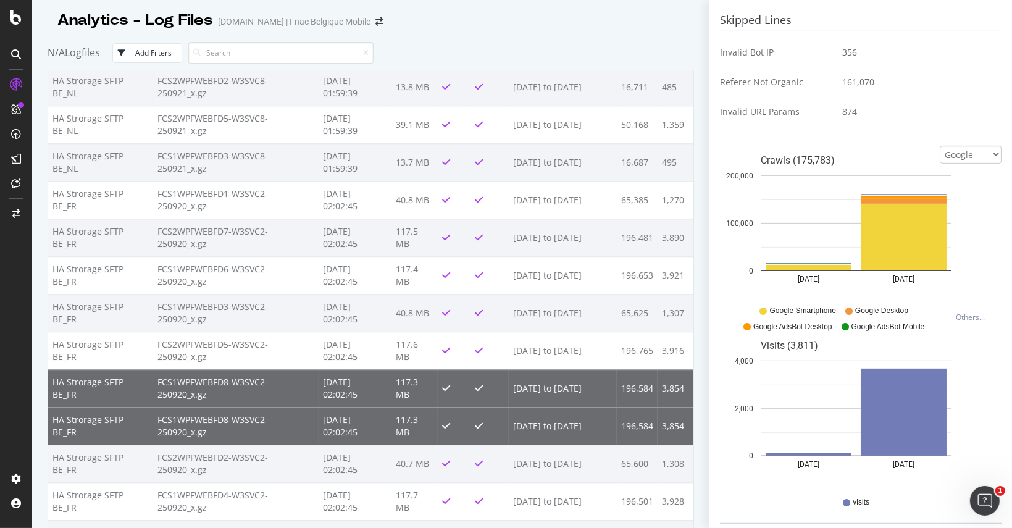
scroll to position [556, 0]
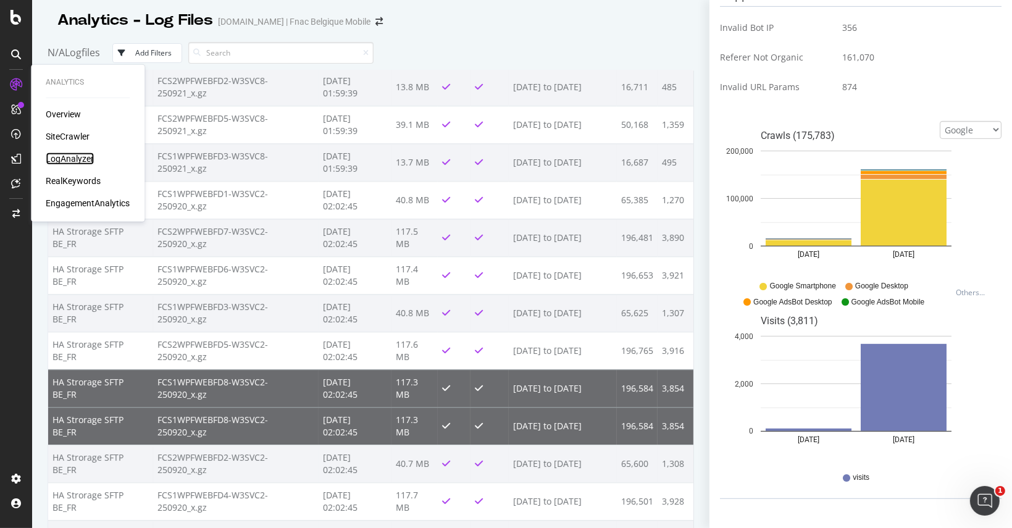
click at [72, 157] on div "LogAnalyzer" at bounding box center [70, 159] width 48 height 12
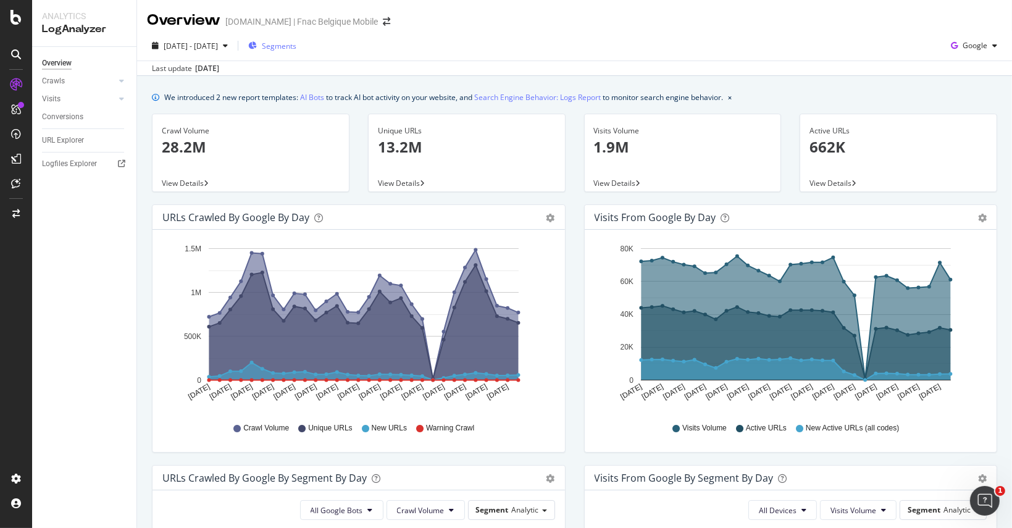
click at [296, 50] on span "Segments" at bounding box center [279, 46] width 35 height 10
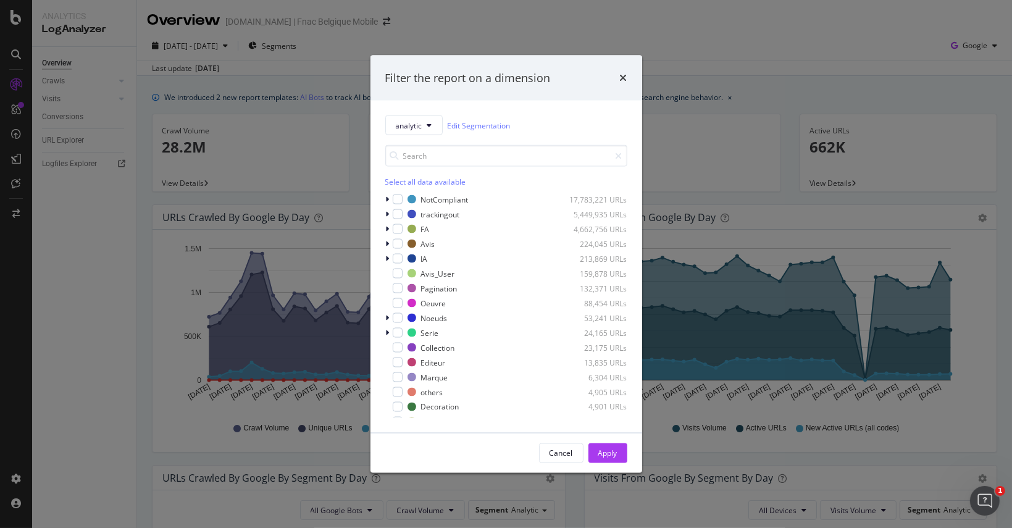
click at [629, 78] on div "Filter the report on a dimension" at bounding box center [506, 78] width 272 height 46
click at [620, 81] on icon "times" at bounding box center [623, 78] width 7 height 10
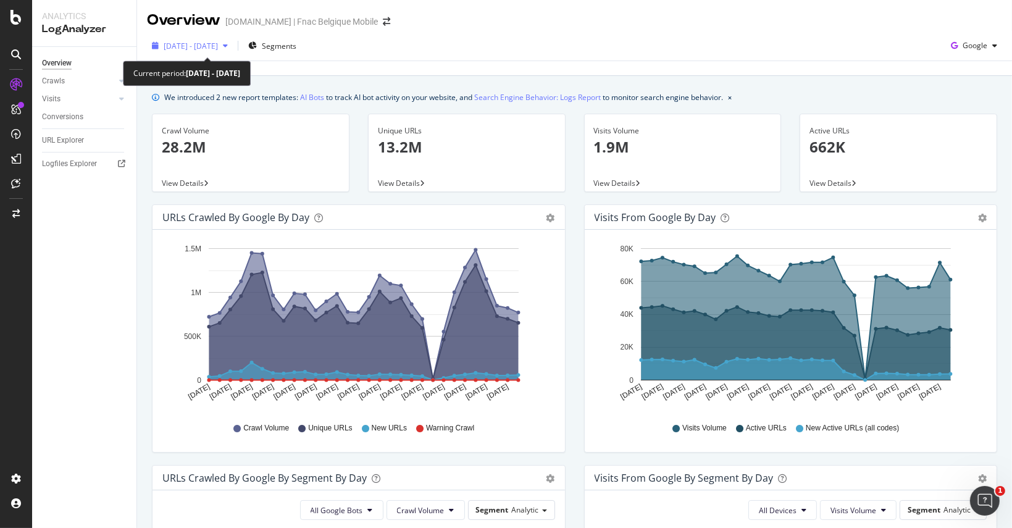
click at [209, 46] on span "[DATE] - [DATE]" at bounding box center [191, 46] width 54 height 10
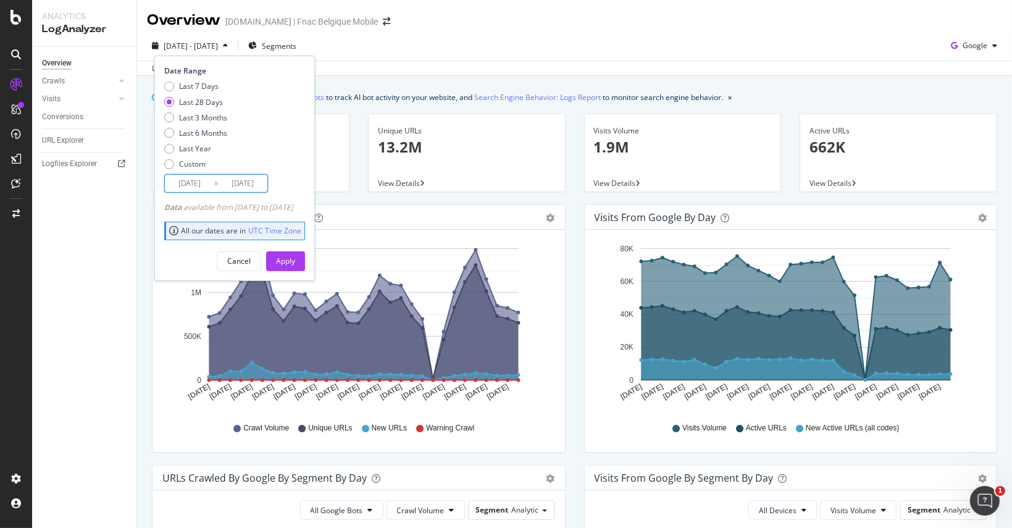
click at [190, 175] on input "[DATE]" at bounding box center [189, 183] width 49 height 17
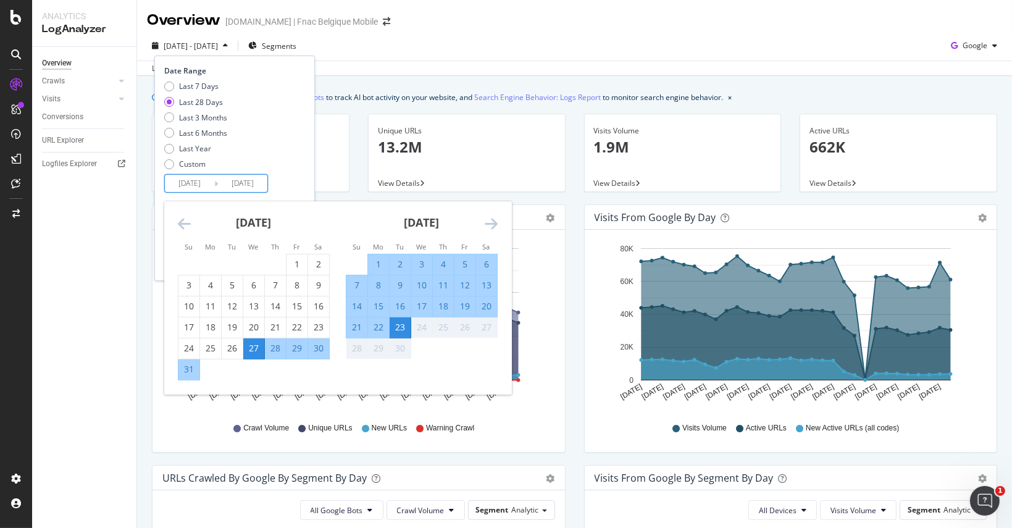
click at [181, 224] on icon "Move backward to switch to the previous month." at bounding box center [184, 223] width 13 height 15
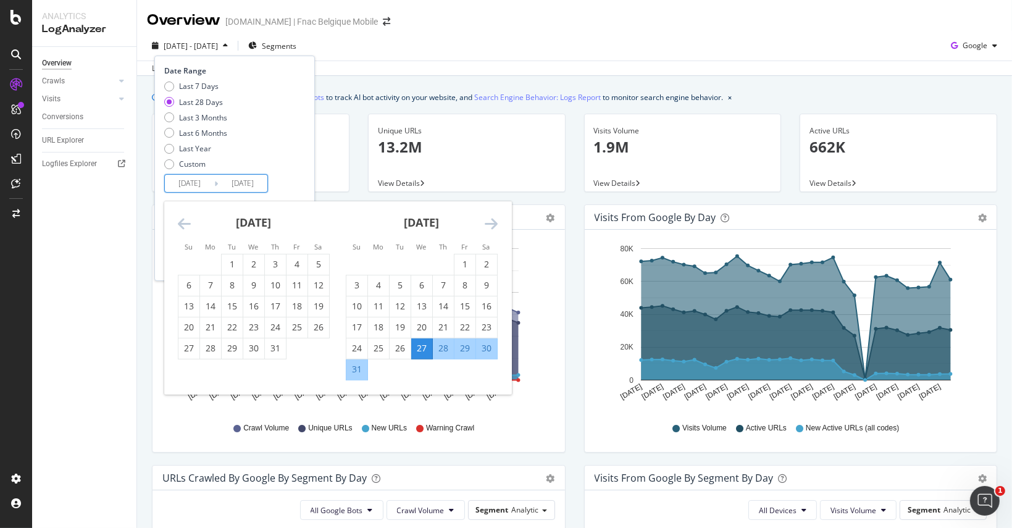
click at [181, 224] on icon "Move backward to switch to the previous month." at bounding box center [184, 223] width 13 height 15
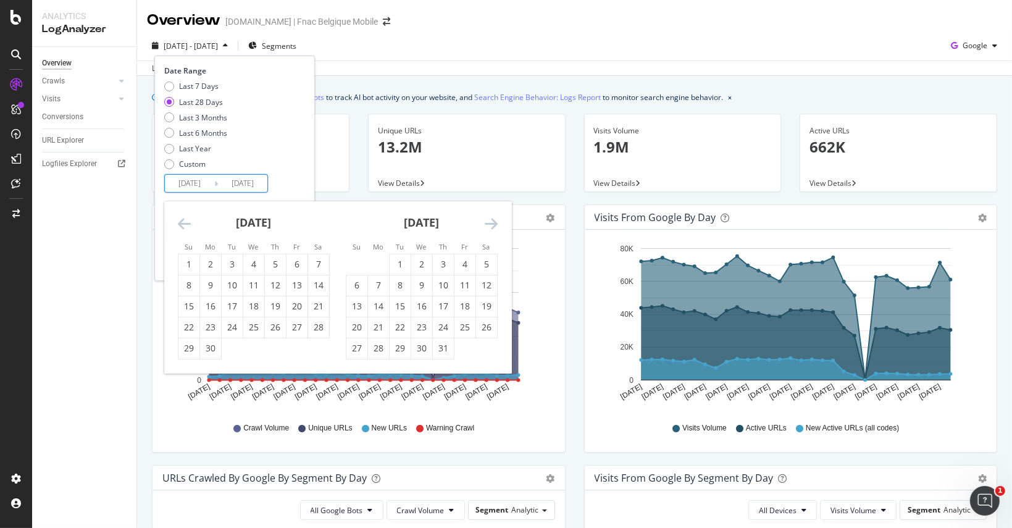
click at [181, 224] on icon "Move backward to switch to the previous month." at bounding box center [184, 223] width 13 height 15
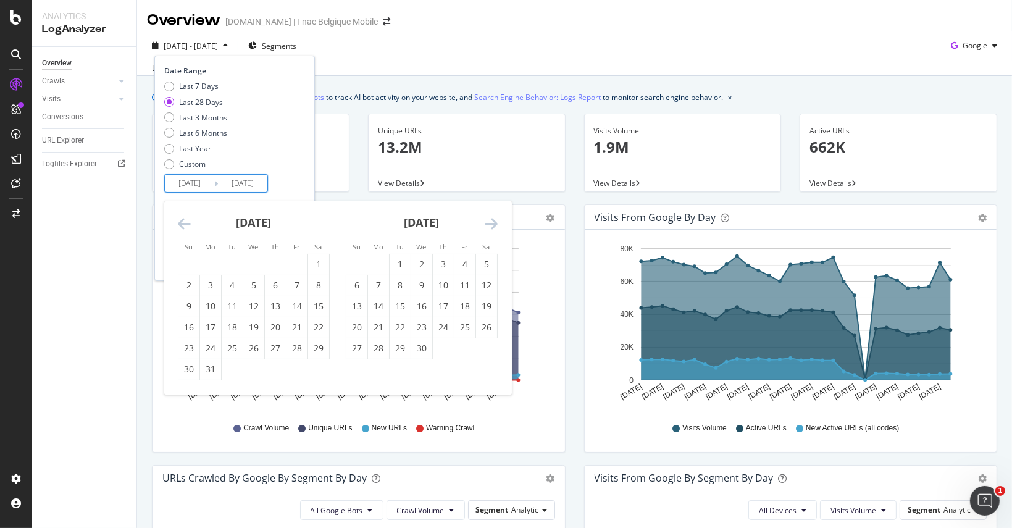
click at [181, 224] on icon "Move backward to switch to the previous month." at bounding box center [184, 223] width 13 height 15
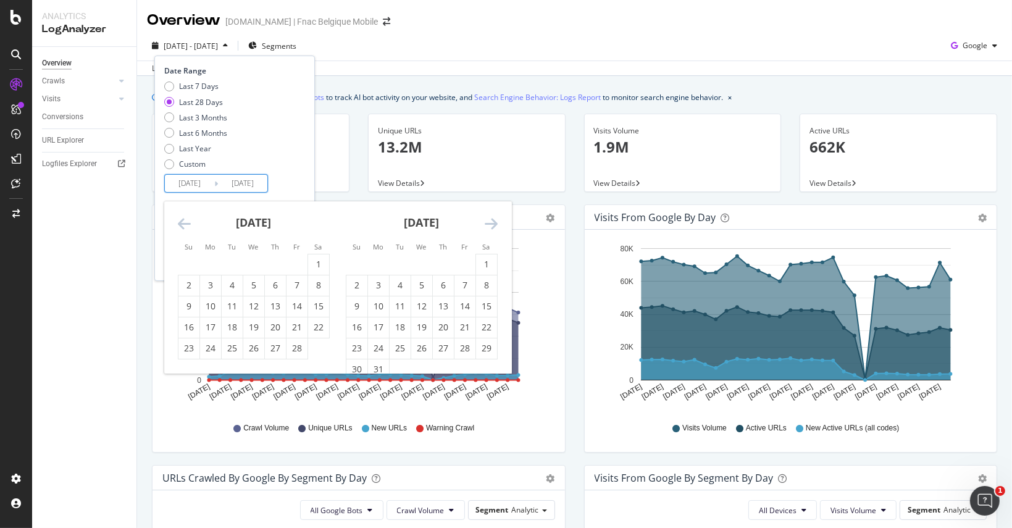
click at [181, 224] on icon "Move backward to switch to the previous month." at bounding box center [184, 223] width 13 height 15
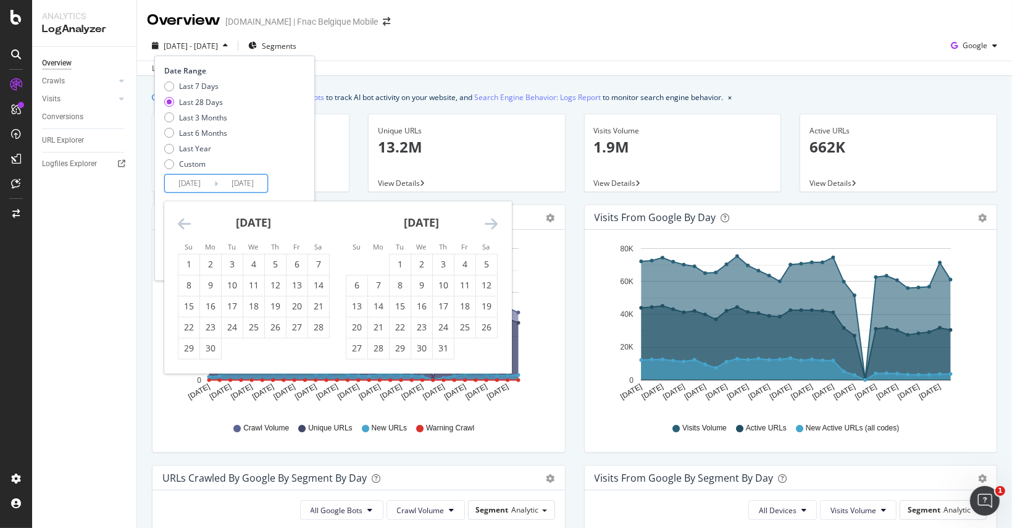
click at [181, 224] on icon "Move backward to switch to the previous month." at bounding box center [184, 223] width 13 height 15
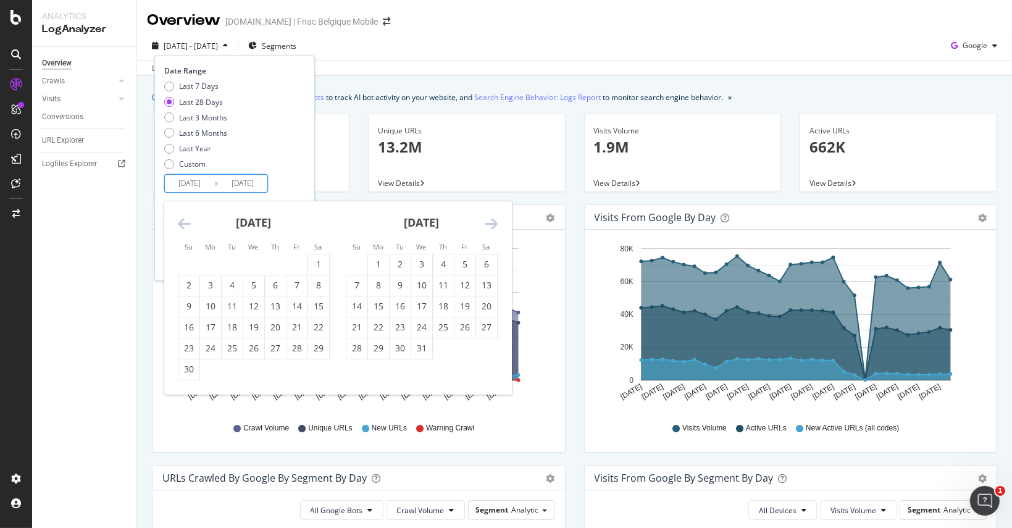
click at [487, 225] on icon "Move forward to switch to the next month." at bounding box center [491, 223] width 13 height 15
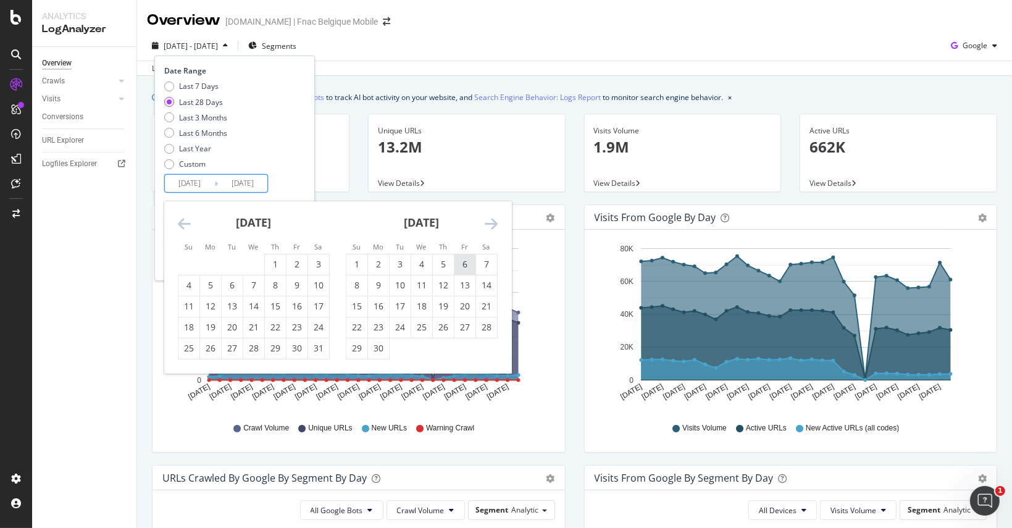
click at [461, 264] on div "6" at bounding box center [464, 264] width 21 height 12
type input "[DATE]"
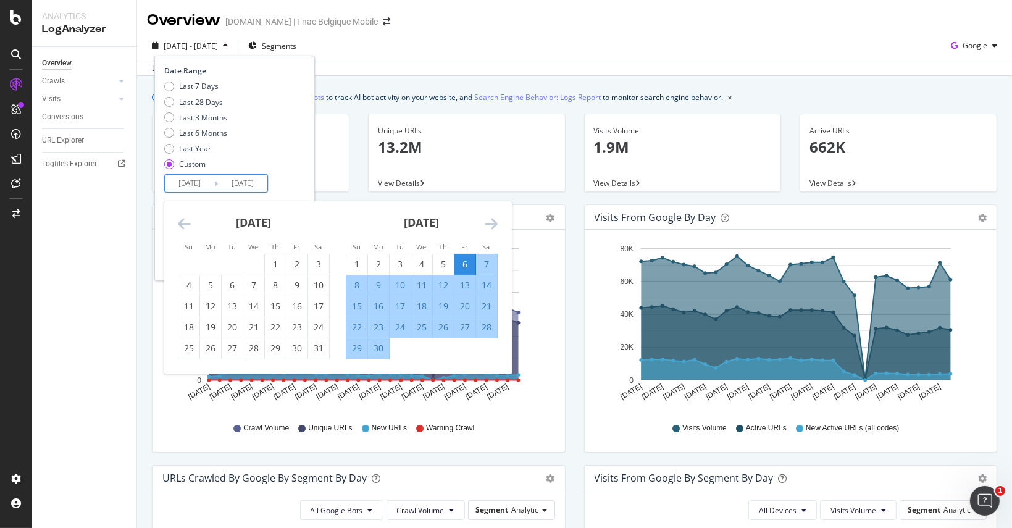
click at [406, 304] on div "17" at bounding box center [400, 306] width 21 height 12
type input "[DATE]"
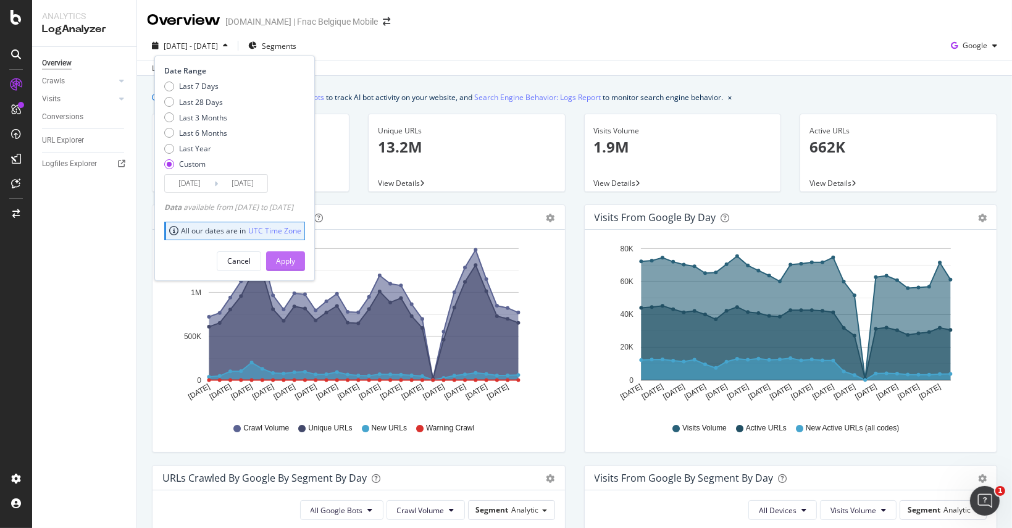
click at [305, 259] on button "Apply" at bounding box center [285, 261] width 39 height 20
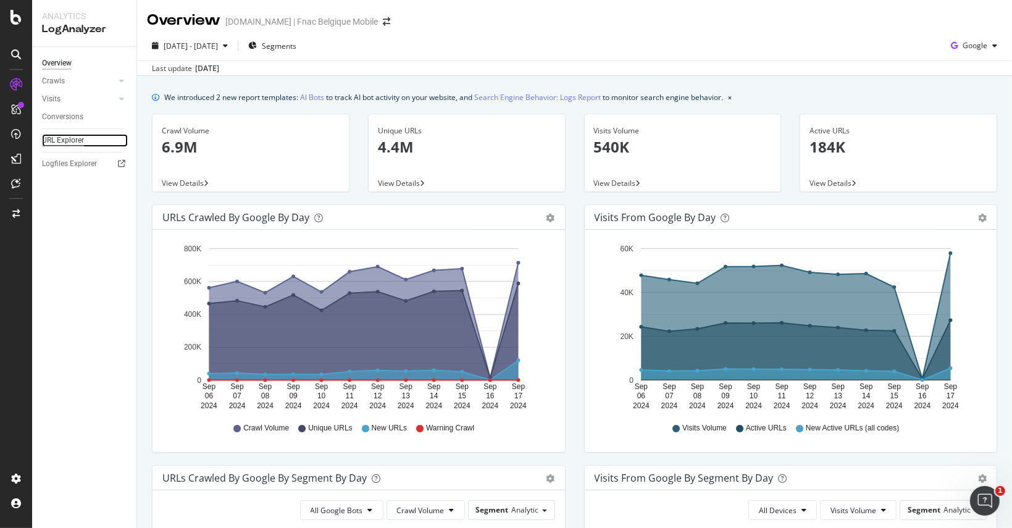
click at [66, 137] on div "URL Explorer" at bounding box center [63, 140] width 42 height 13
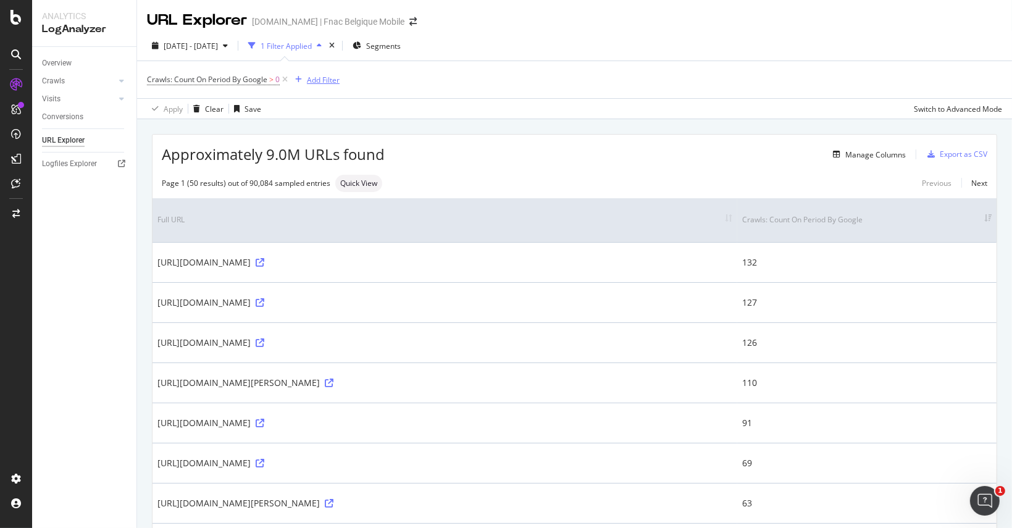
click at [322, 80] on div "Add Filter" at bounding box center [323, 80] width 33 height 10
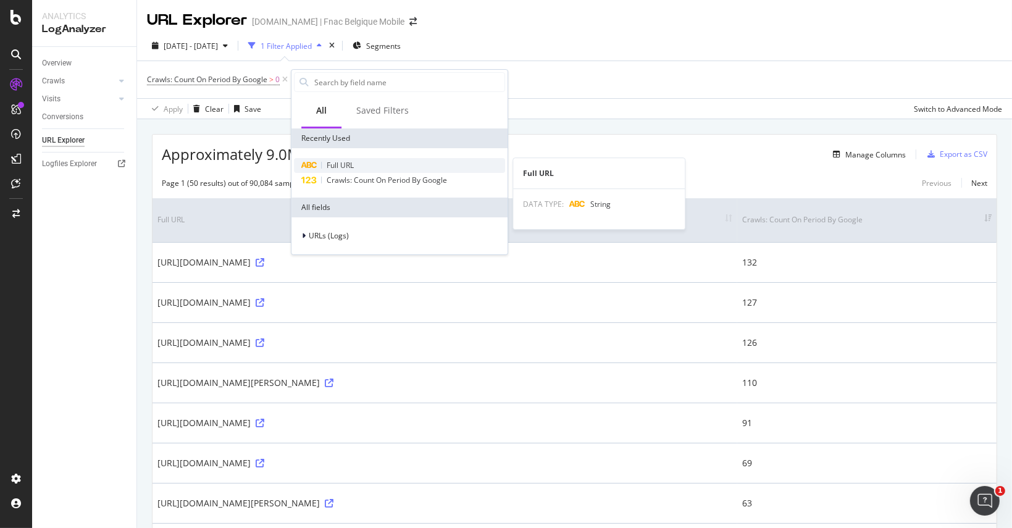
click at [346, 166] on span "Full URL" at bounding box center [340, 165] width 27 height 10
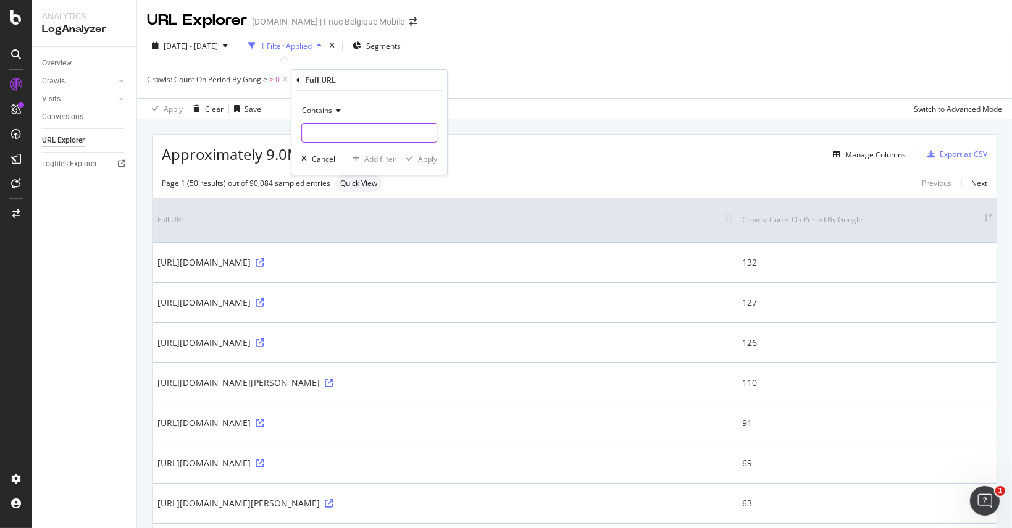
click at [343, 135] on input "text" at bounding box center [369, 133] width 135 height 20
type input "iphone-16"
click at [420, 154] on div "Apply" at bounding box center [427, 159] width 19 height 10
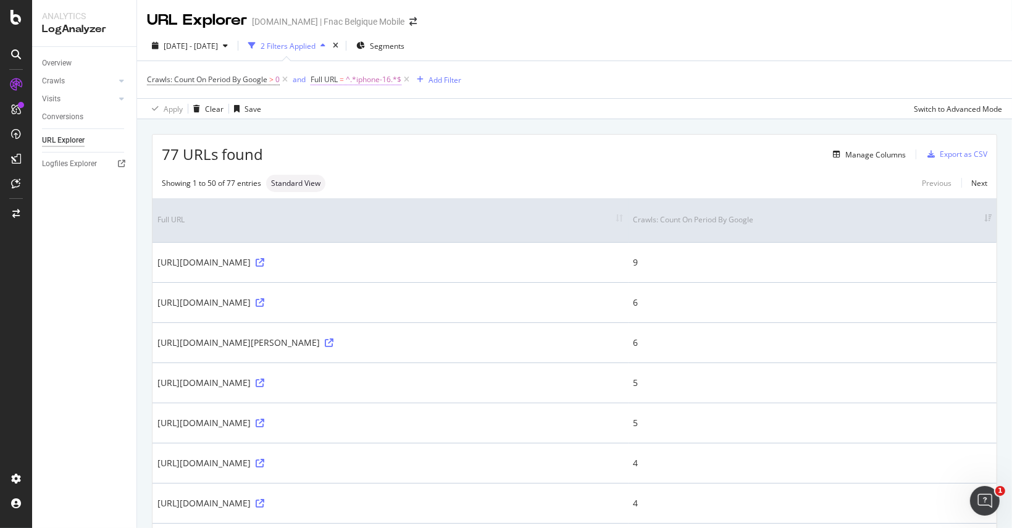
click at [358, 80] on span "^.*iphone-16.*$" at bounding box center [374, 79] width 56 height 17
paste input "Phone/nsh564194"
type input "iPhone/nsh564194"
click at [448, 159] on div "Apply" at bounding box center [447, 156] width 19 height 10
